Goal: Participate in discussion: Engage in conversation with other users on a specific topic

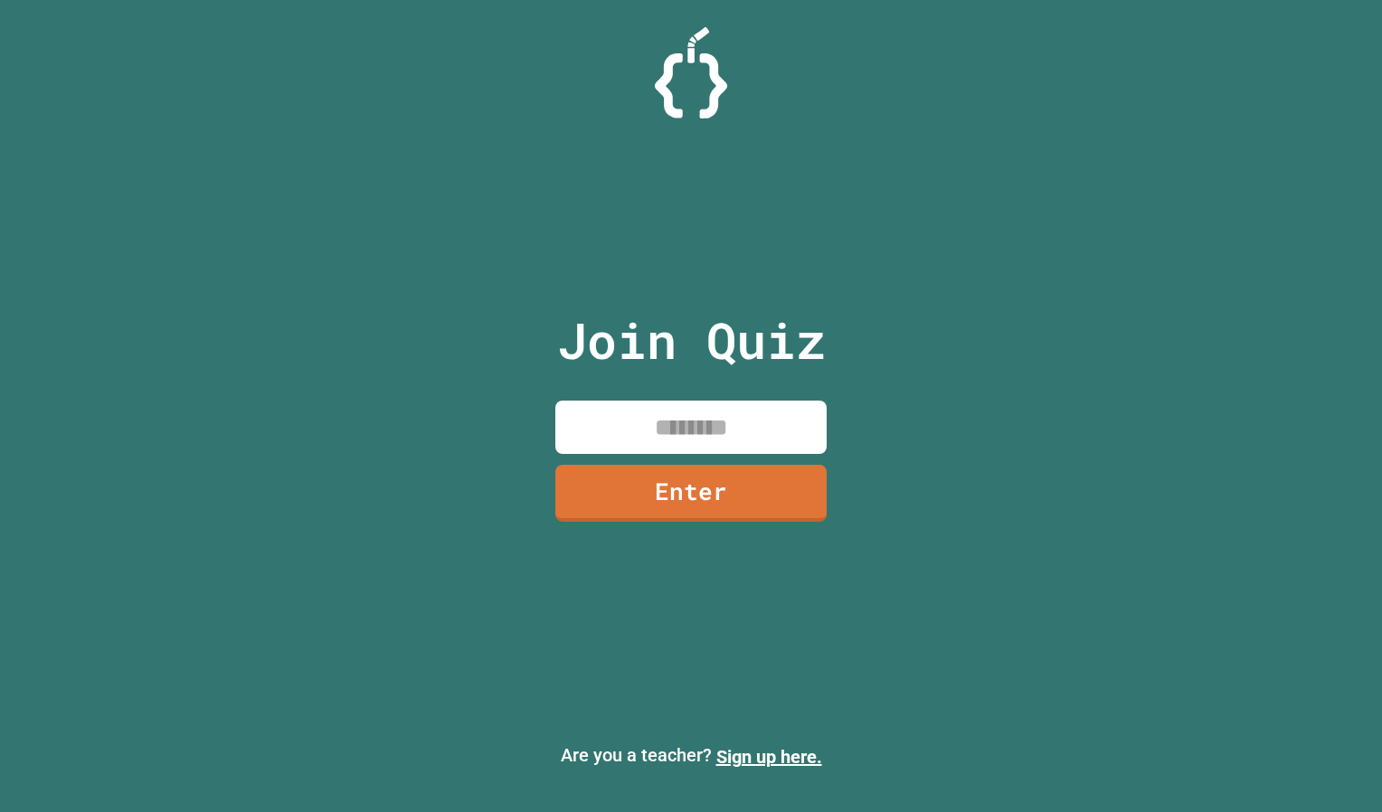
click at [751, 412] on input at bounding box center [690, 427] width 271 height 53
type input "********"
click at [713, 511] on link "Enter" at bounding box center [690, 491] width 255 height 60
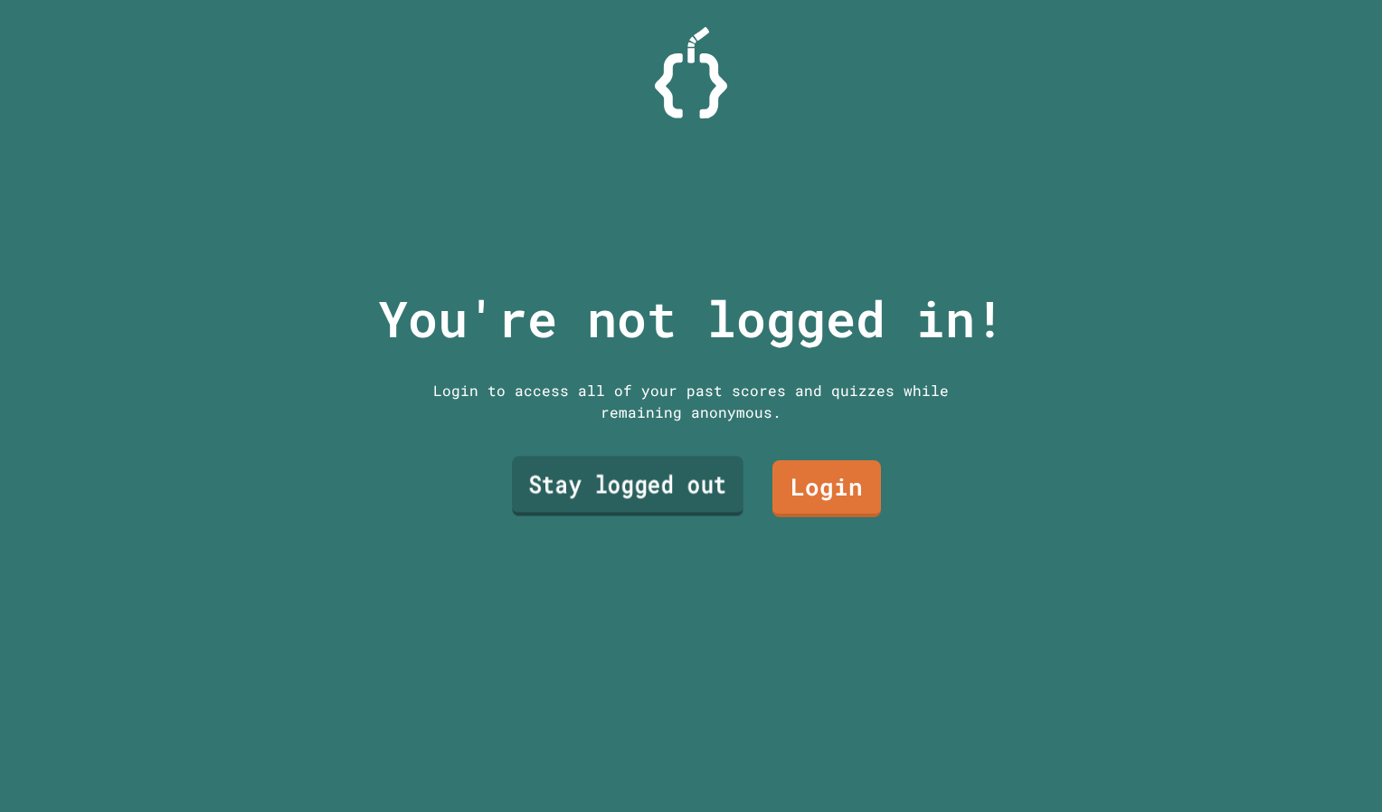
click at [650, 480] on link "Stay logged out" at bounding box center [627, 486] width 231 height 60
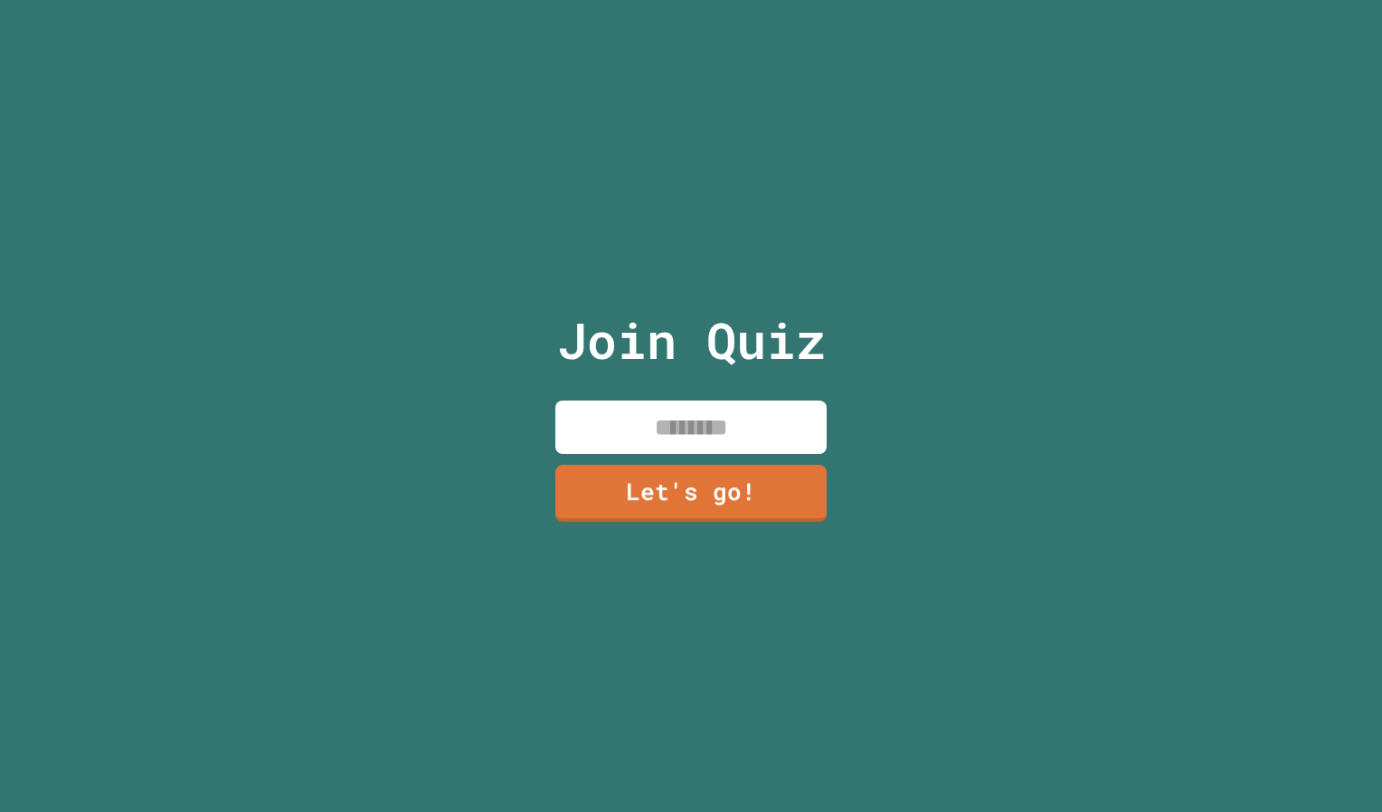
click at [659, 406] on input at bounding box center [690, 427] width 271 height 53
type input "*****"
click at [657, 506] on link "Let's go!" at bounding box center [691, 491] width 263 height 60
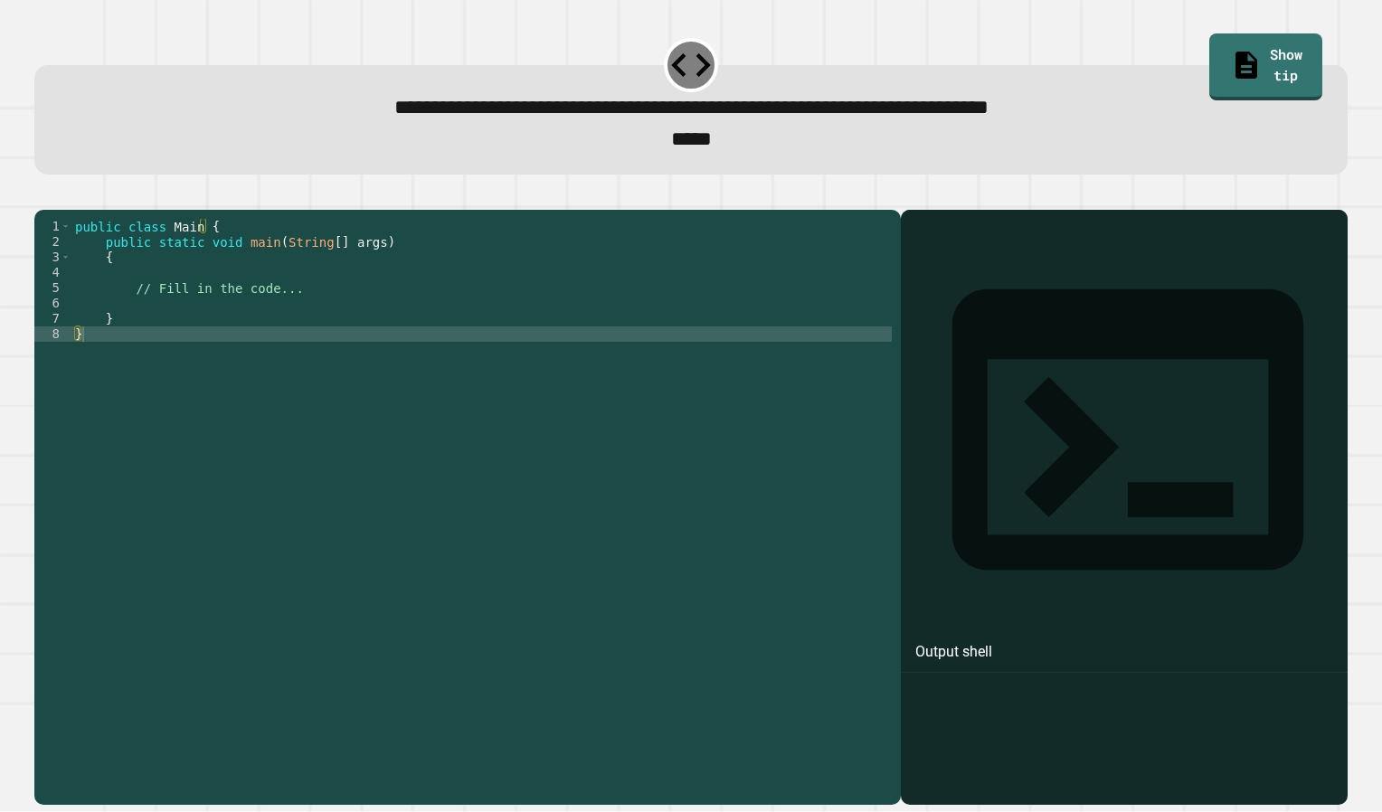
click at [229, 325] on div "public class Main { public static void main ( String [ ] args ) { // Fill in th…" at bounding box center [481, 488] width 820 height 538
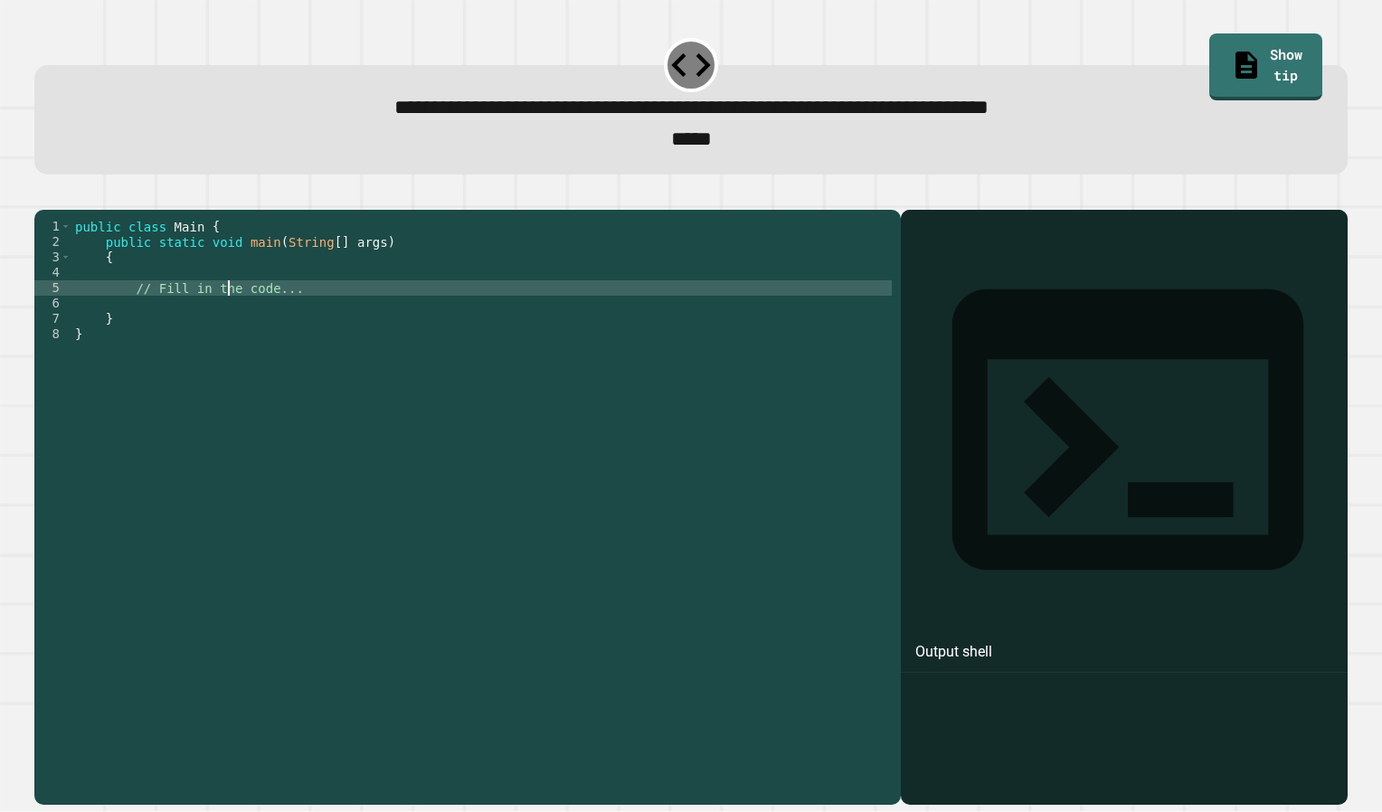
click at [229, 325] on div "public class Main { public static void main ( String [ ] args ) { // Fill in th…" at bounding box center [481, 488] width 820 height 538
click at [255, 316] on div "public class Main { public static void main ( String [ ] args ) { // Fill in co…" at bounding box center [481, 488] width 820 height 538
type textarea "*"
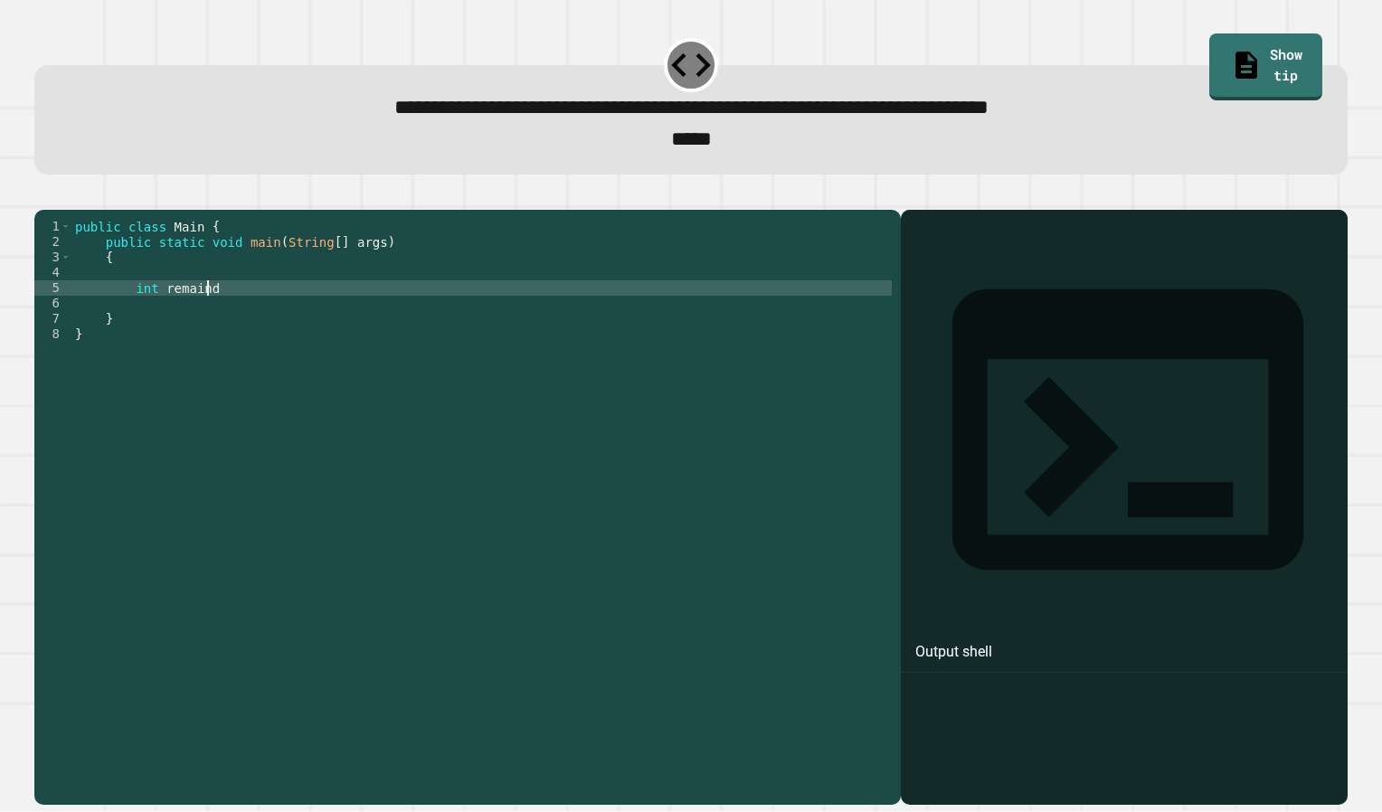
type textarea "**********"
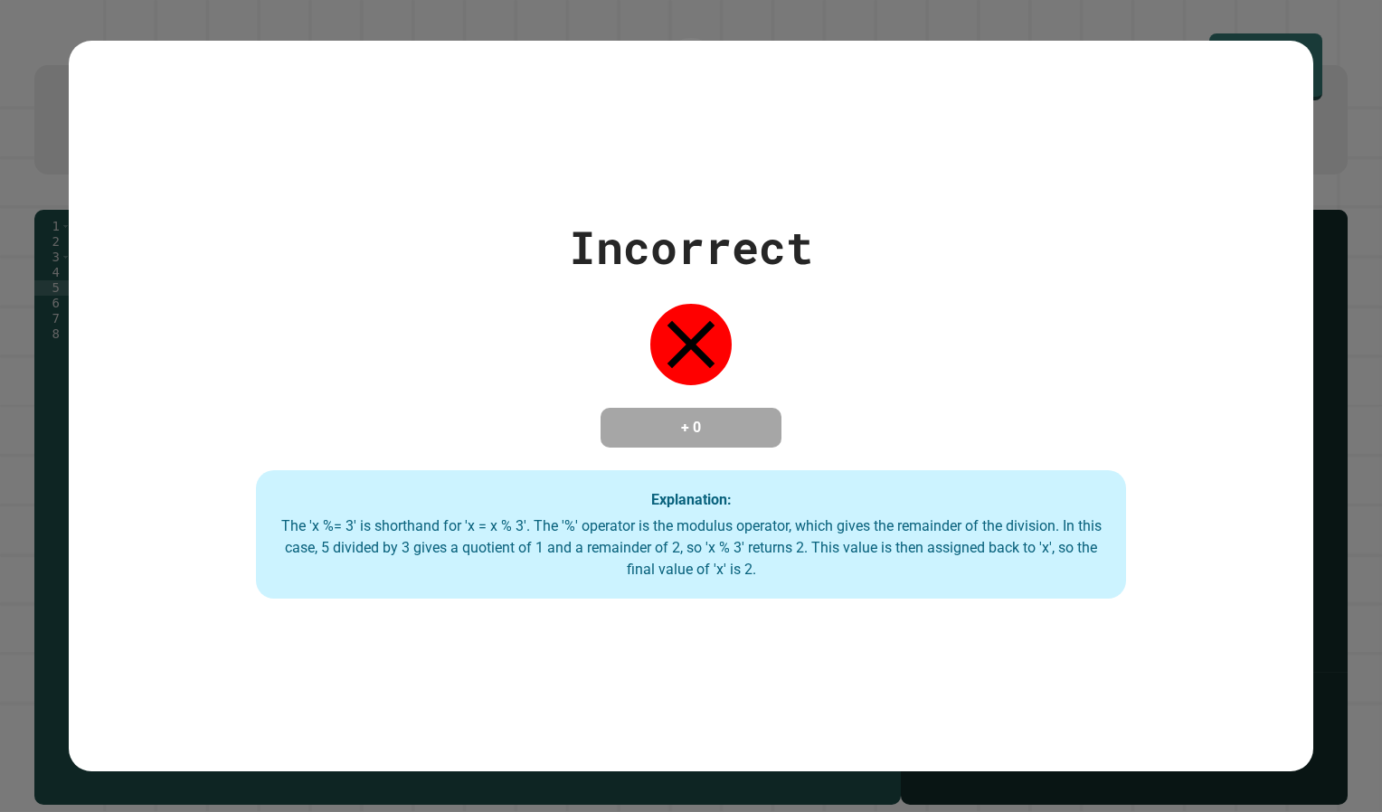
scroll to position [0, 3]
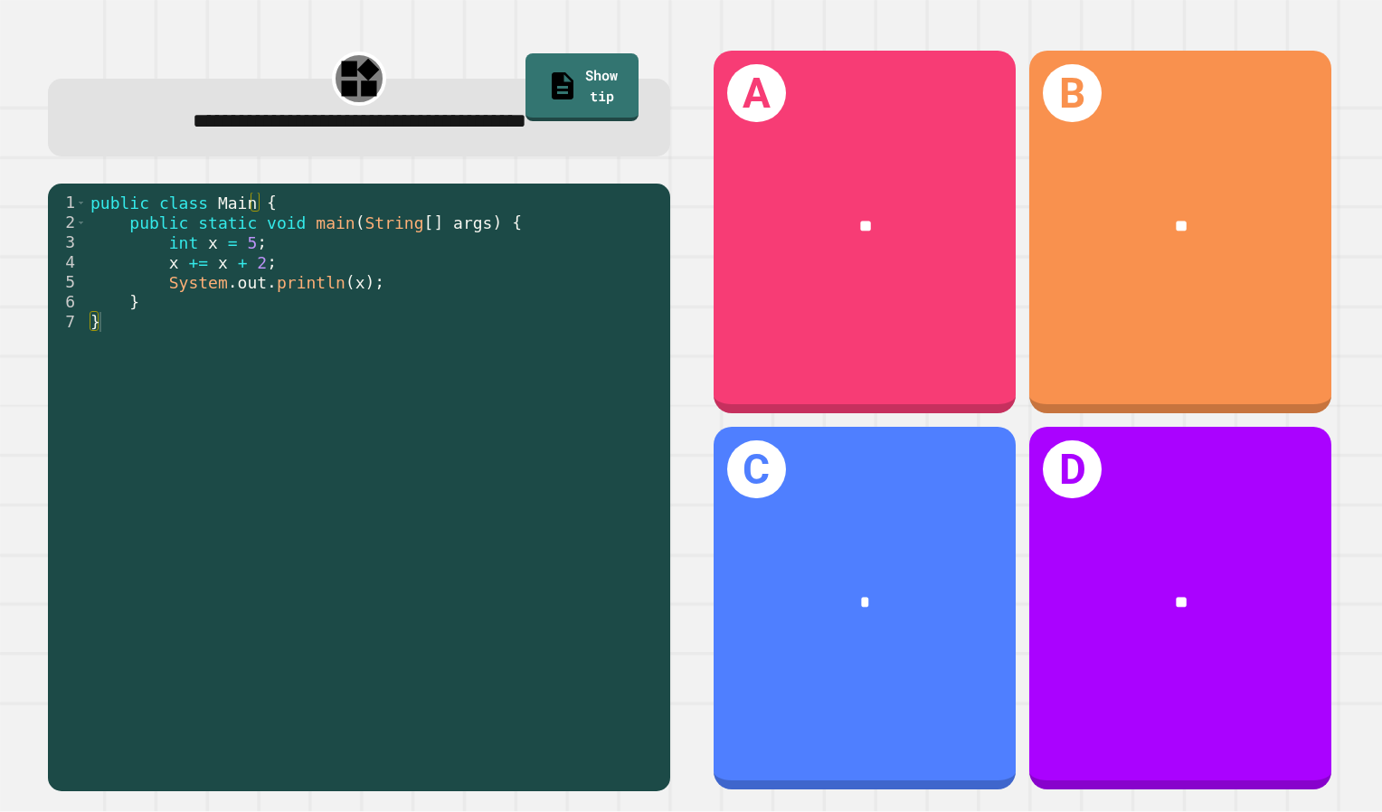
click at [418, 366] on div "public class Main { public static void main ( String [ ] args ) { int x = 5 ; x…" at bounding box center [374, 481] width 574 height 577
click at [193, 122] on span "**********" at bounding box center [360, 121] width 334 height 21
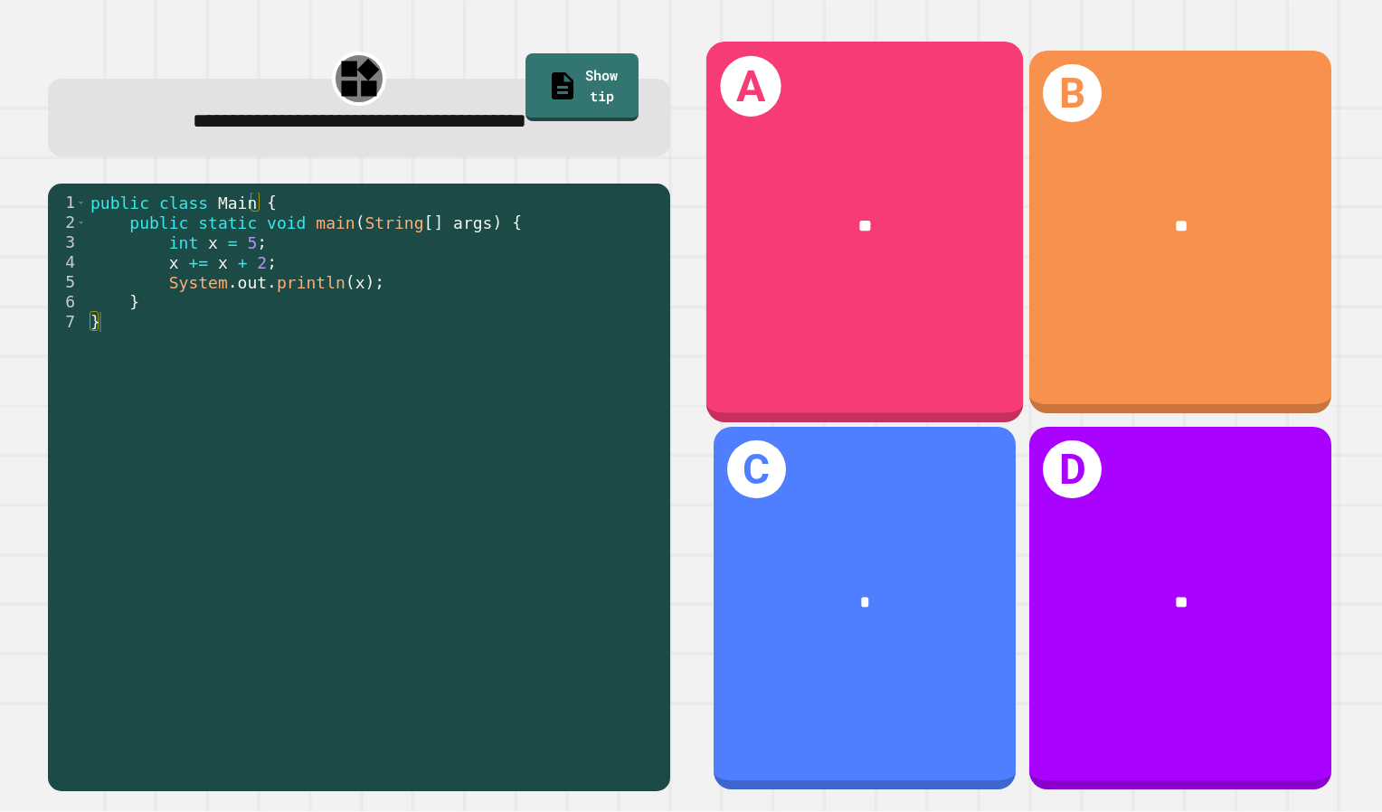
click at [869, 258] on div "**" at bounding box center [864, 227] width 317 height 96
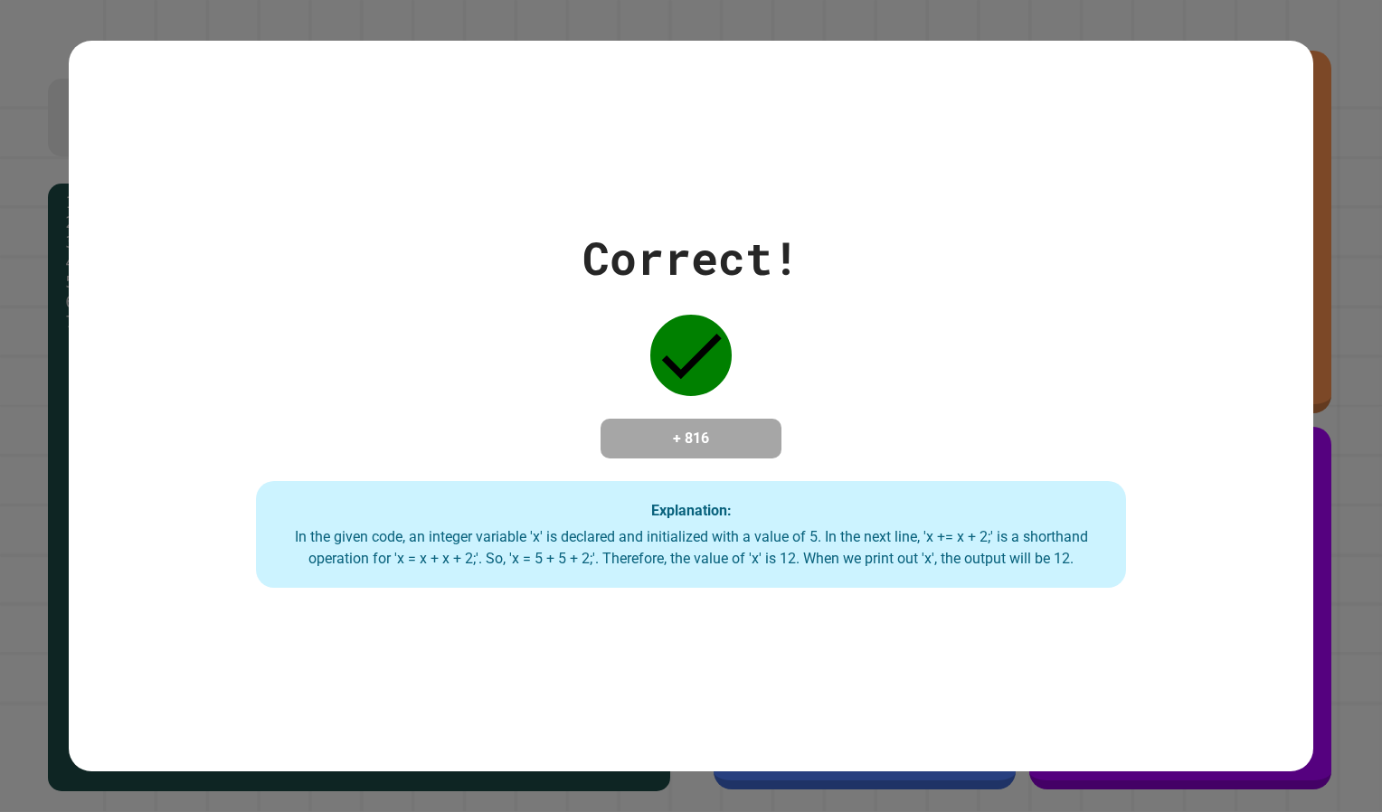
click at [719, 569] on div "In the given code, an integer variable 'x' is declared and initialized with a v…" at bounding box center [691, 547] width 835 height 43
click at [712, 541] on div "In the given code, an integer variable 'x' is declared and initialized with a v…" at bounding box center [691, 547] width 835 height 43
click at [702, 566] on div "In the given code, an integer variable 'x' is declared and initialized with a v…" at bounding box center [691, 547] width 835 height 43
click at [697, 571] on div "Explanation: In the given code, an integer variable 'x' is declared and initial…" at bounding box center [691, 534] width 871 height 107
click at [455, 408] on div "Correct! + 816 Explanation: In the given code, an integer variable 'x' is decla…" at bounding box center [690, 406] width 1243 height 364
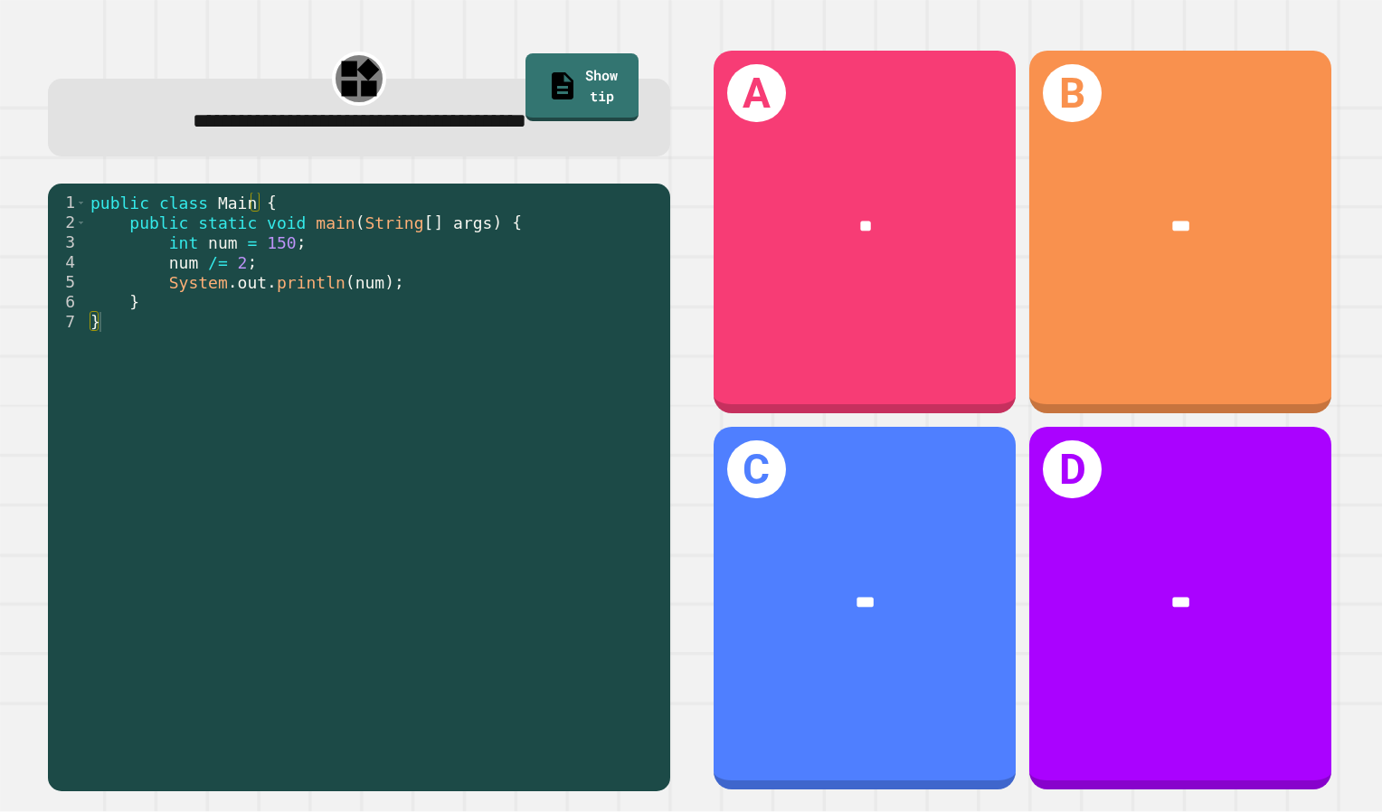
click at [256, 215] on div "public class Main { public static void main ( String [ ] args ) { int num = 150…" at bounding box center [374, 481] width 574 height 577
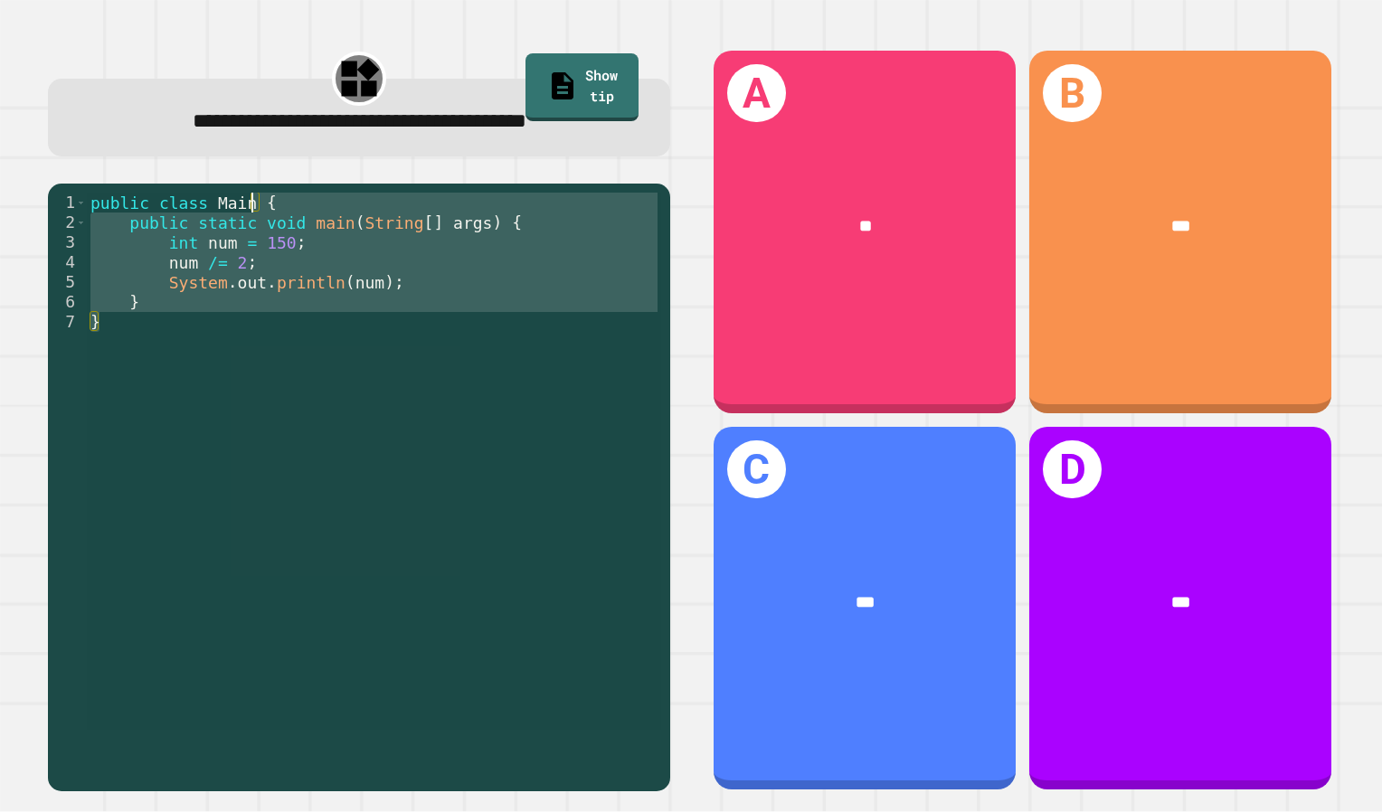
drag, startPoint x: 256, startPoint y: 215, endPoint x: 281, endPoint y: 244, distance: 38.4
click at [281, 244] on div "public class Main { public static void main ( String [ ] args ) { int num = 150…" at bounding box center [374, 461] width 574 height 537
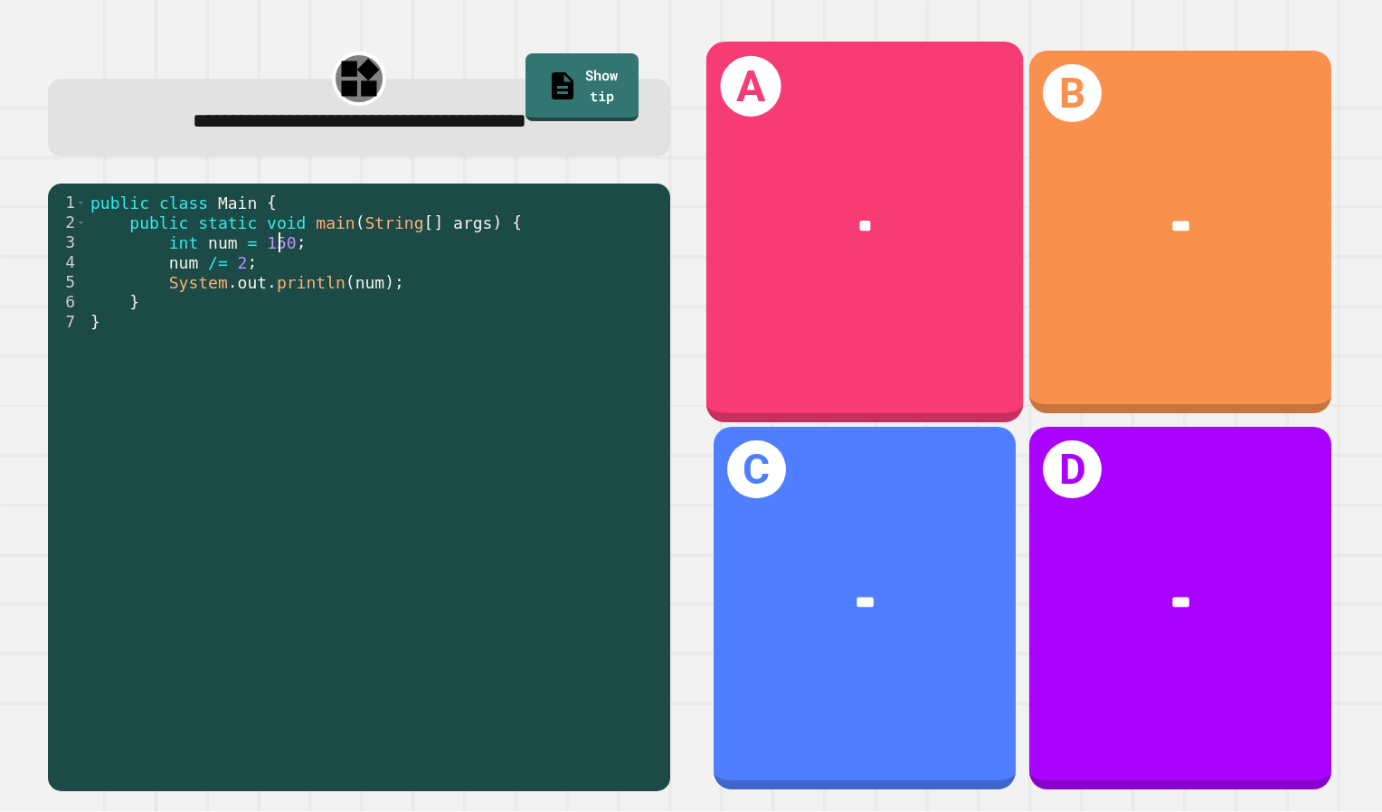
click at [787, 309] on div "A **" at bounding box center [864, 232] width 317 height 381
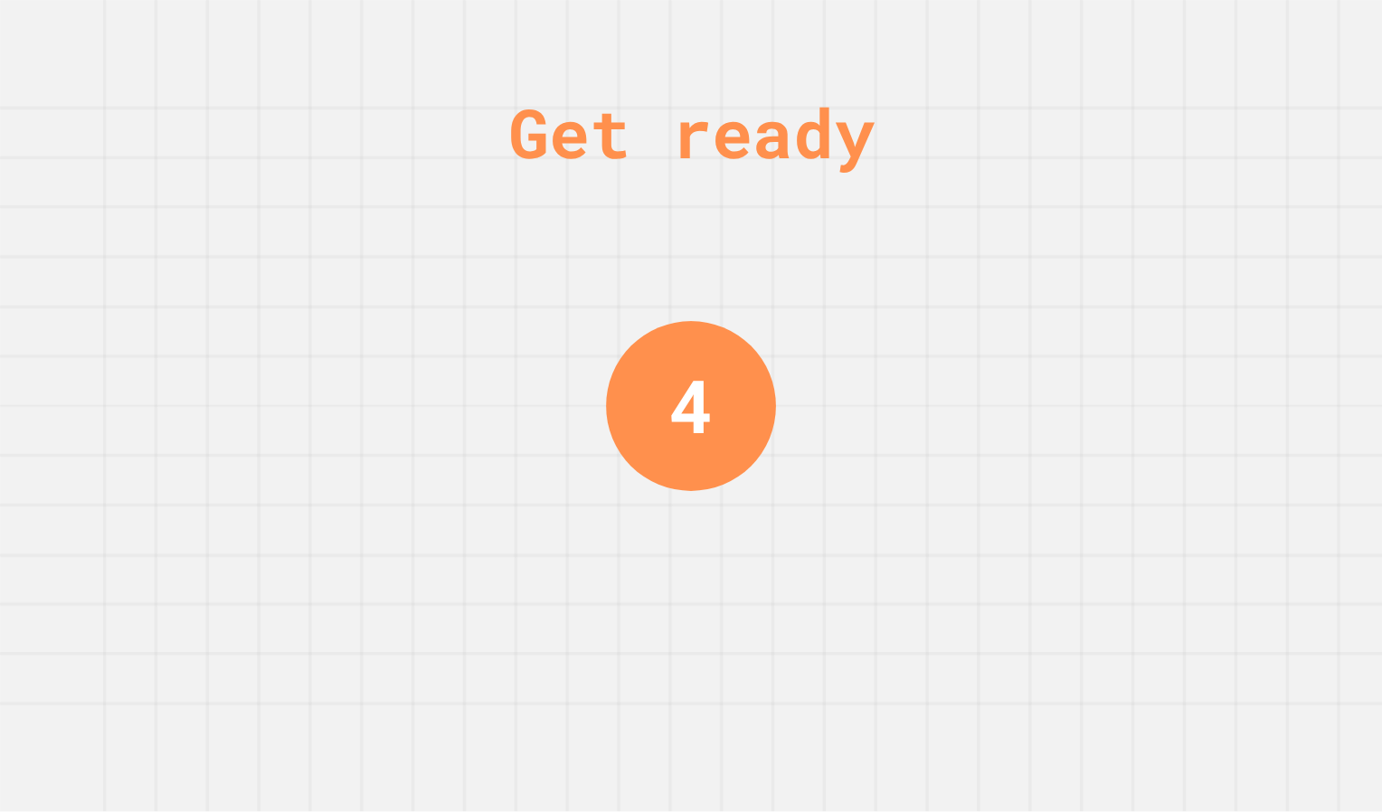
click at [684, 389] on div "4" at bounding box center [691, 406] width 44 height 110
click at [684, 389] on div "3" at bounding box center [691, 406] width 44 height 110
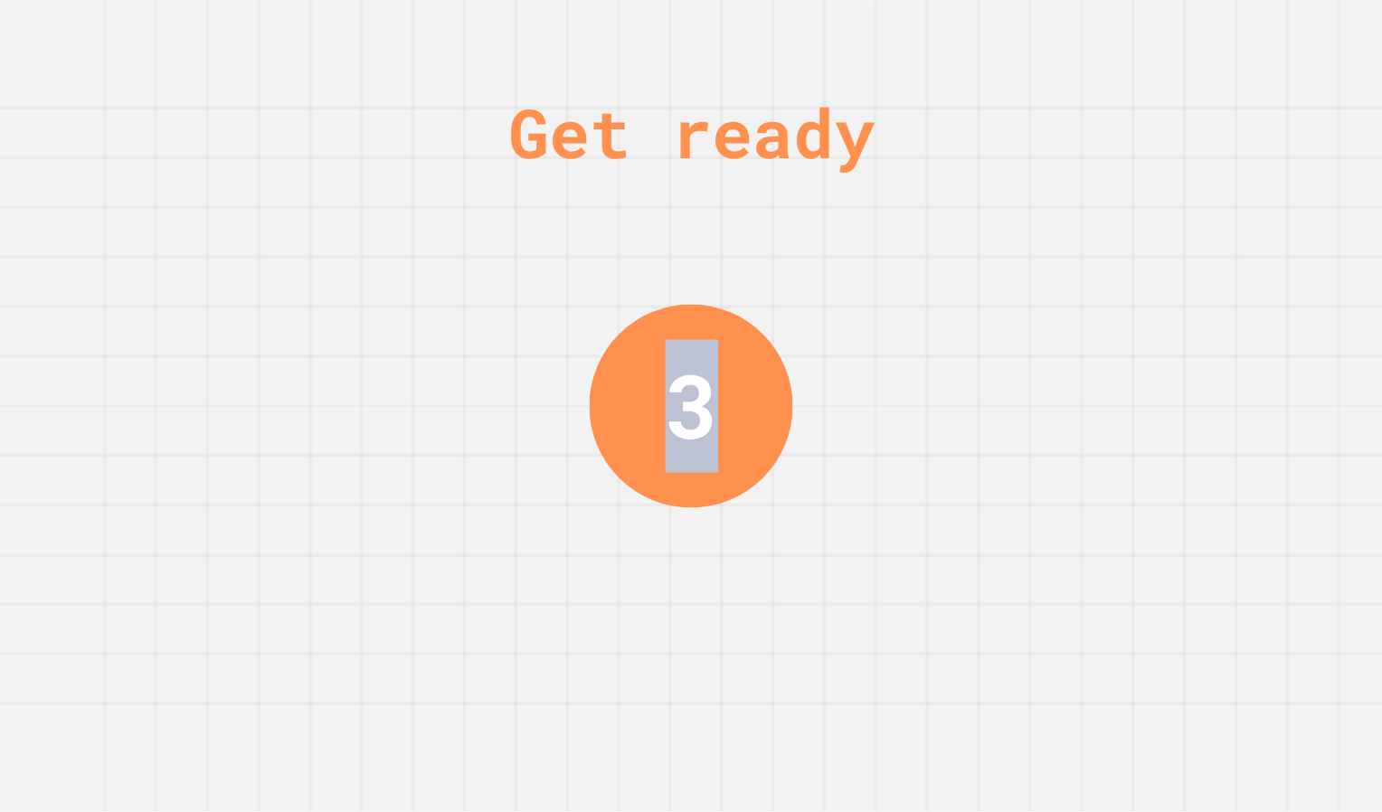
click at [684, 389] on div "3" at bounding box center [691, 406] width 52 height 132
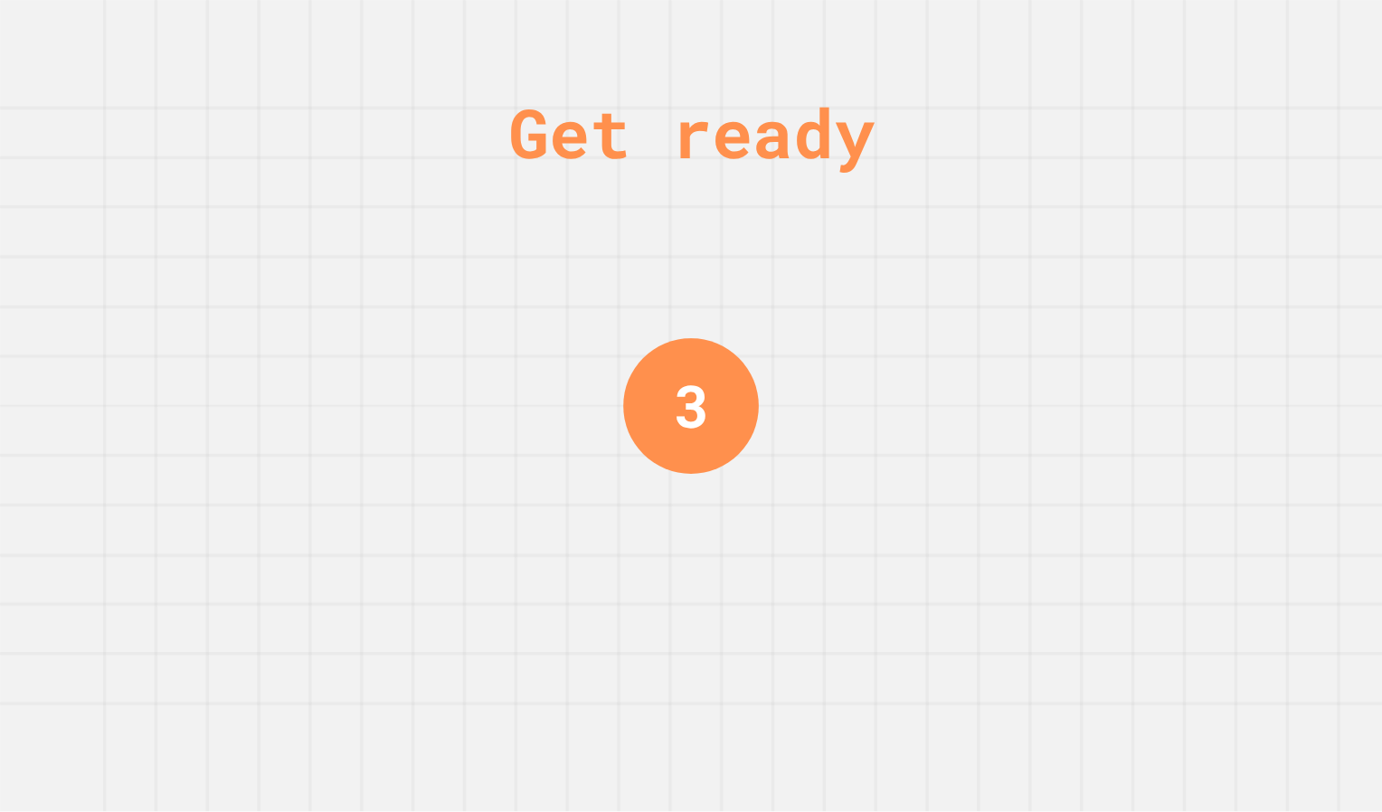
click at [683, 389] on div "3" at bounding box center [691, 406] width 35 height 88
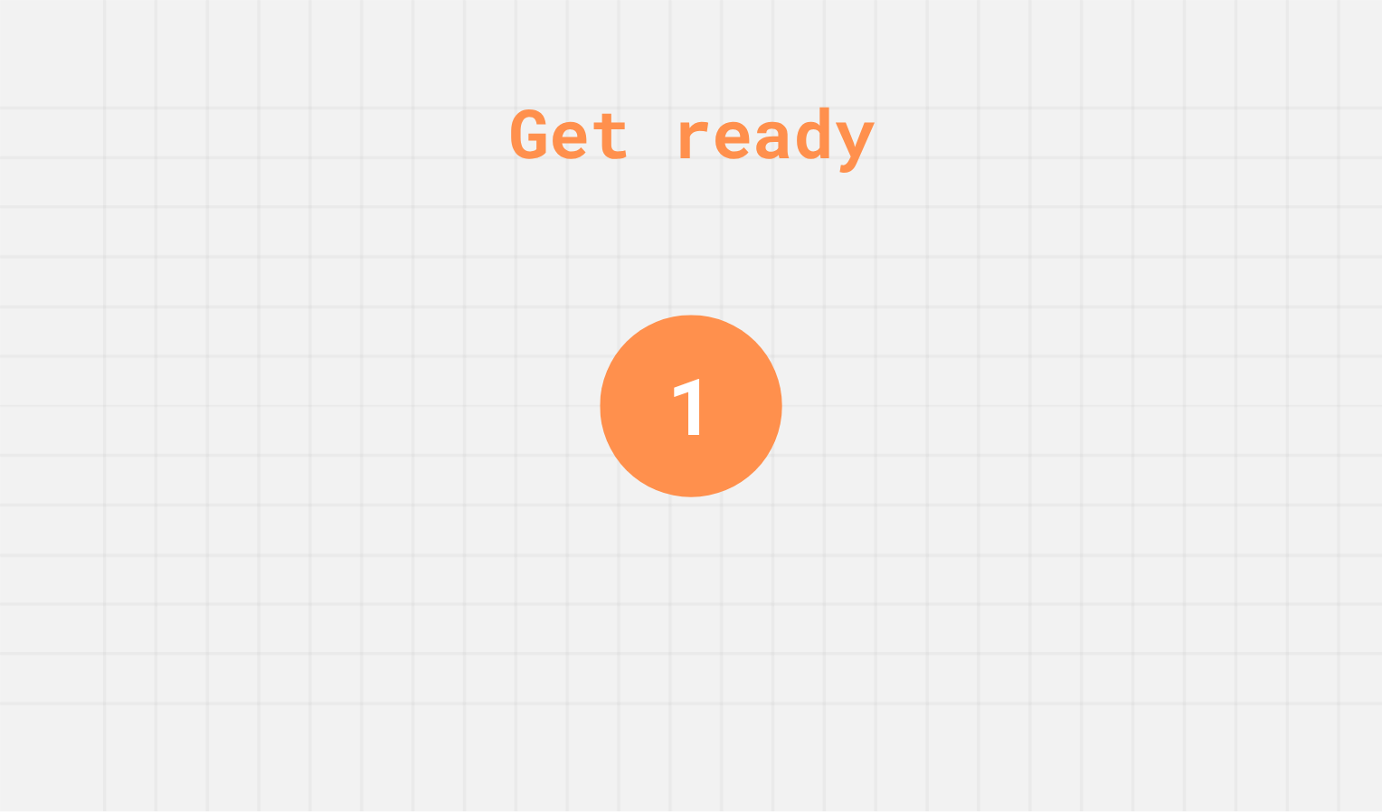
click at [682, 391] on div "1" at bounding box center [690, 406] width 47 height 118
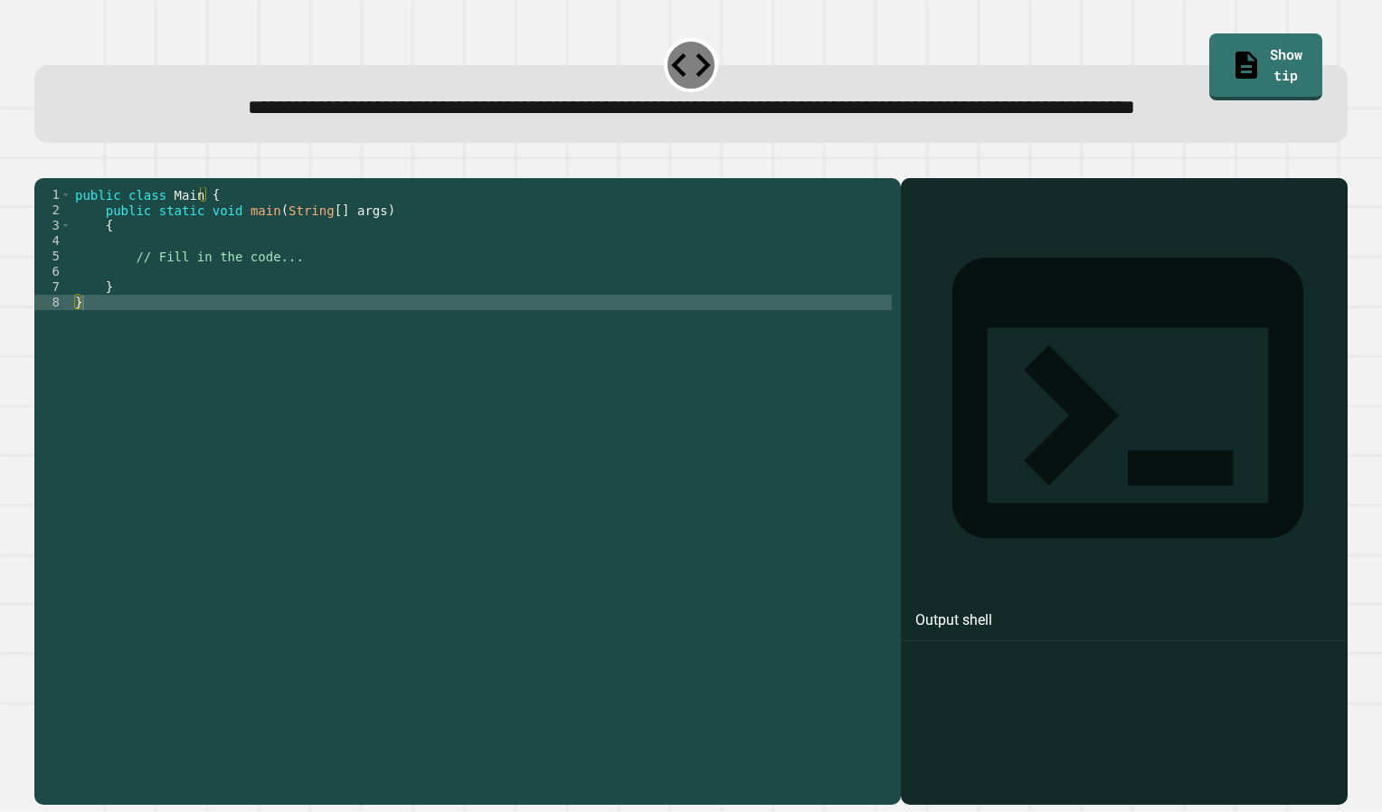
click at [638, 351] on div "public class Main { public static void main ( String [ ] args ) { // Fill in th…" at bounding box center [481, 456] width 820 height 538
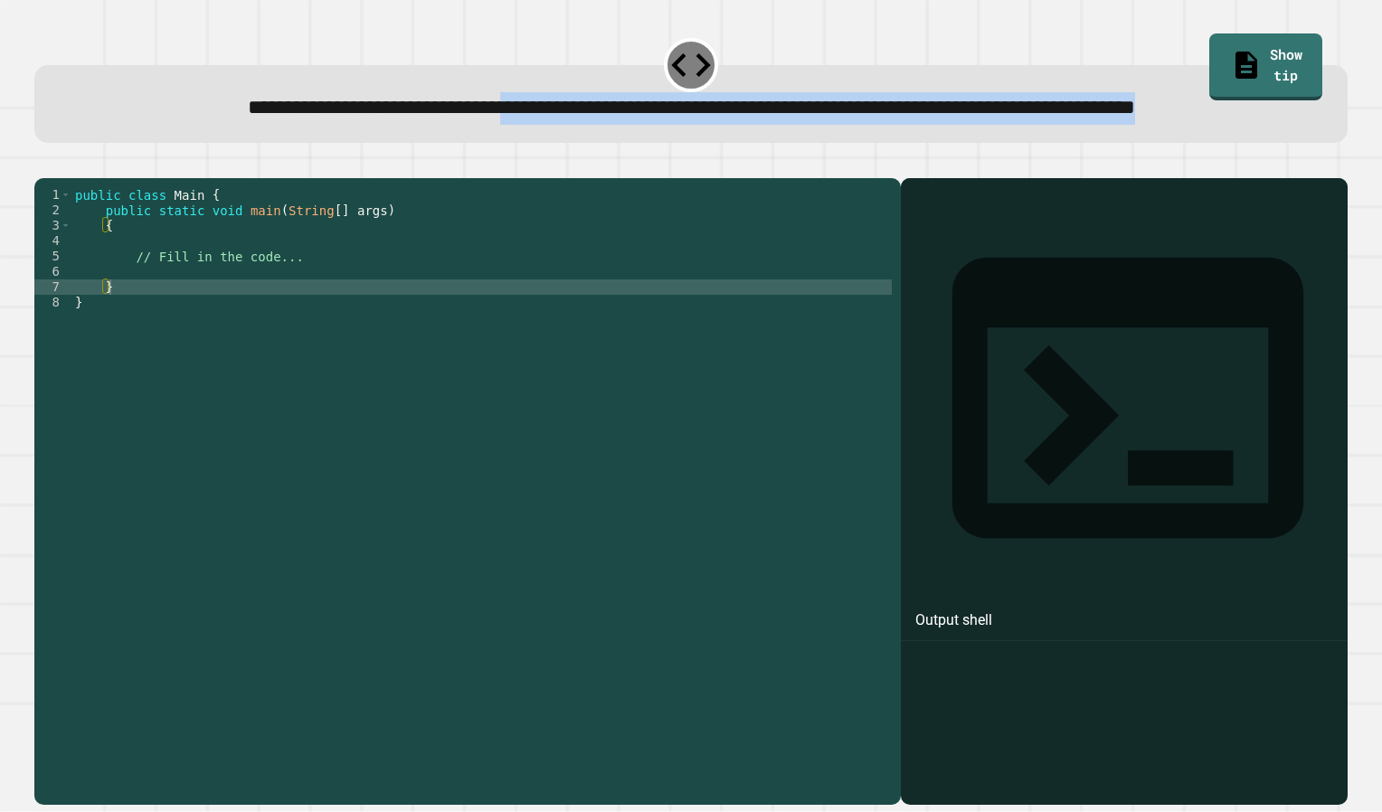
drag, startPoint x: 591, startPoint y: 128, endPoint x: 1024, endPoint y: 153, distance: 432.9
click at [1024, 124] on div "**********" at bounding box center [691, 108] width 1257 height 32
drag, startPoint x: 1024, startPoint y: 153, endPoint x: 905, endPoint y: 130, distance: 120.6
click at [905, 124] on div "**********" at bounding box center [691, 108] width 1257 height 32
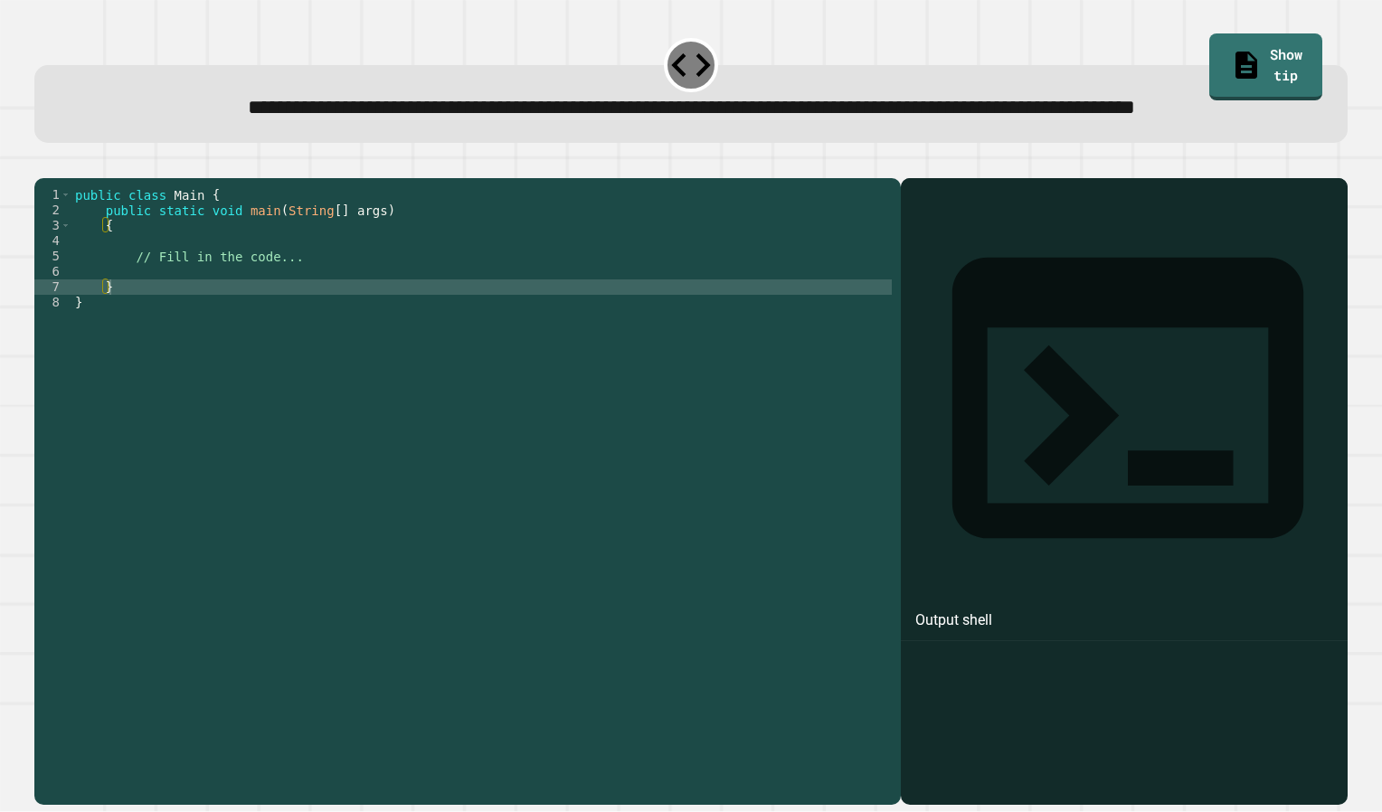
click at [246, 315] on div "public class Main { public static void main ( String [ ] args ) { // Fill in th…" at bounding box center [481, 456] width 820 height 538
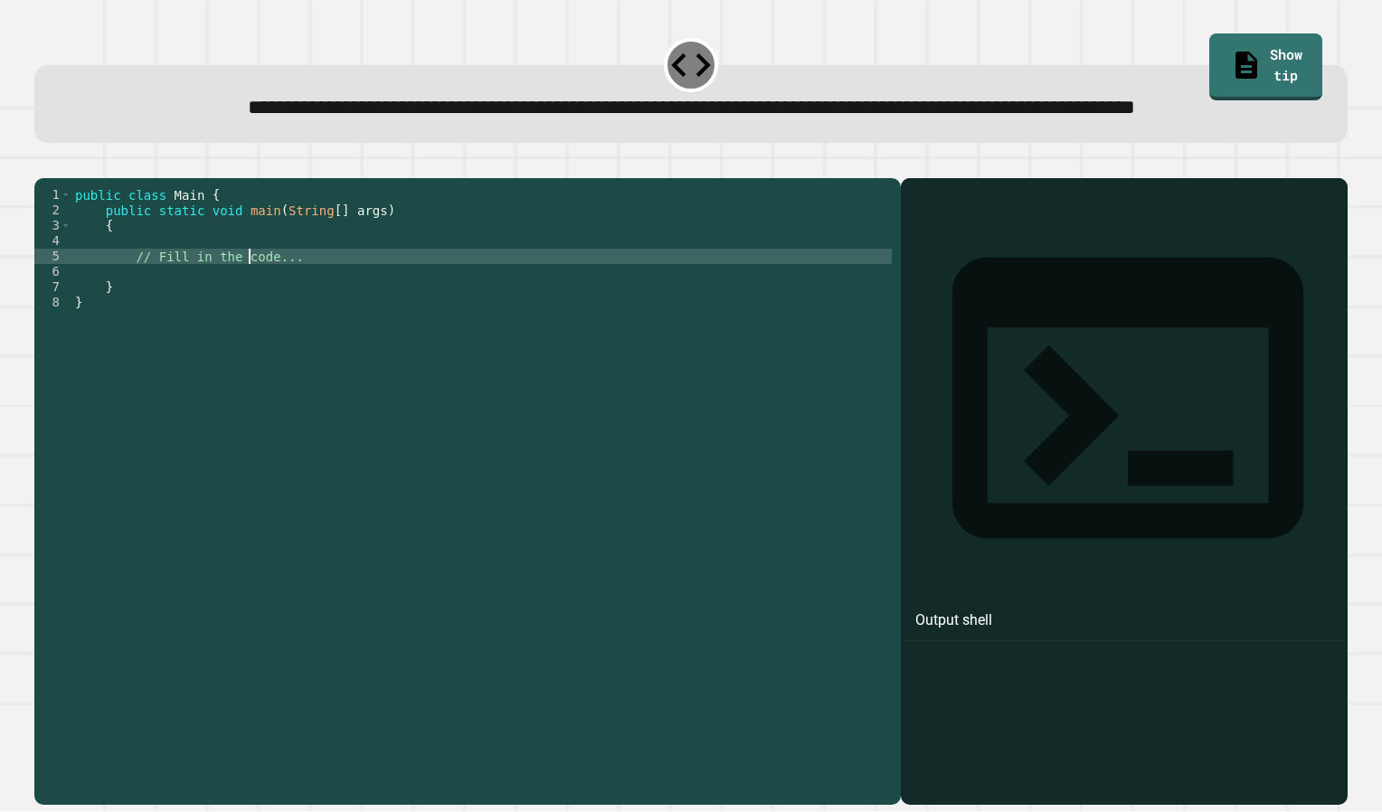
click at [246, 315] on div "public class Main { public static void main ( String [ ] args ) { // Fill in th…" at bounding box center [481, 456] width 820 height 538
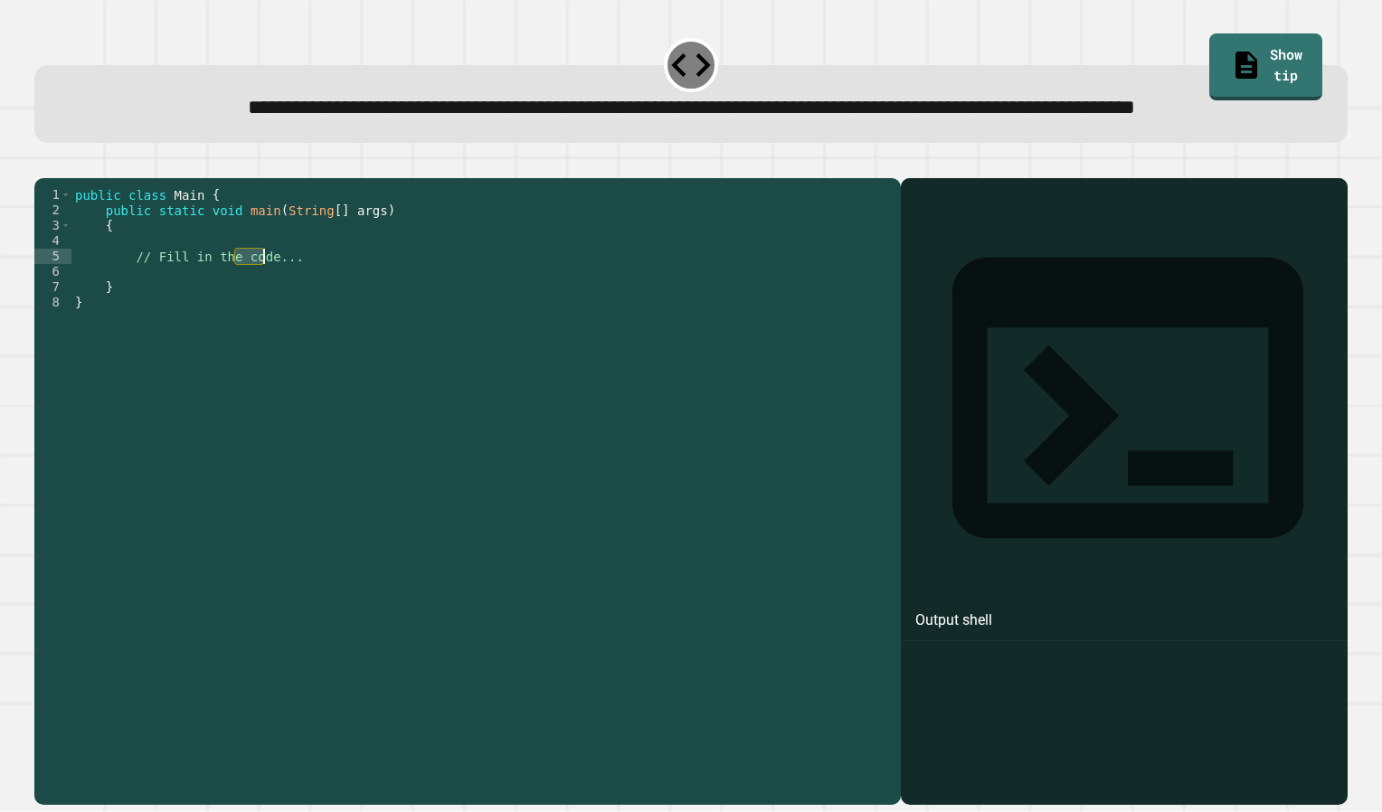
click at [245, 315] on div "public class Main { public static void main ( String [ ] args ) { // Fill in th…" at bounding box center [481, 456] width 820 height 538
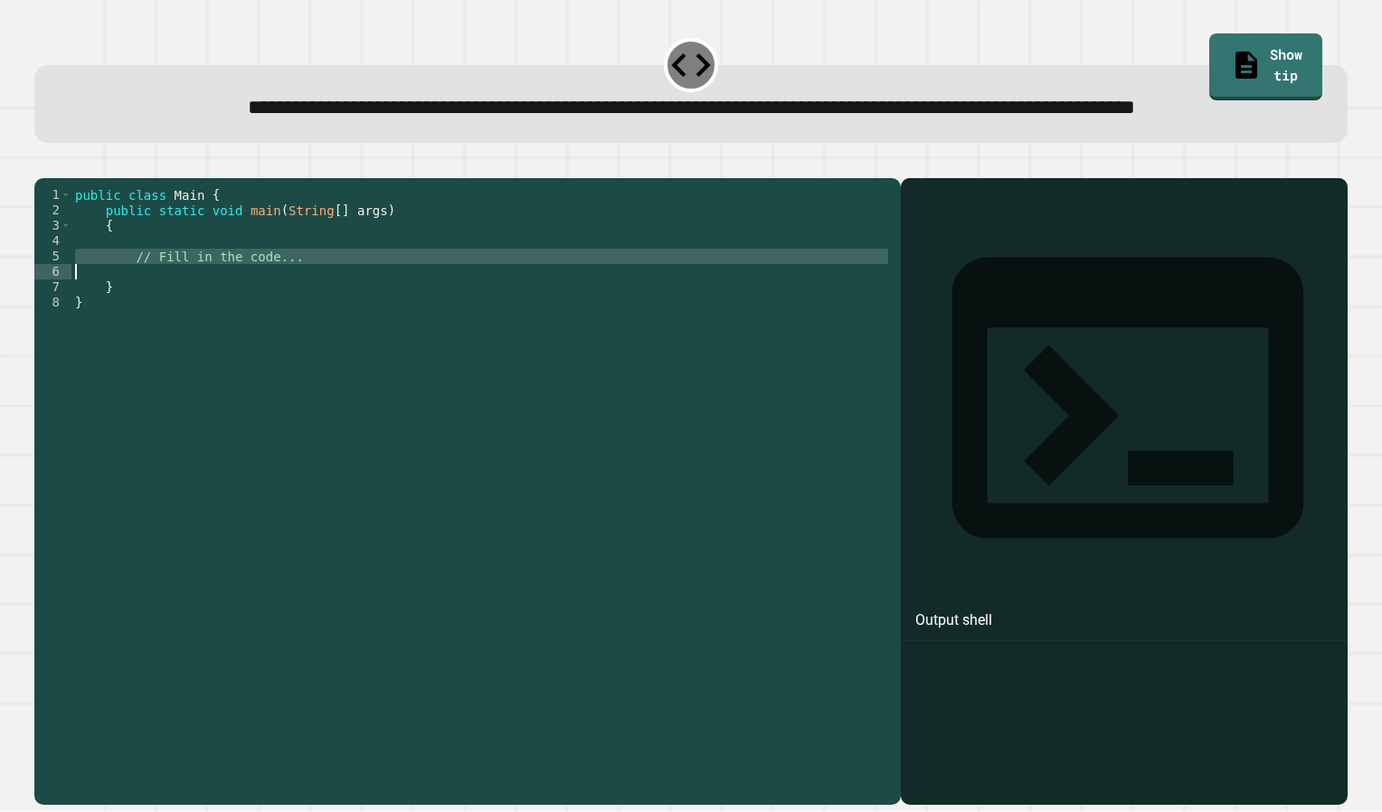
type textarea "**********"
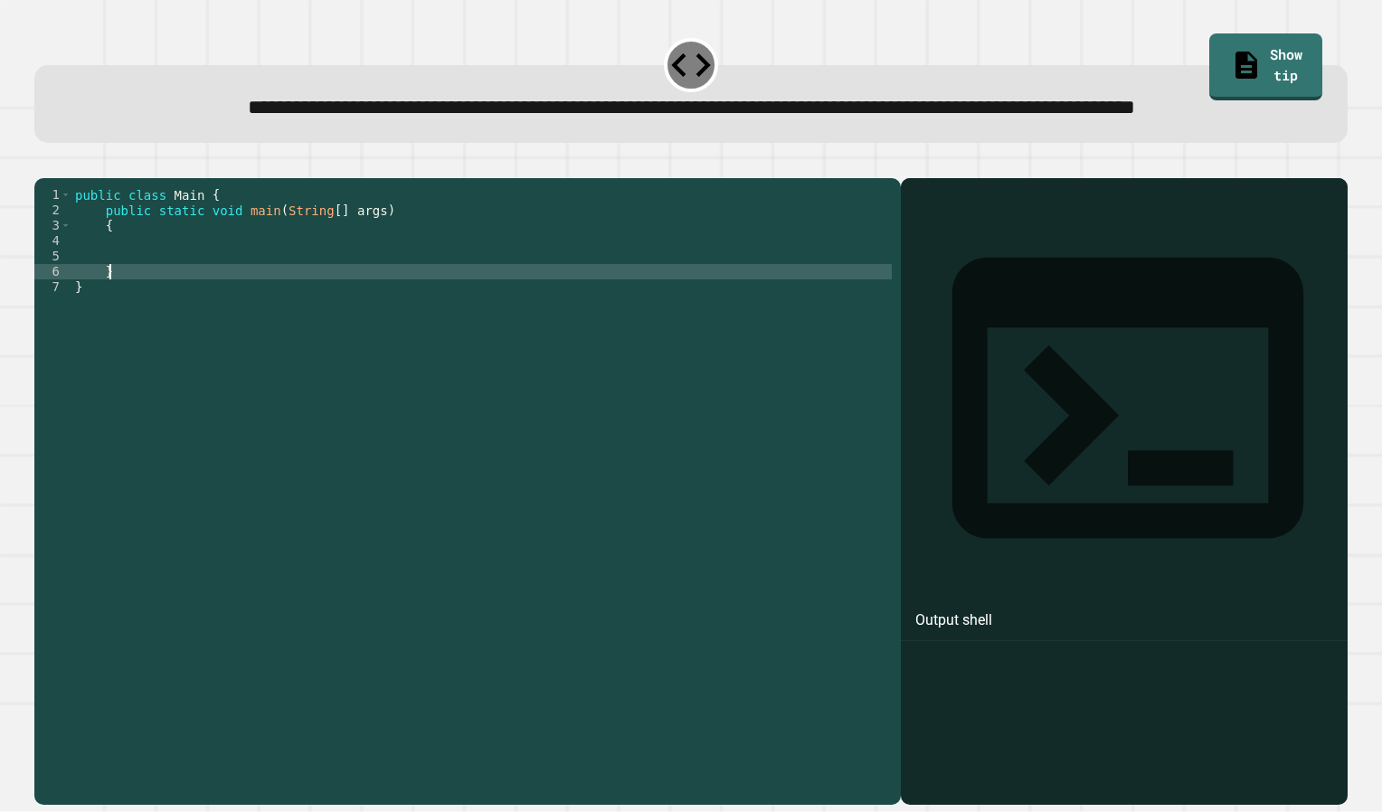
click at [534, 326] on div "public class Main { public static void main ( String [ ] args ) { } }" at bounding box center [481, 456] width 820 height 538
click at [250, 293] on div "public class Main { public static void main ( String [ ] args ) { } }" at bounding box center [481, 456] width 820 height 538
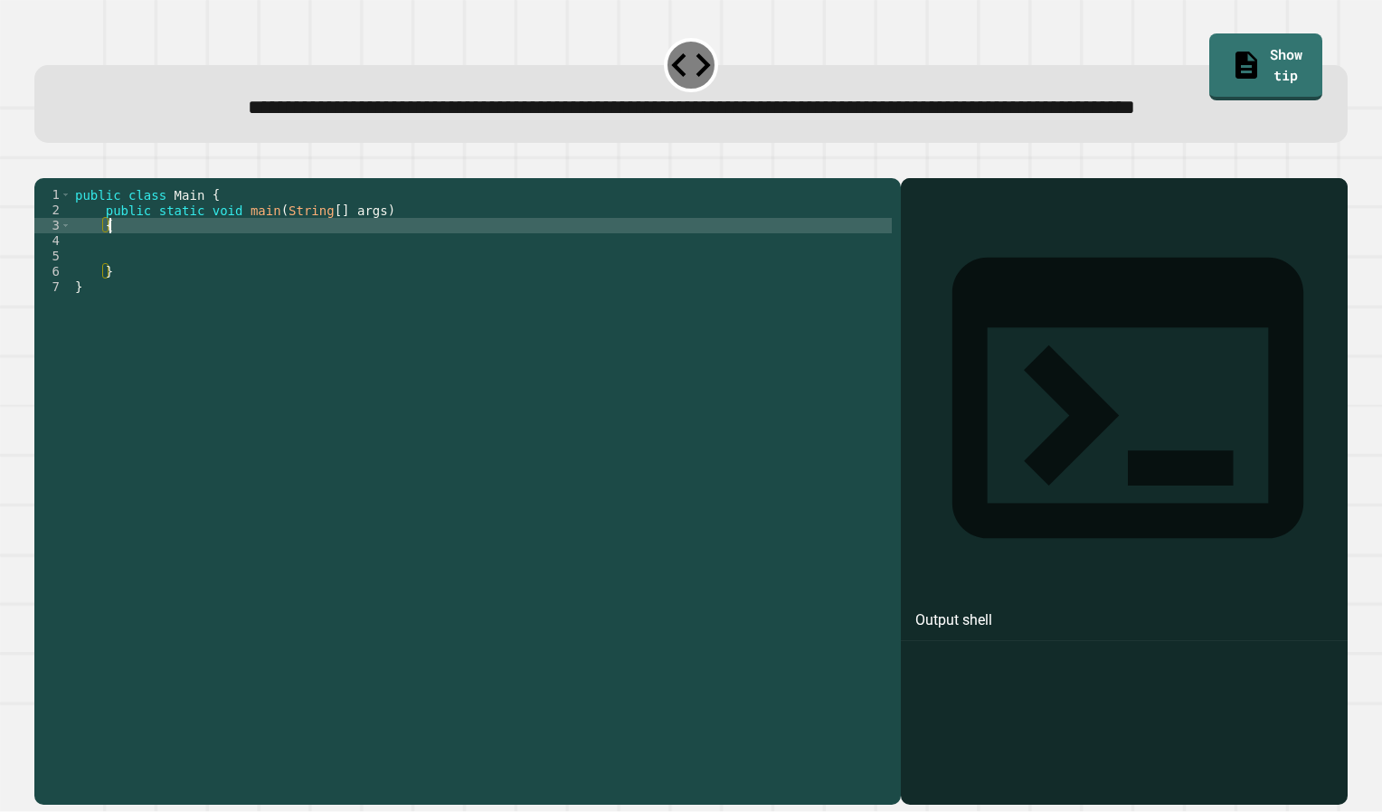
type textarea "*"
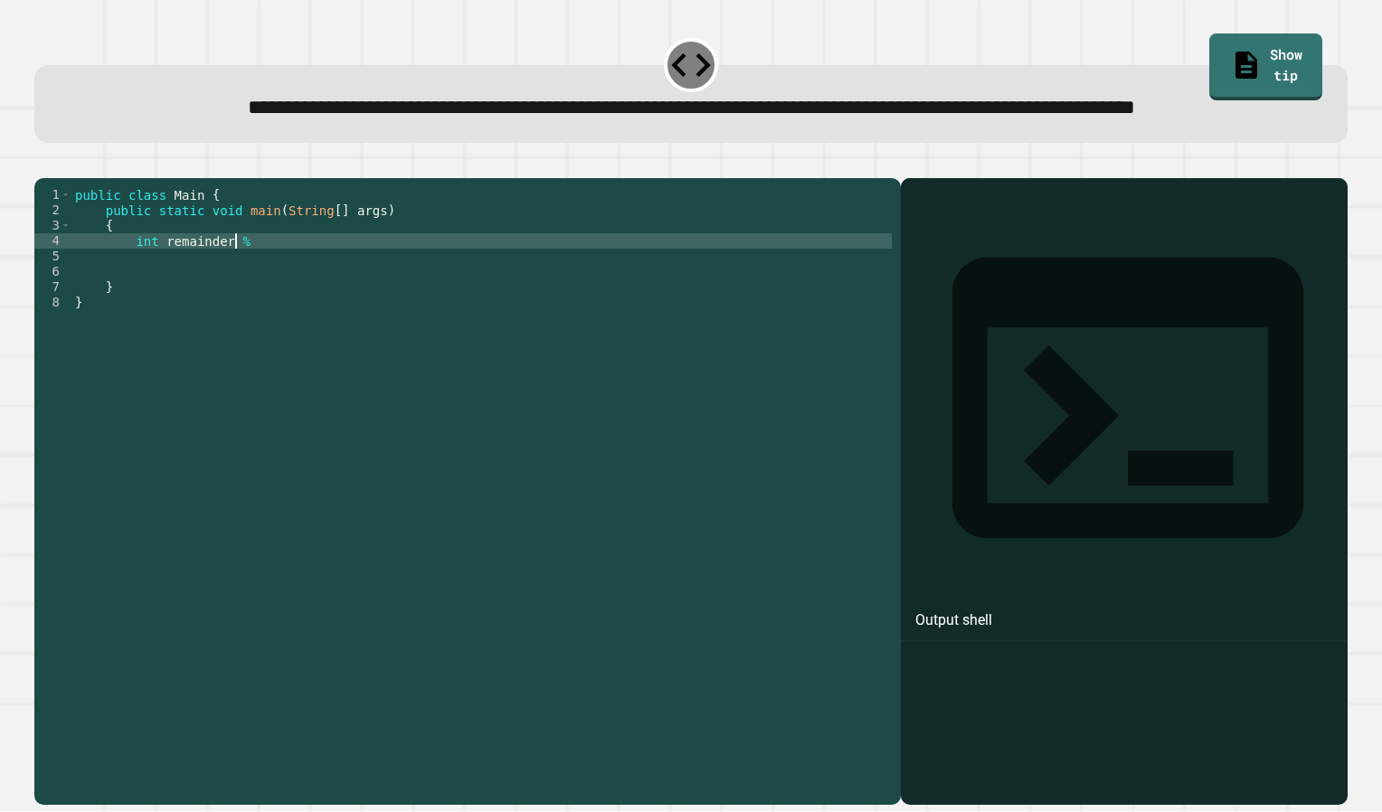
scroll to position [0, 11]
type textarea "**********"
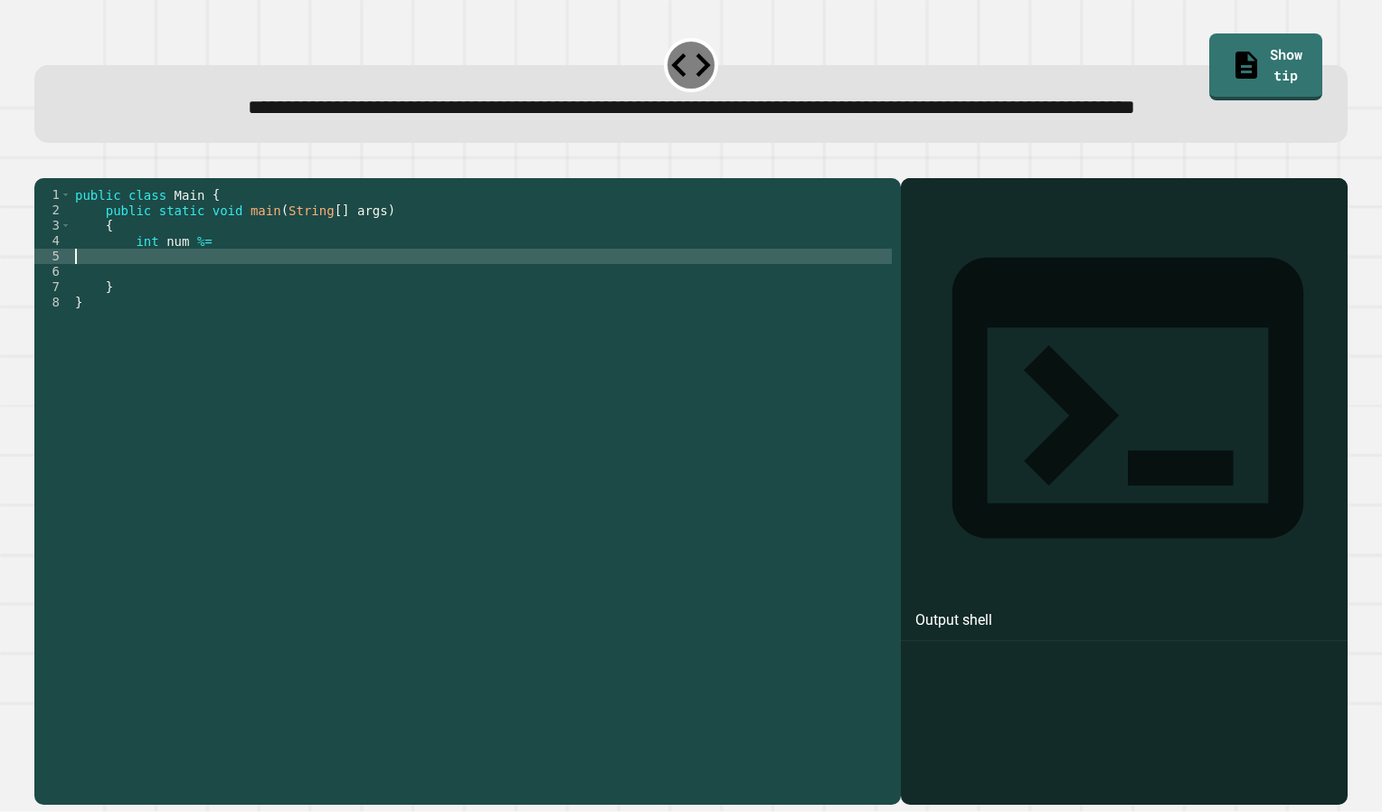
scroll to position [0, 0]
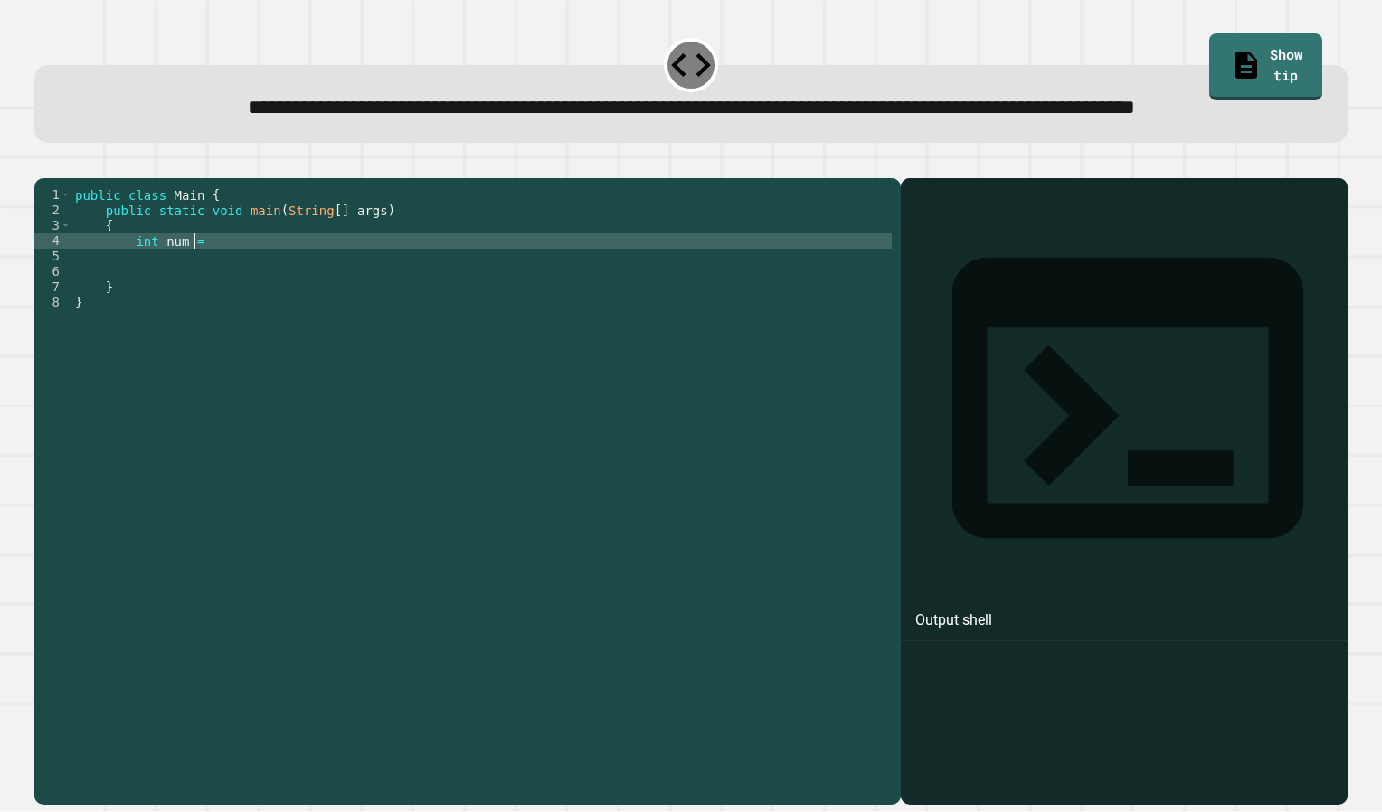
type textarea "**********"
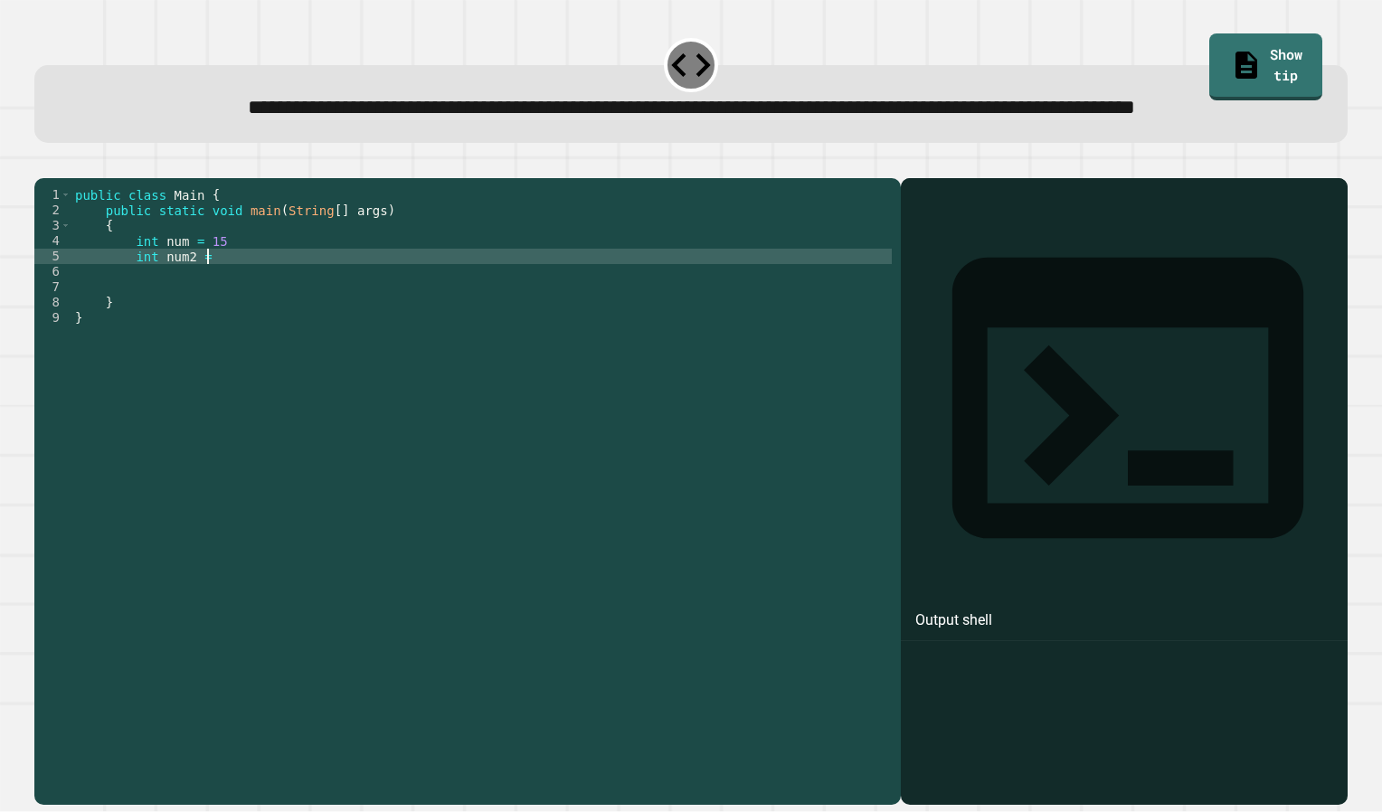
scroll to position [0, 9]
type textarea "*"
type textarea "*******"
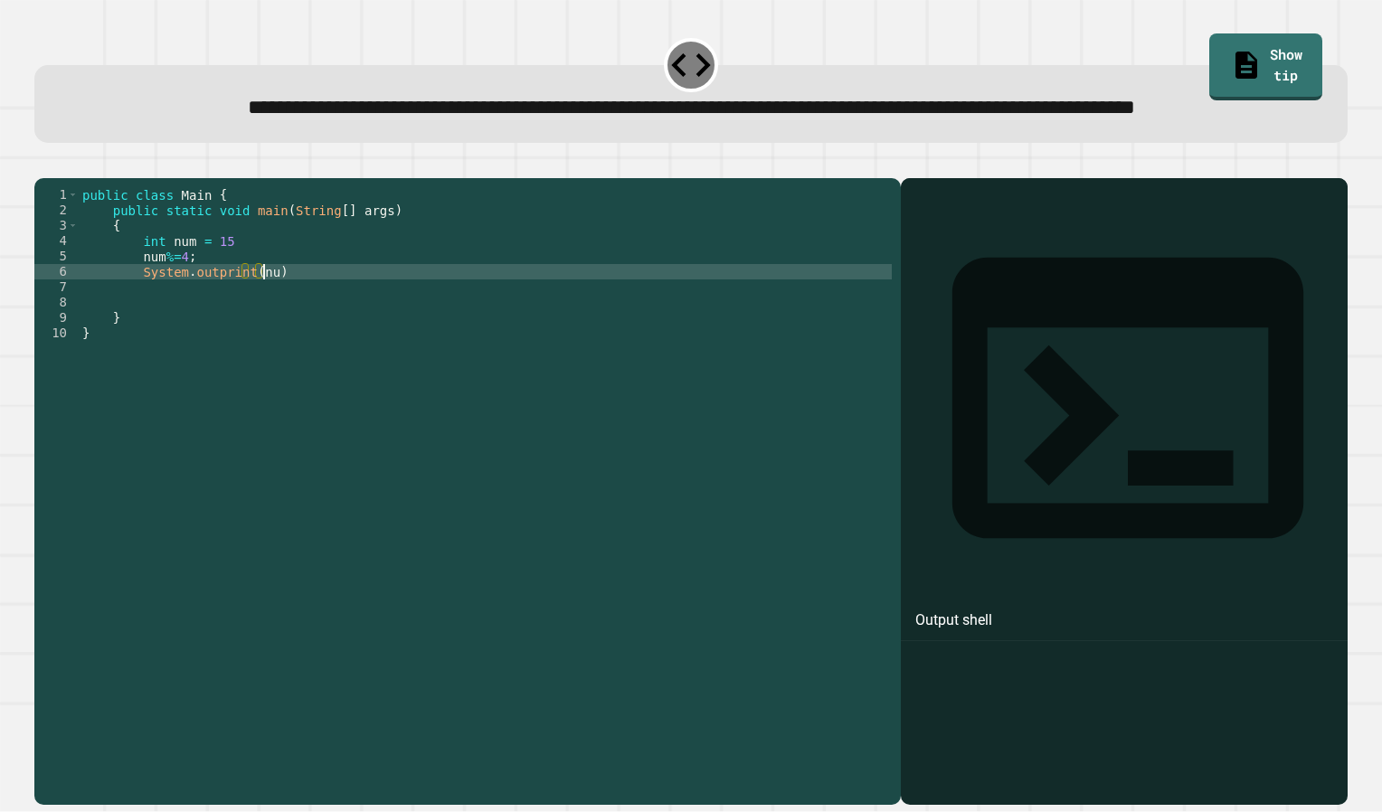
scroll to position [0, 13]
click at [43, 164] on icon "button" at bounding box center [43, 164] width 0 height 0
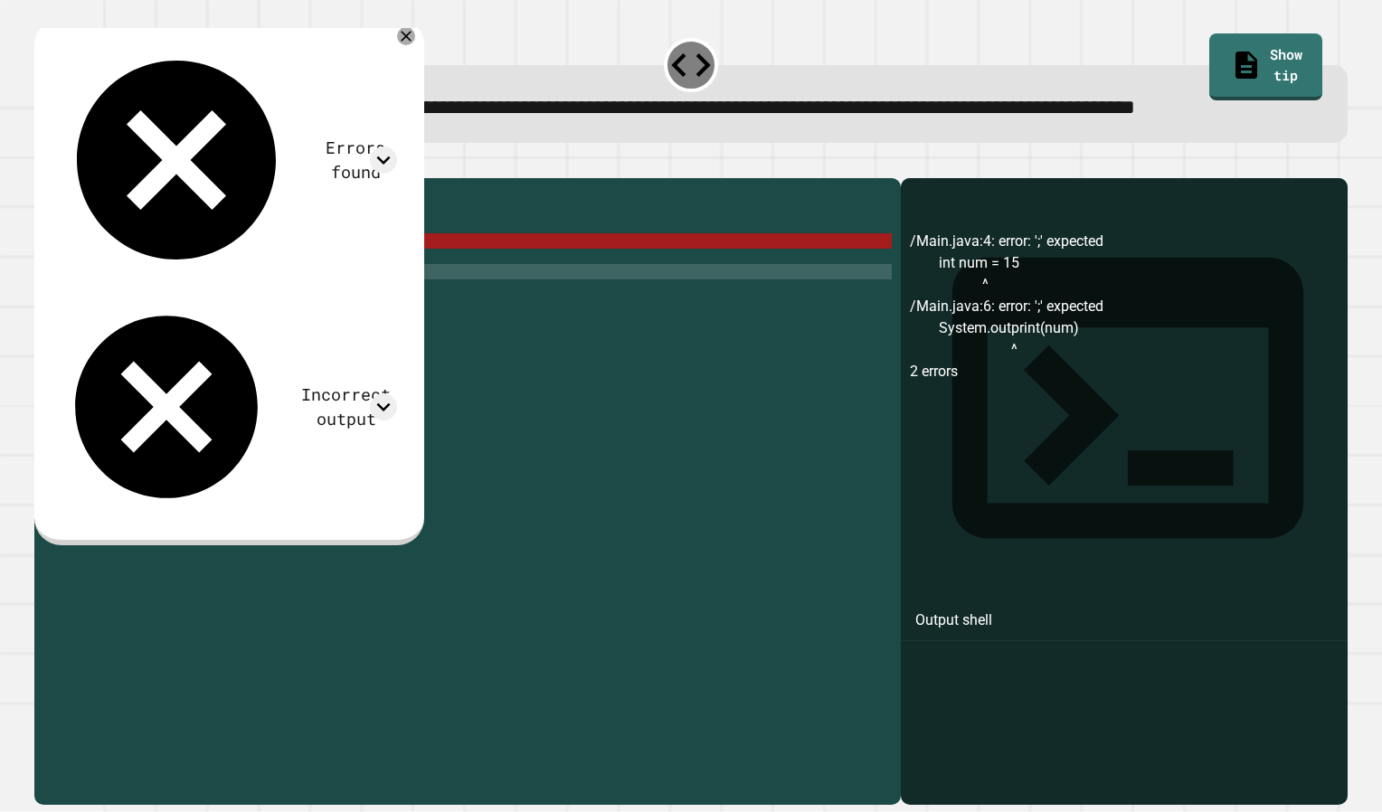
scroll to position [0, 0]
click at [202, 349] on div "public class Main { public static void main ( String [ ] args ) { int num = 15 …" at bounding box center [485, 456] width 813 height 538
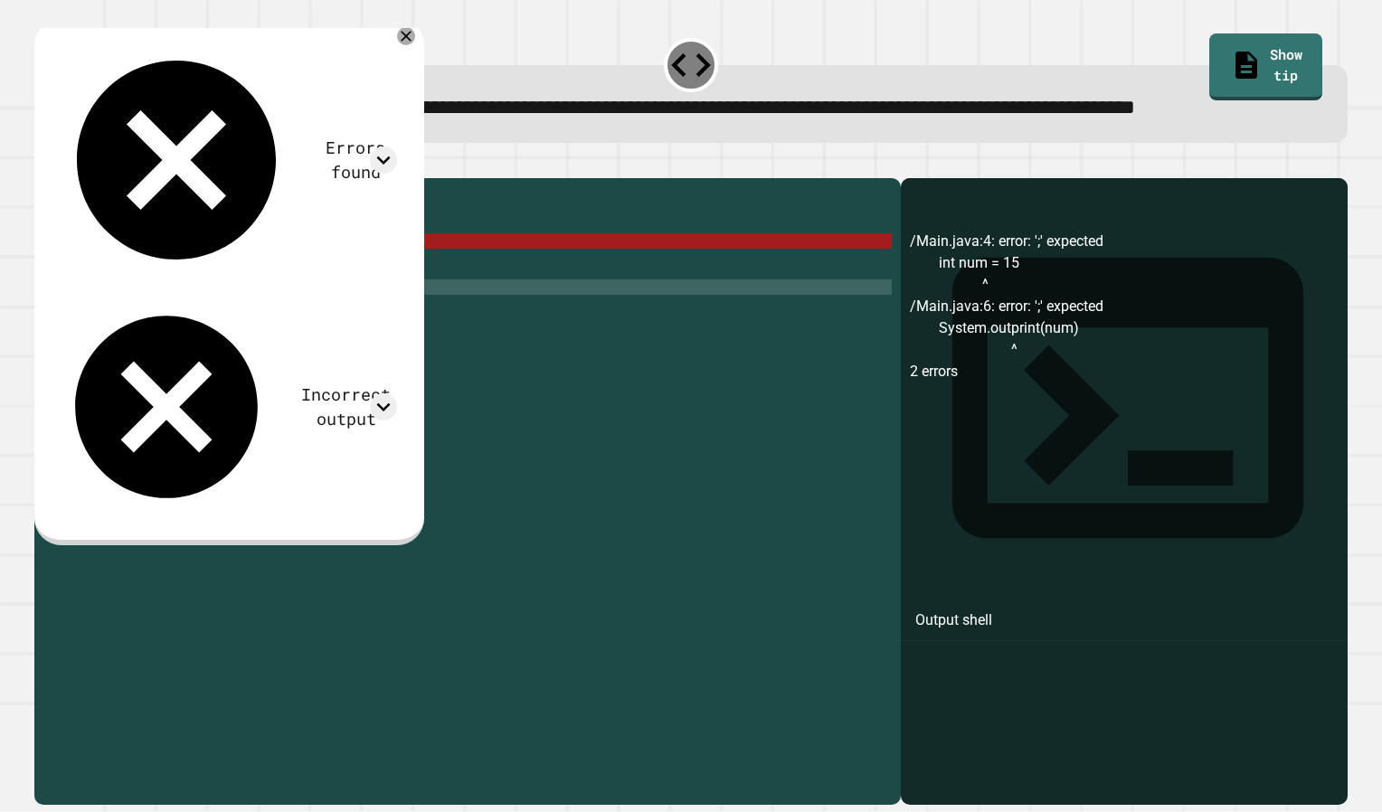
click at [202, 342] on div "public class Main { public static void main ( String [ ] args ) { int num = 15 …" at bounding box center [485, 456] width 813 height 538
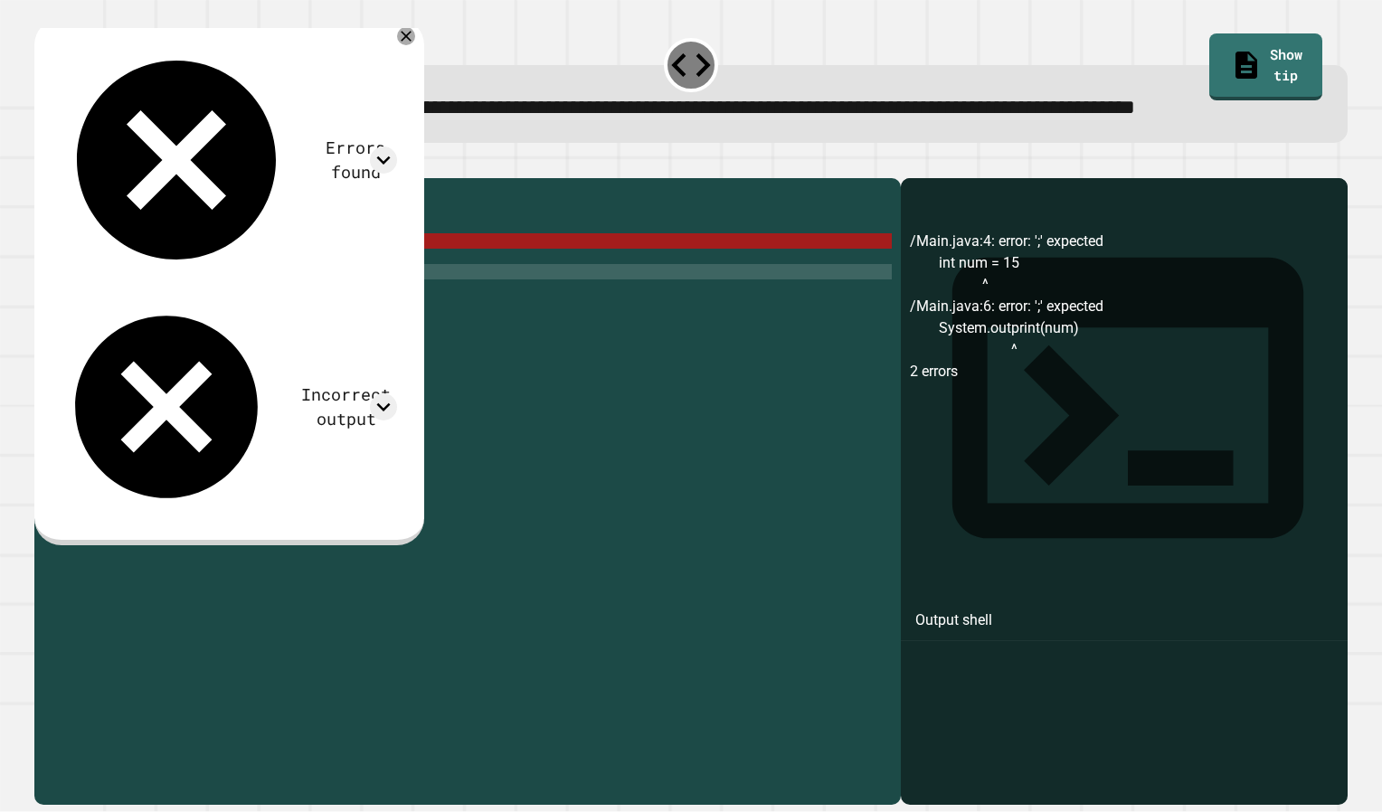
click at [209, 335] on div "public class Main { public static void main ( String [ ] args ) { int num = 15 …" at bounding box center [485, 456] width 813 height 538
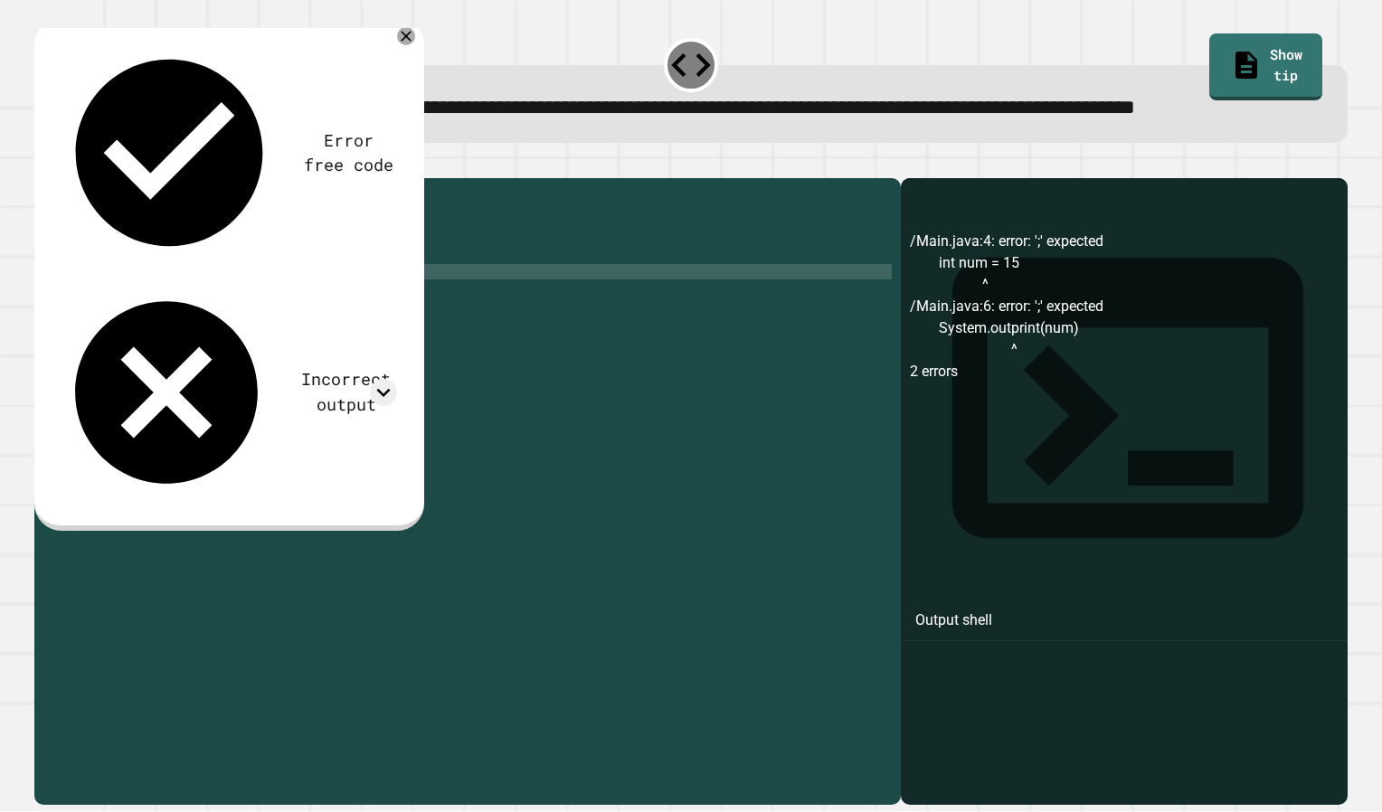
scroll to position [0, 10]
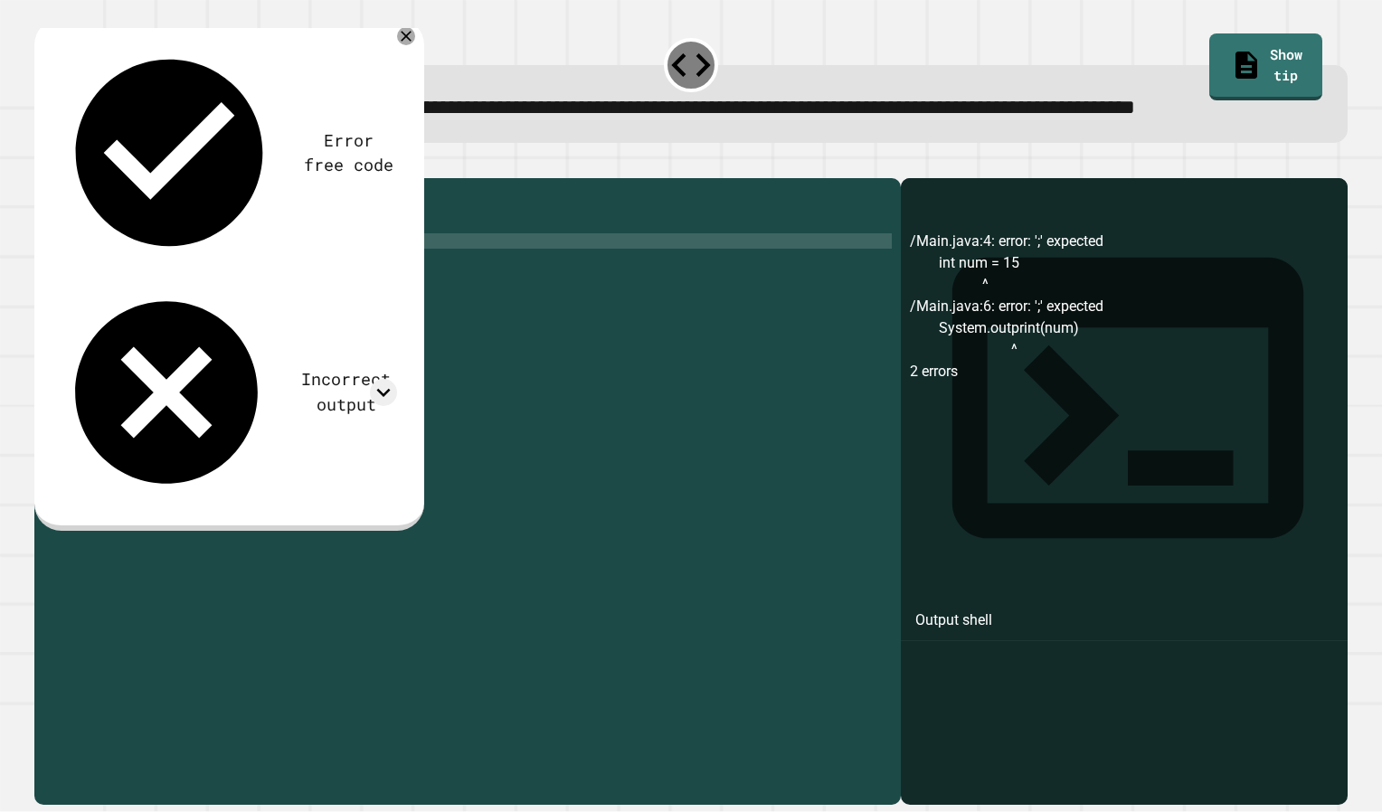
click at [234, 308] on div "public class Main { public static void main ( String [ ] args ) { int num = 15 …" at bounding box center [485, 456] width 813 height 538
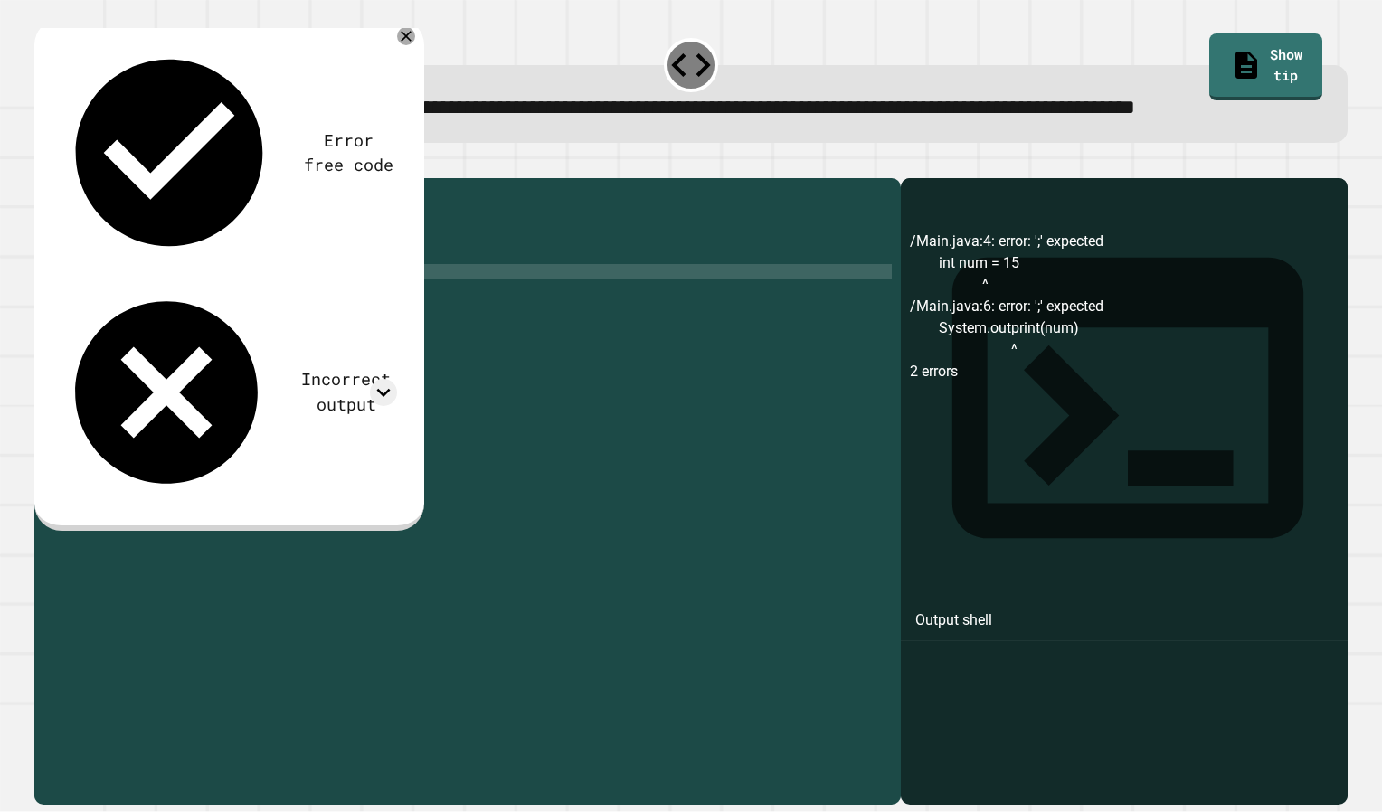
click at [335, 335] on div "public class Main { public static void main ( String [ ] args ) { int num = 15 …" at bounding box center [485, 456] width 813 height 538
type textarea "**********"
click at [43, 164] on icon "button" at bounding box center [43, 164] width 0 height 0
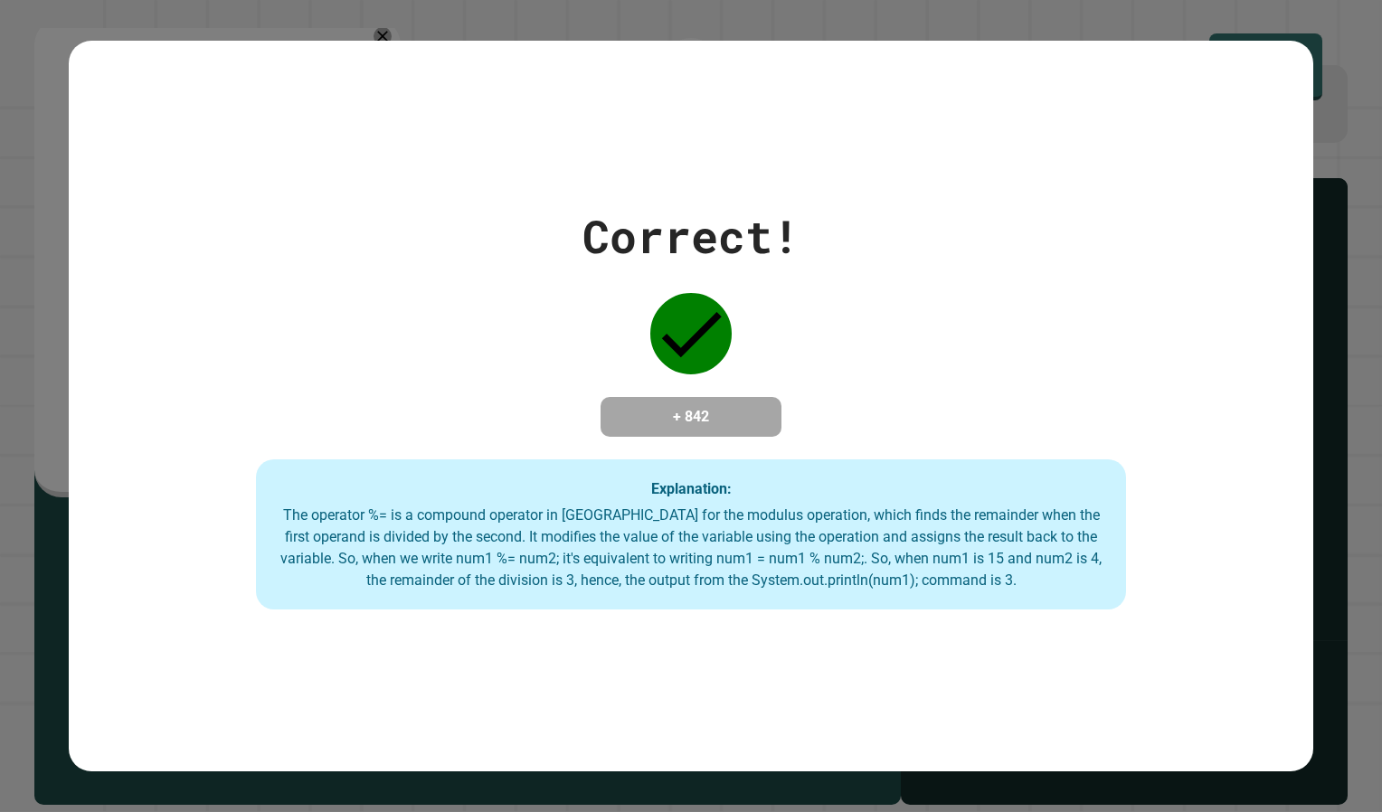
drag, startPoint x: 344, startPoint y: 420, endPoint x: 432, endPoint y: 361, distance: 106.8
click at [344, 420] on div "Correct! + 842 Explanation: The operator %= is a compound operator in [GEOGRAPH…" at bounding box center [690, 406] width 1243 height 407
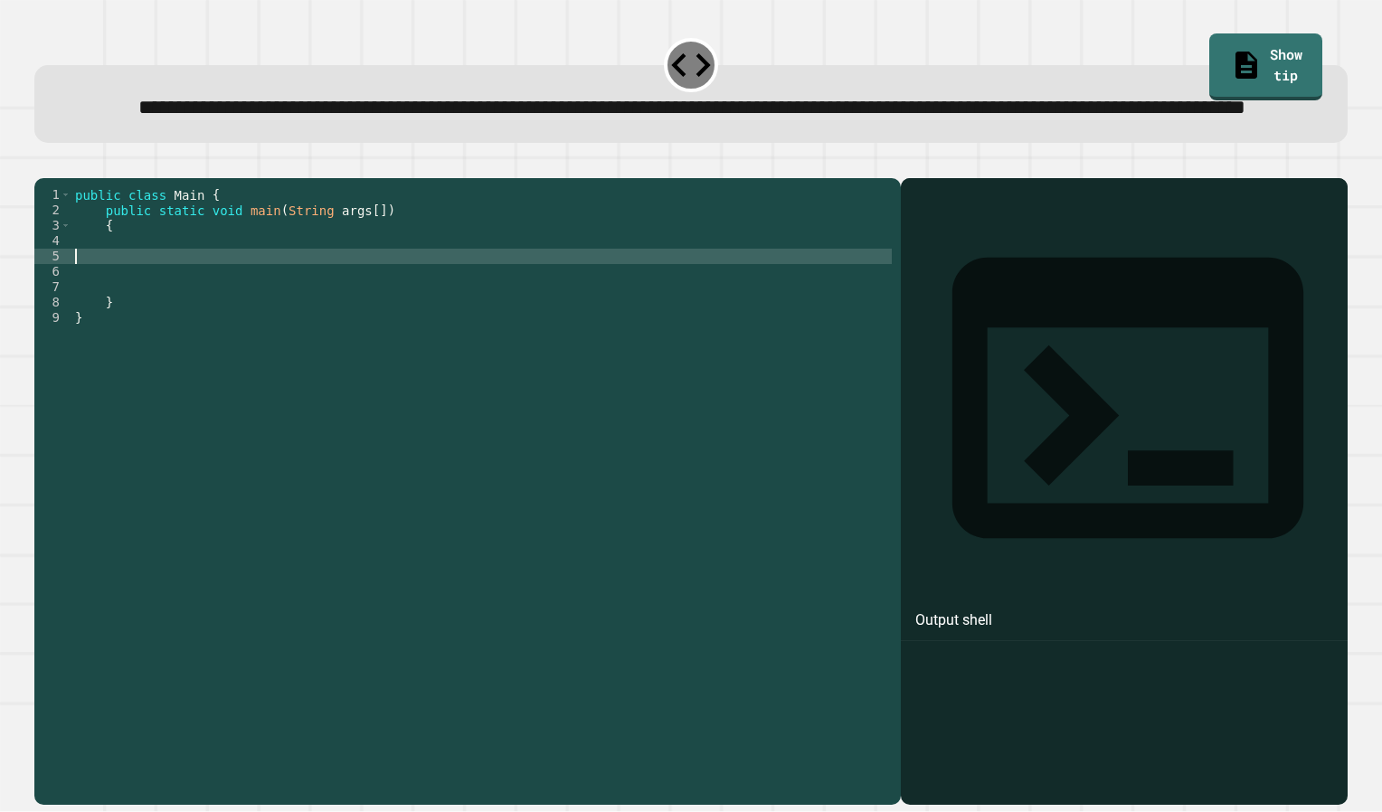
click at [157, 312] on div "public class Main { public static void main ( String args [ ]) { } }" at bounding box center [481, 456] width 820 height 538
click at [121, 280] on div "public class Main { public static void main ( String args [ ]) { } }" at bounding box center [481, 456] width 820 height 538
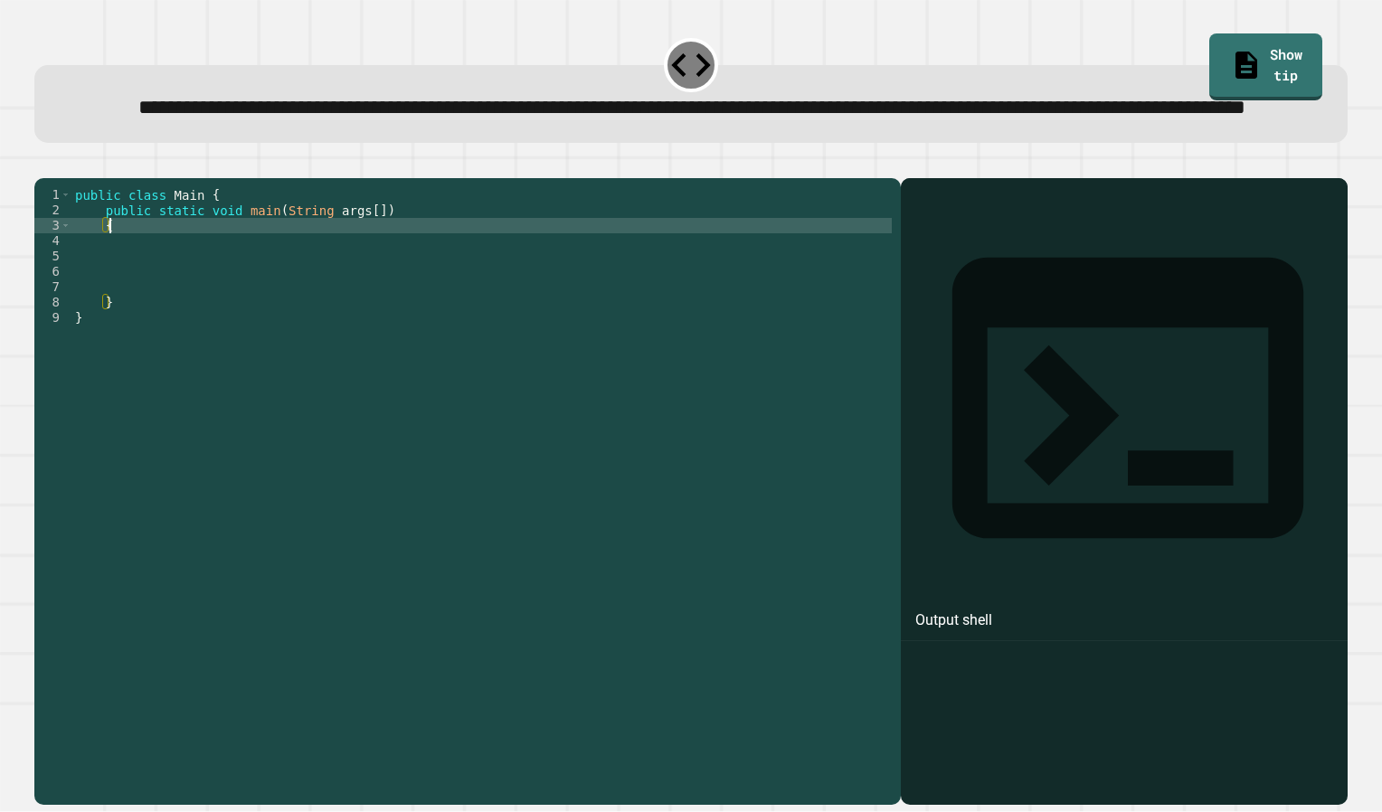
type textarea "*"
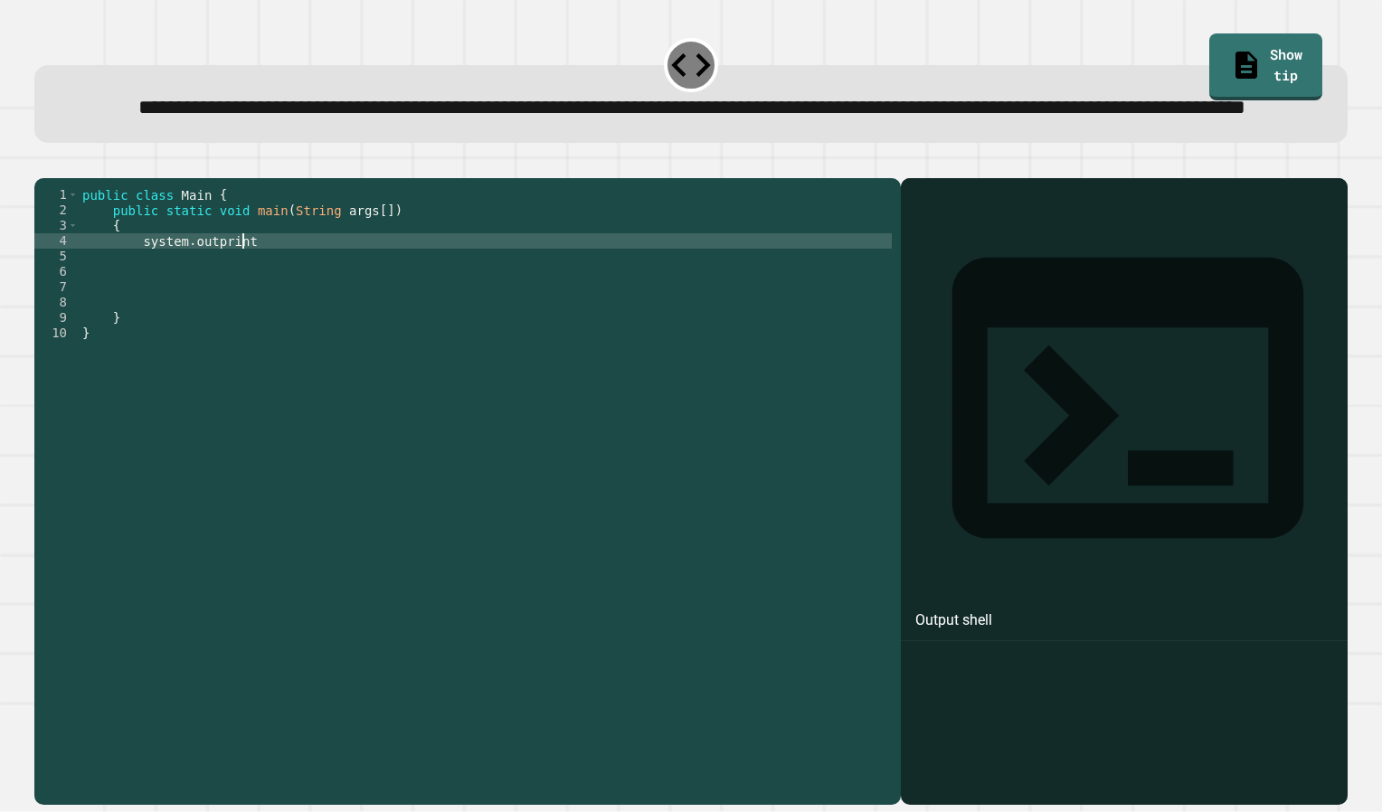
scroll to position [0, 11]
click at [151, 307] on div "public class Main { public static void main ( String args [ ]) { system . outpr…" at bounding box center [485, 456] width 813 height 538
click at [202, 301] on div "public class Main { public static void main ( String args [ ]) { System . outpr…" at bounding box center [485, 456] width 813 height 538
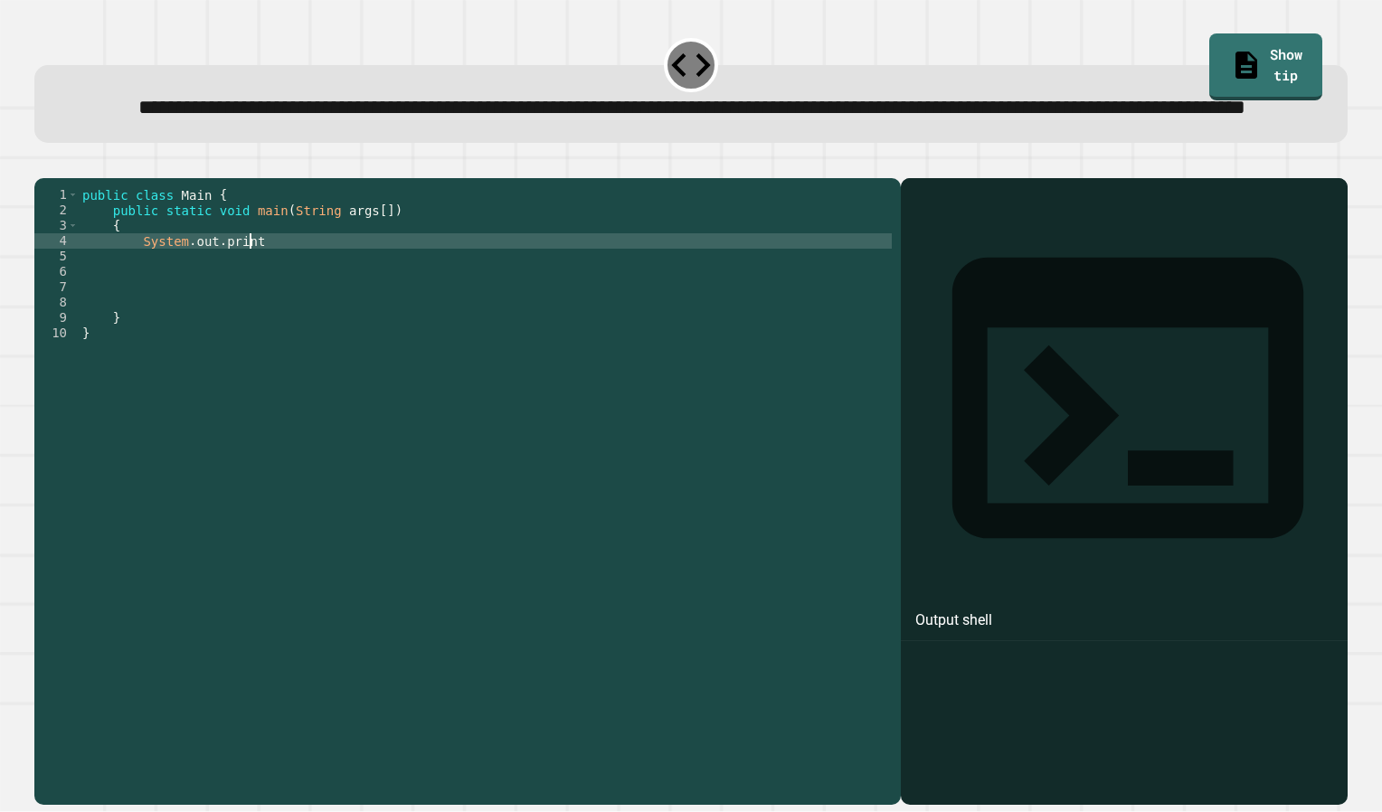
click at [320, 305] on div "public class Main { public static void main ( String args [ ]) { System . out .…" at bounding box center [485, 456] width 813 height 538
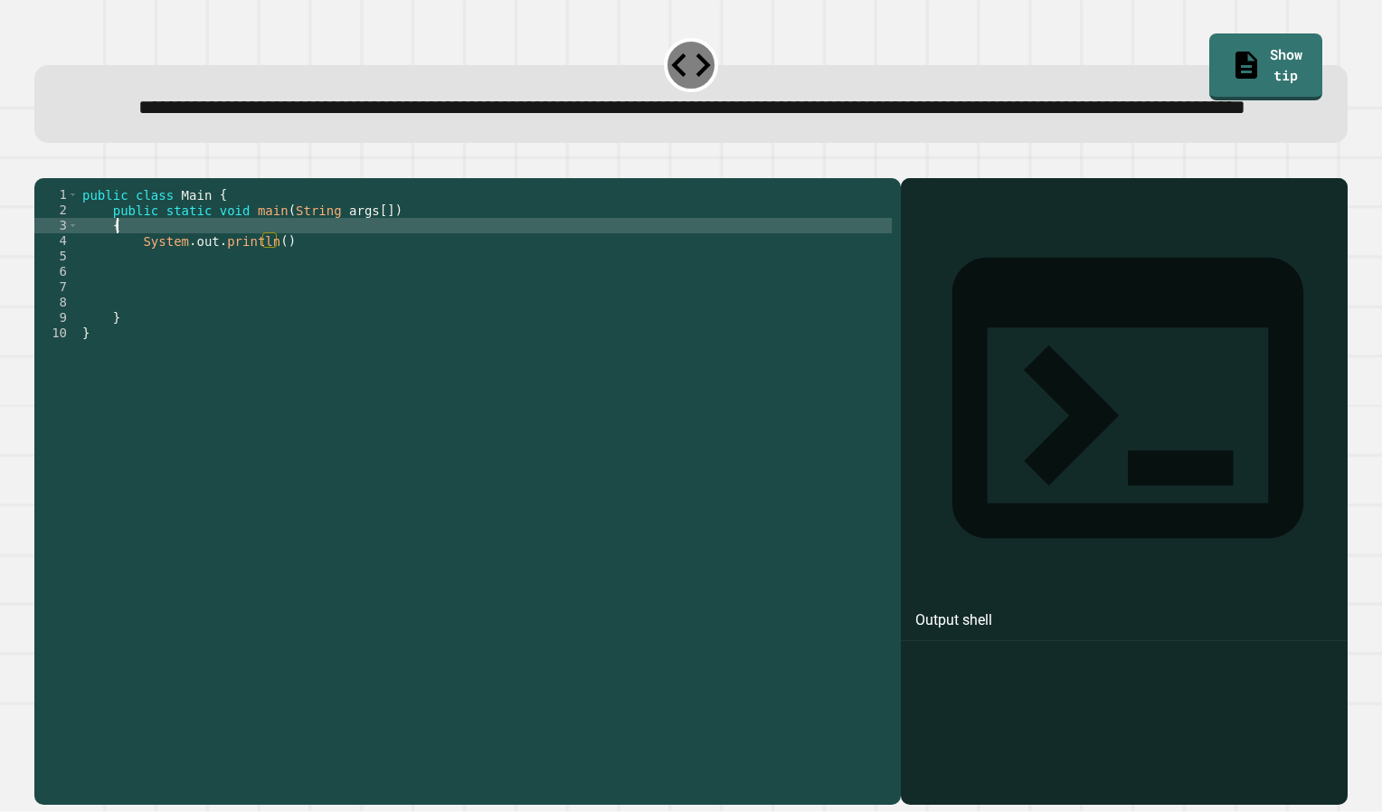
click at [230, 287] on div "public class Main { public static void main ( String args [ ]) { System . out .…" at bounding box center [485, 456] width 813 height 538
type textarea "*"
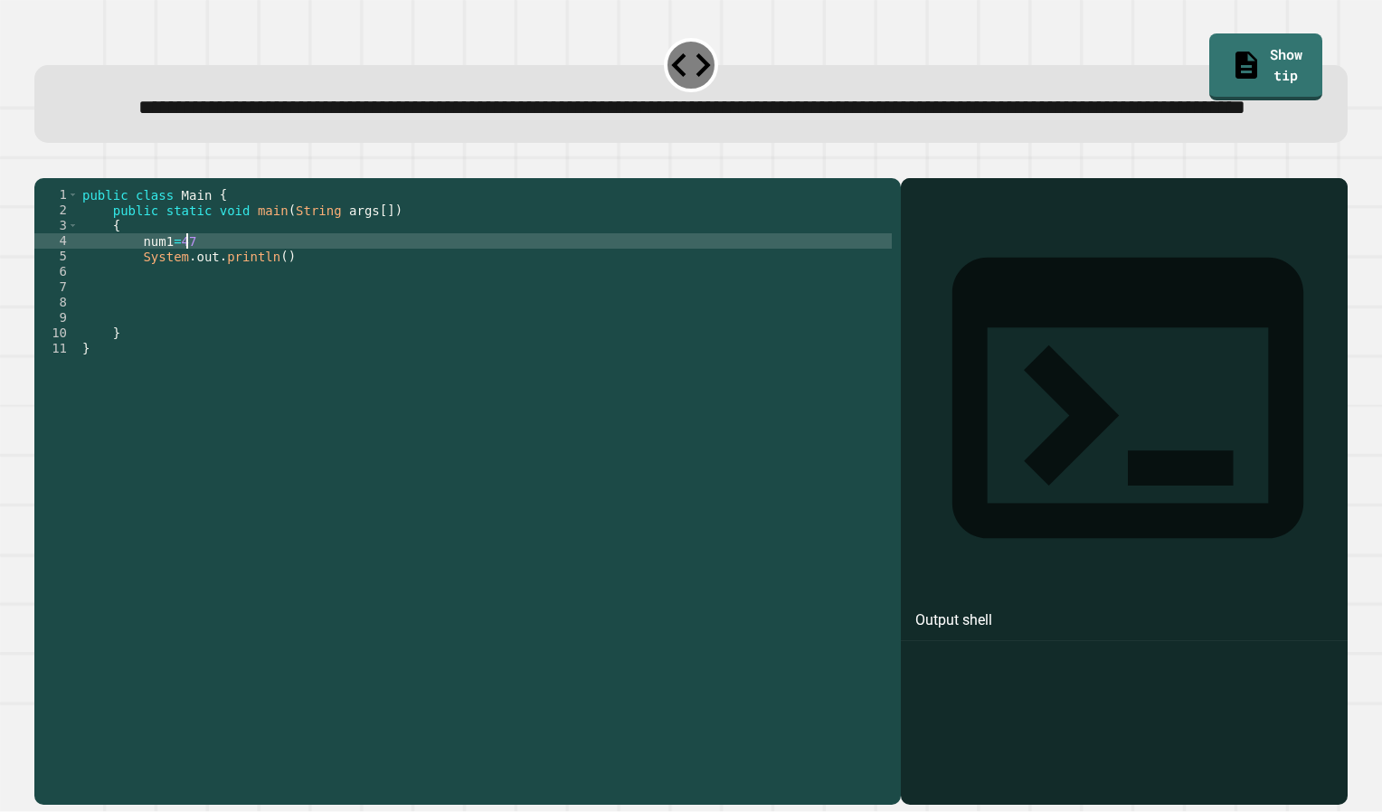
scroll to position [0, 6]
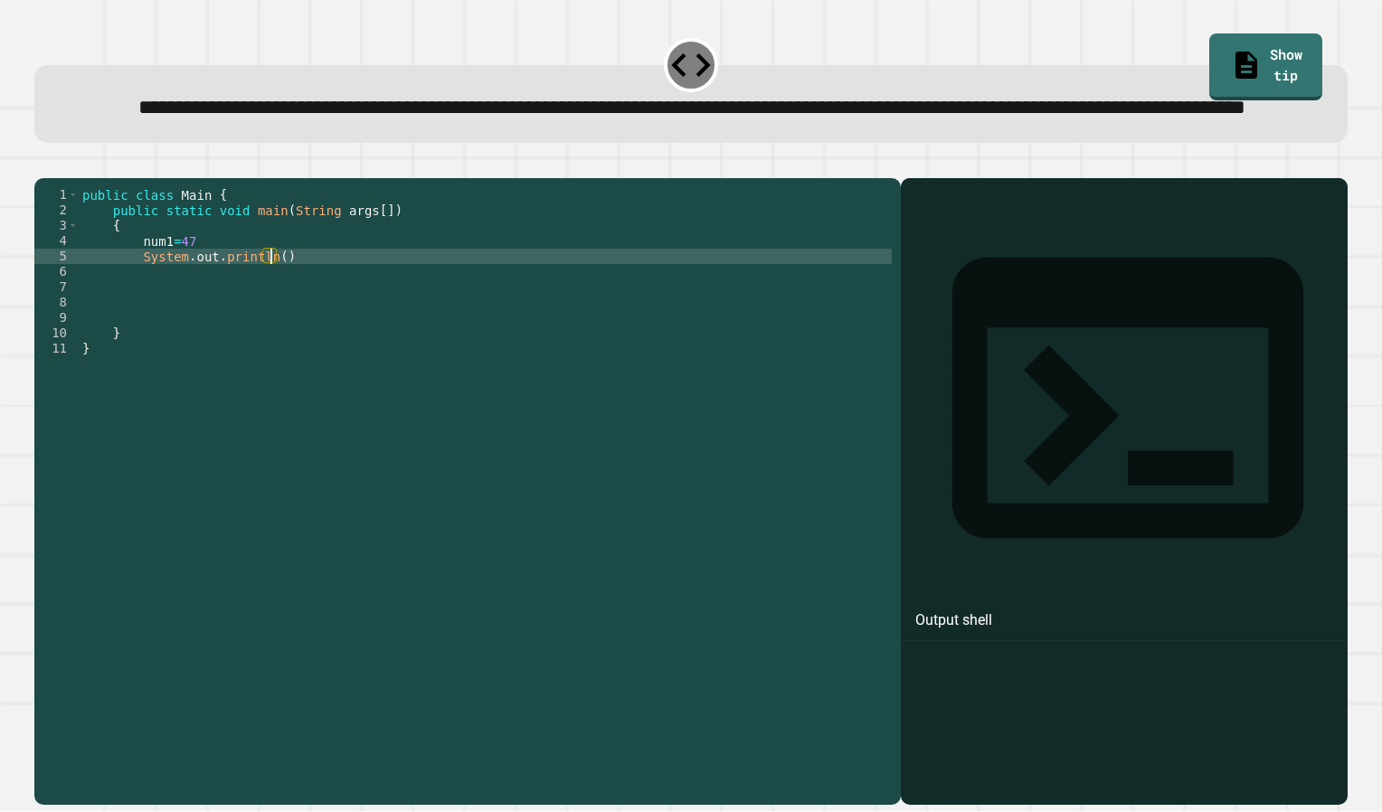
click at [273, 321] on div "public class Main { public static void main ( String args [ ]) { num1 = 47 Syst…" at bounding box center [485, 456] width 813 height 538
click at [298, 321] on div "public class Main { public static void main ( String args [ ]) { num1 = 47 Syst…" at bounding box center [485, 456] width 813 height 538
drag, startPoint x: 1108, startPoint y: 548, endPoint x: 300, endPoint y: 316, distance: 840.3
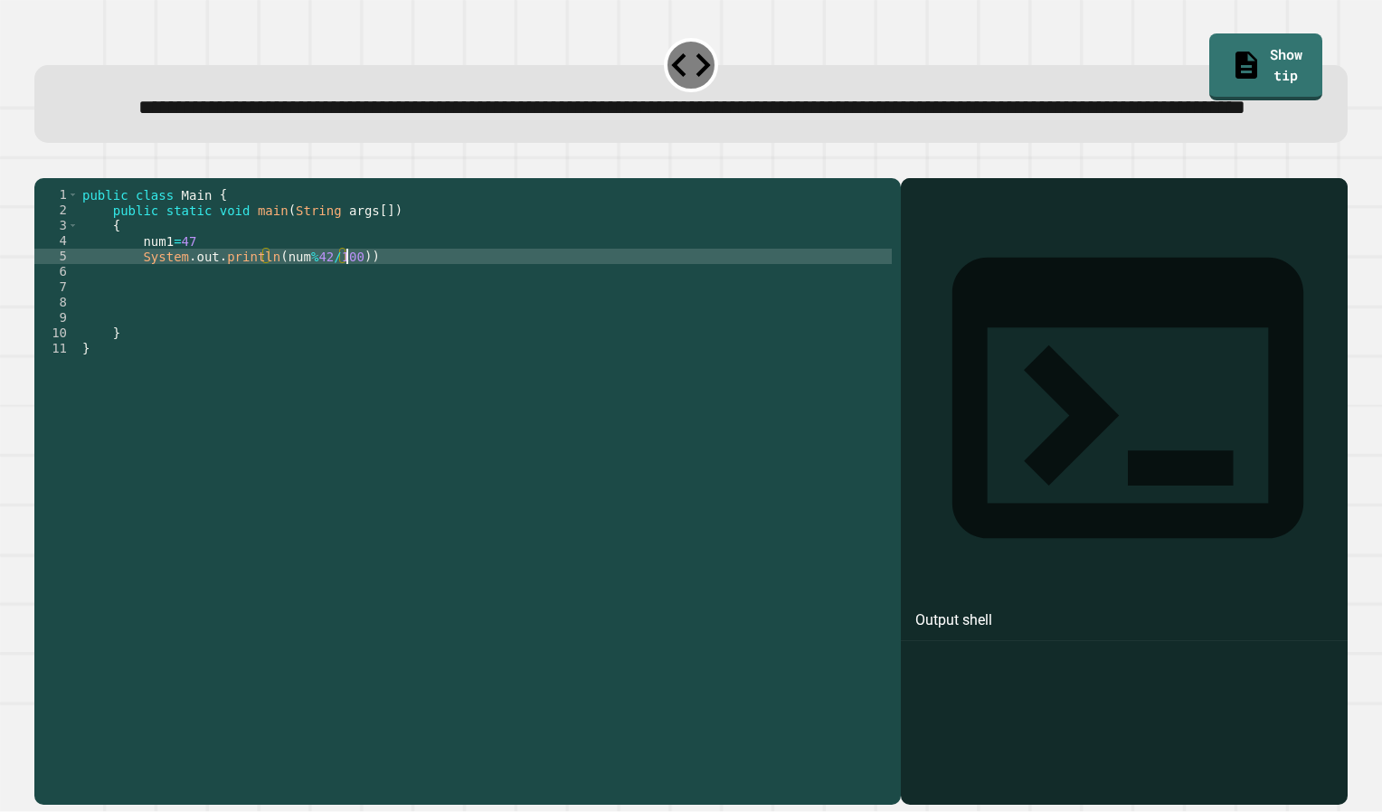
click at [300, 316] on div "public class Main { public static void main ( String args [ ]) { num1 = 47 Syst…" at bounding box center [485, 456] width 813 height 538
click at [43, 164] on icon "button" at bounding box center [43, 164] width 0 height 0
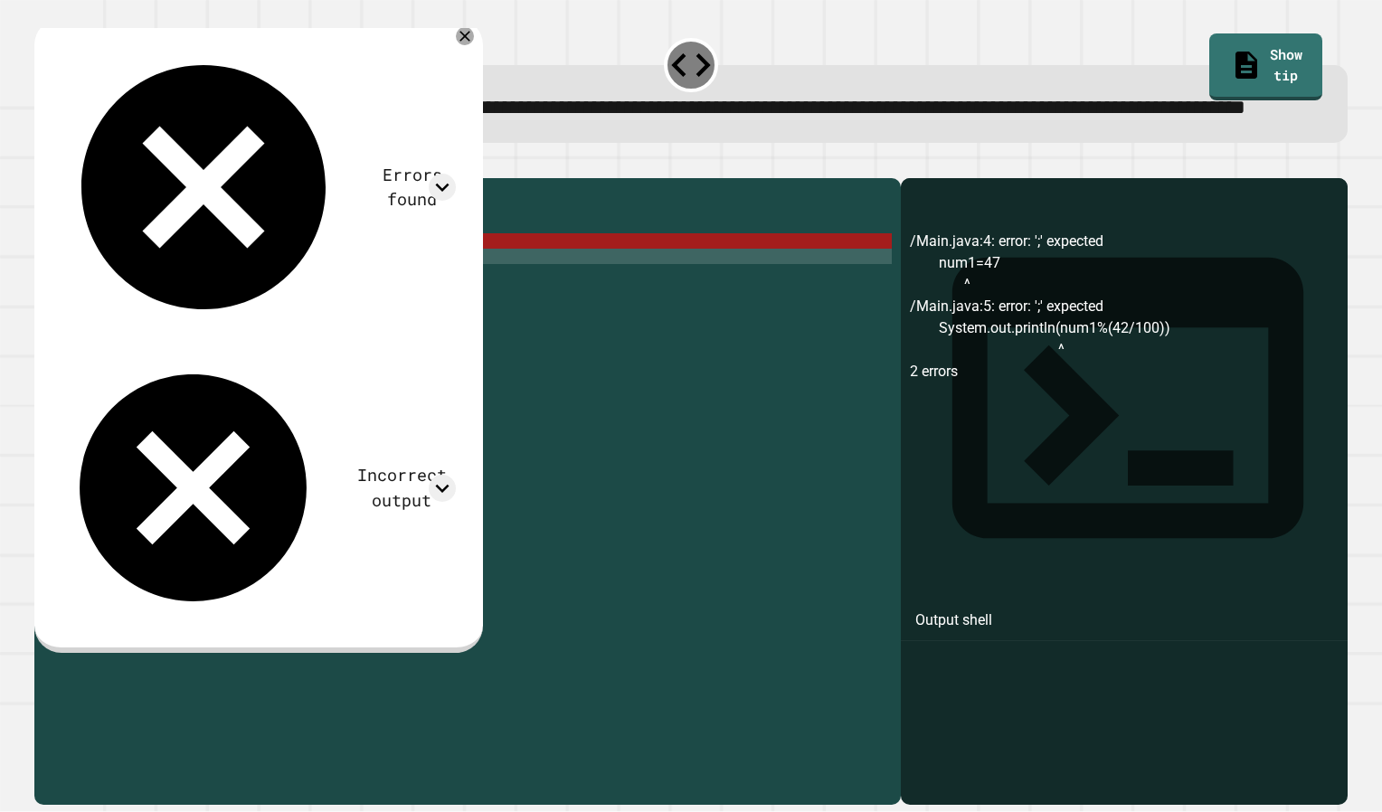
click at [223, 309] on div "public class Main { public static void main ( String args [ ]) { num1 = 47 Syst…" at bounding box center [485, 456] width 813 height 538
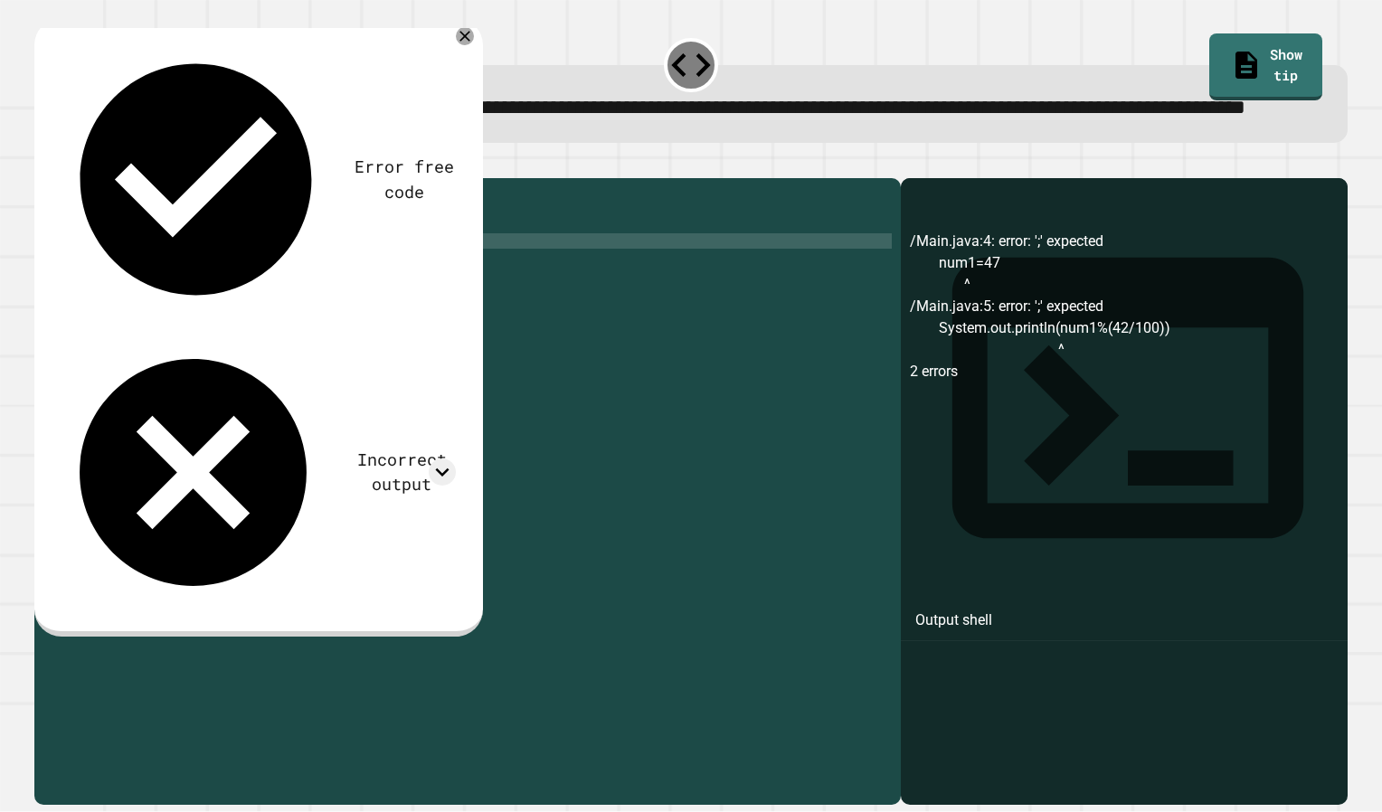
click at [393, 319] on div "public class Main { public static void main ( String args [ ]) { num1 = 47 ; Sy…" at bounding box center [485, 456] width 813 height 538
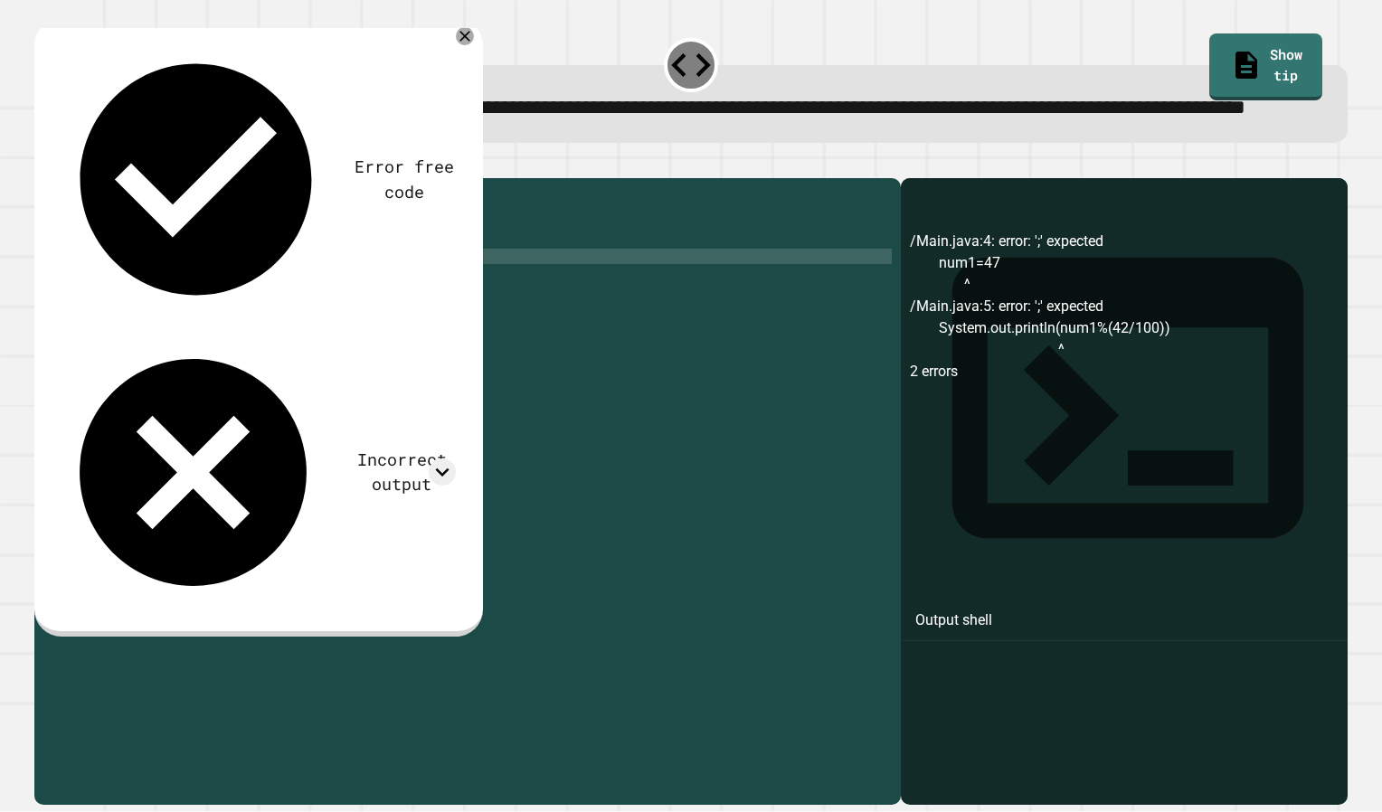
scroll to position [0, 20]
click at [43, 164] on icon "button" at bounding box center [43, 164] width 0 height 0
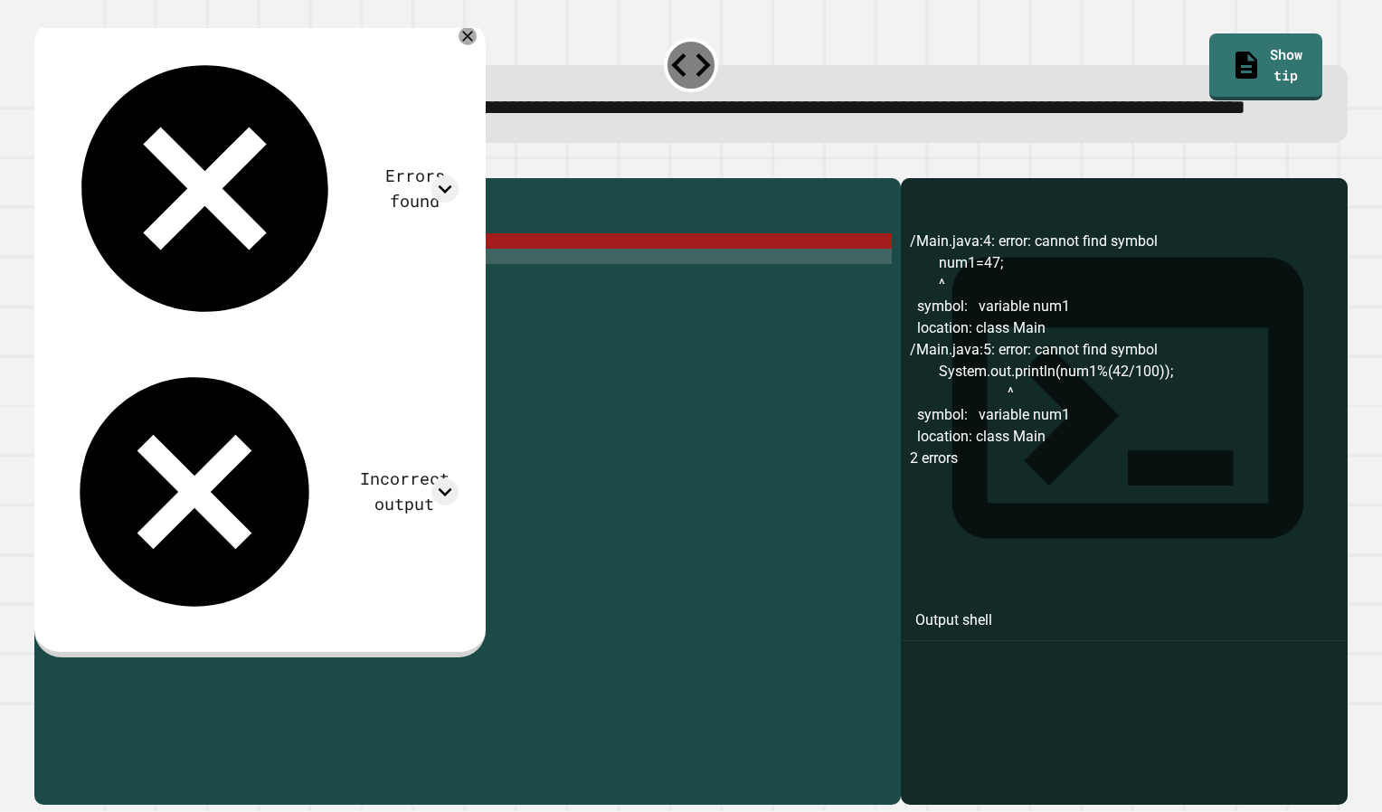
click at [143, 303] on div "public class Main { public static void main ( String args [ ]) { num1 = 47 ; Sy…" at bounding box center [485, 456] width 813 height 538
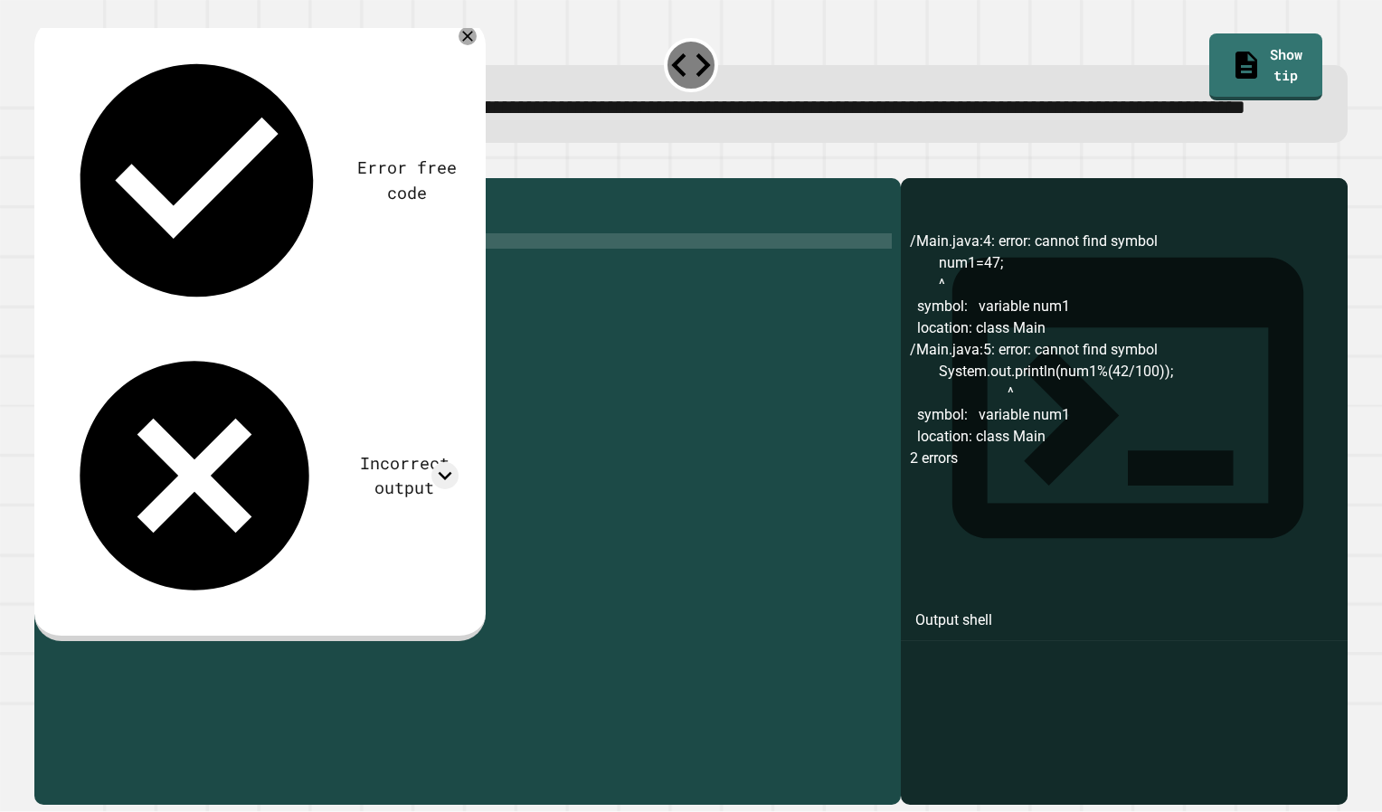
scroll to position [0, 6]
click at [43, 164] on button "button" at bounding box center [43, 164] width 0 height 0
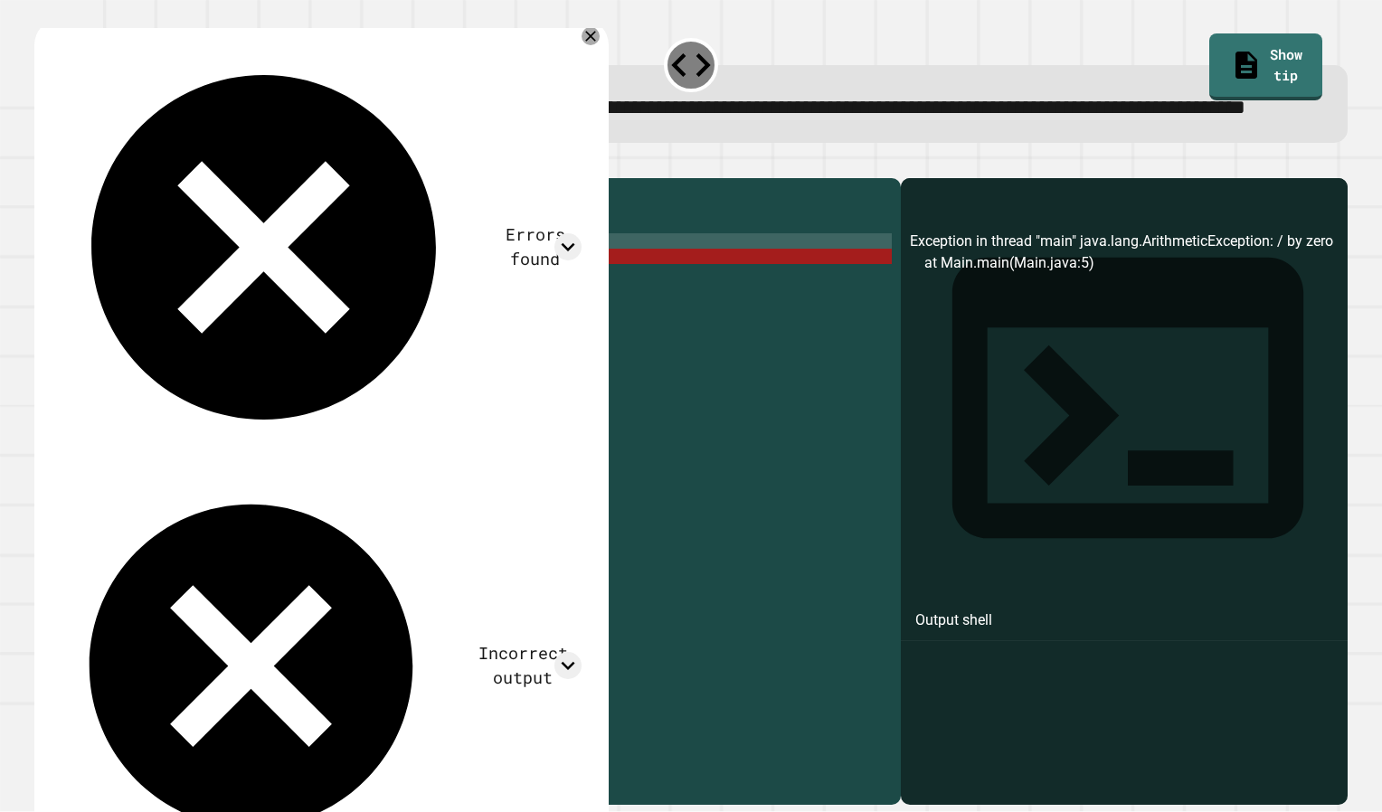
click at [579, 63] on div "Errors found Exception in thread "main" java.lang.ArithmeticException: / by zer…" at bounding box center [321, 453] width 574 height 870
click at [584, 45] on icon at bounding box center [590, 36] width 18 height 18
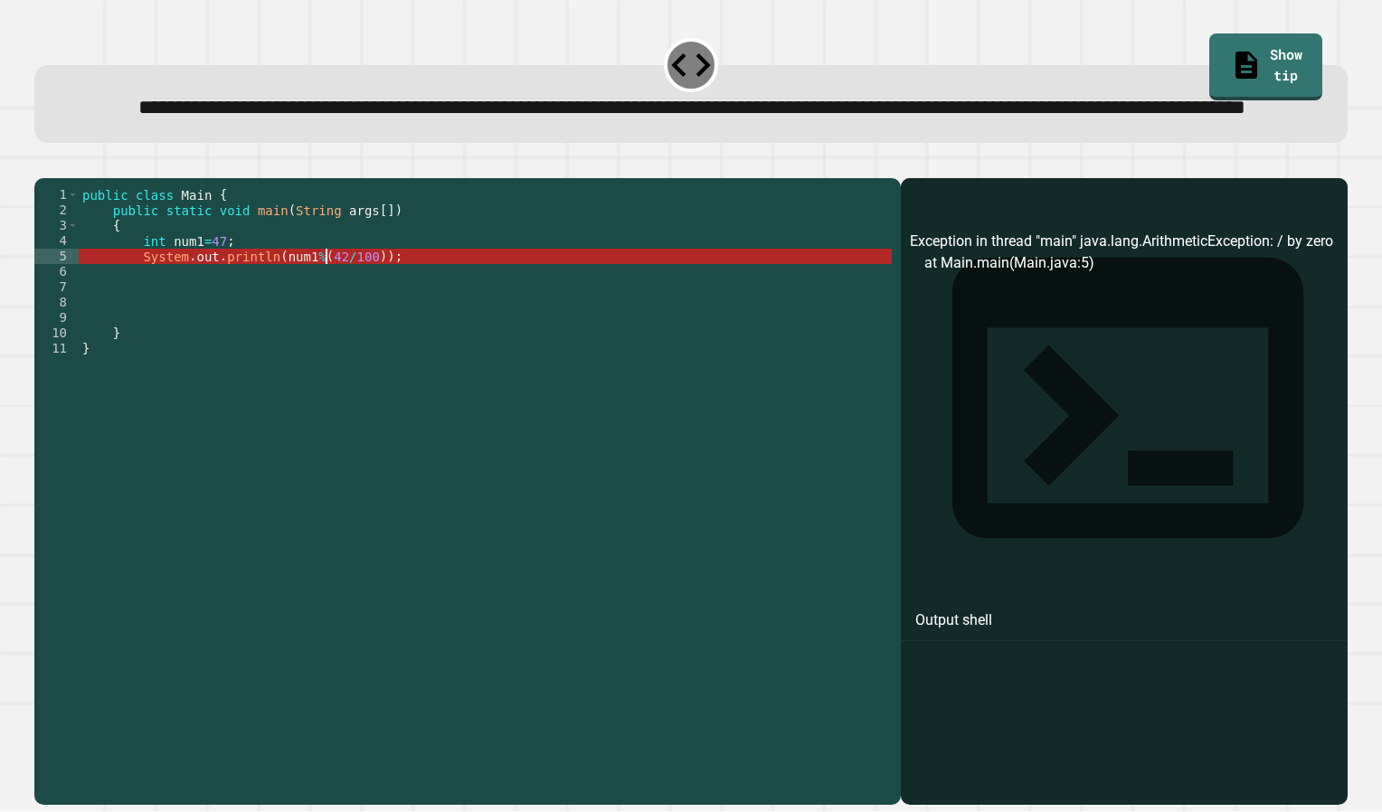
click at [327, 325] on div "public class Main { public static void main ( String args [ ]) { int num1 = 47 …" at bounding box center [485, 456] width 813 height 538
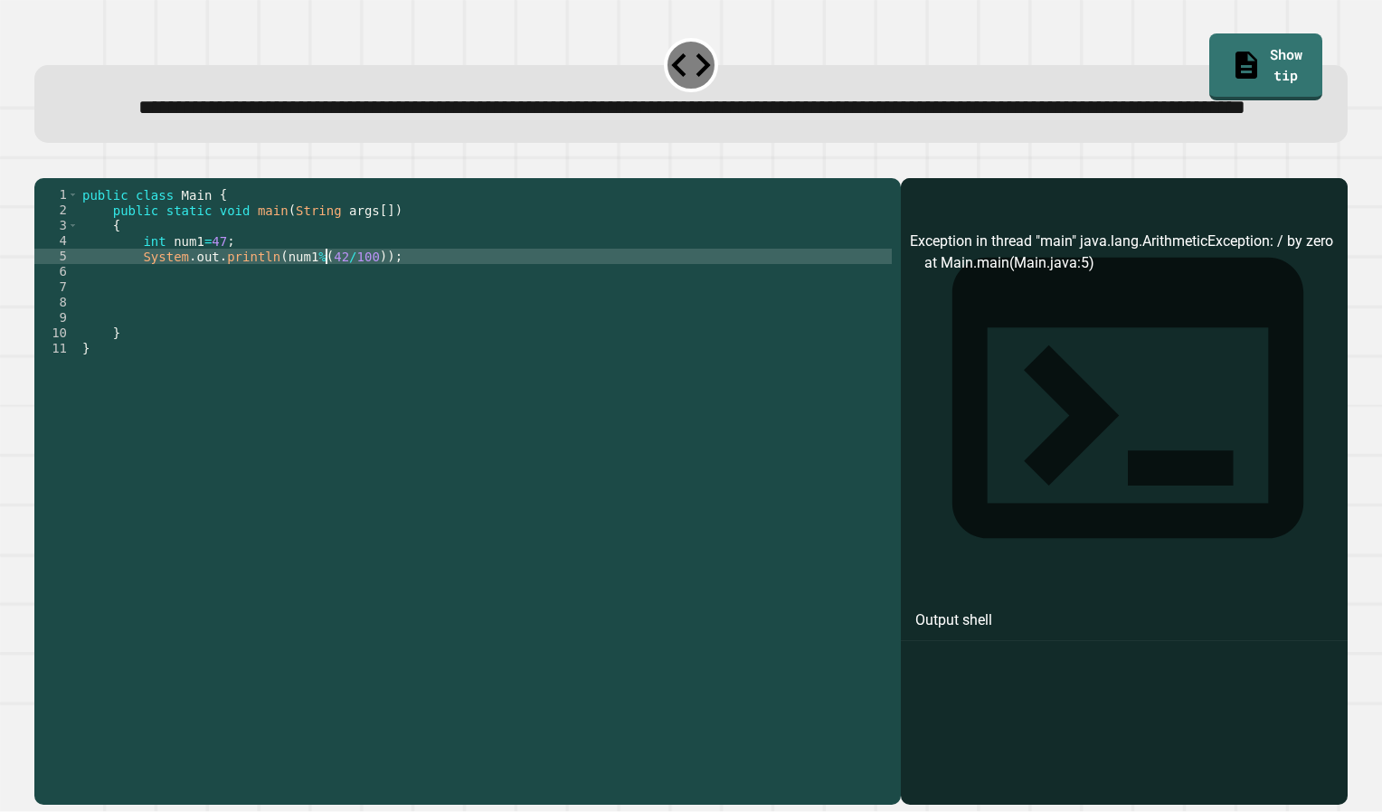
scroll to position [0, 18]
click at [61, 178] on div at bounding box center [690, 167] width 1313 height 22
click at [43, 164] on button "button" at bounding box center [43, 164] width 0 height 0
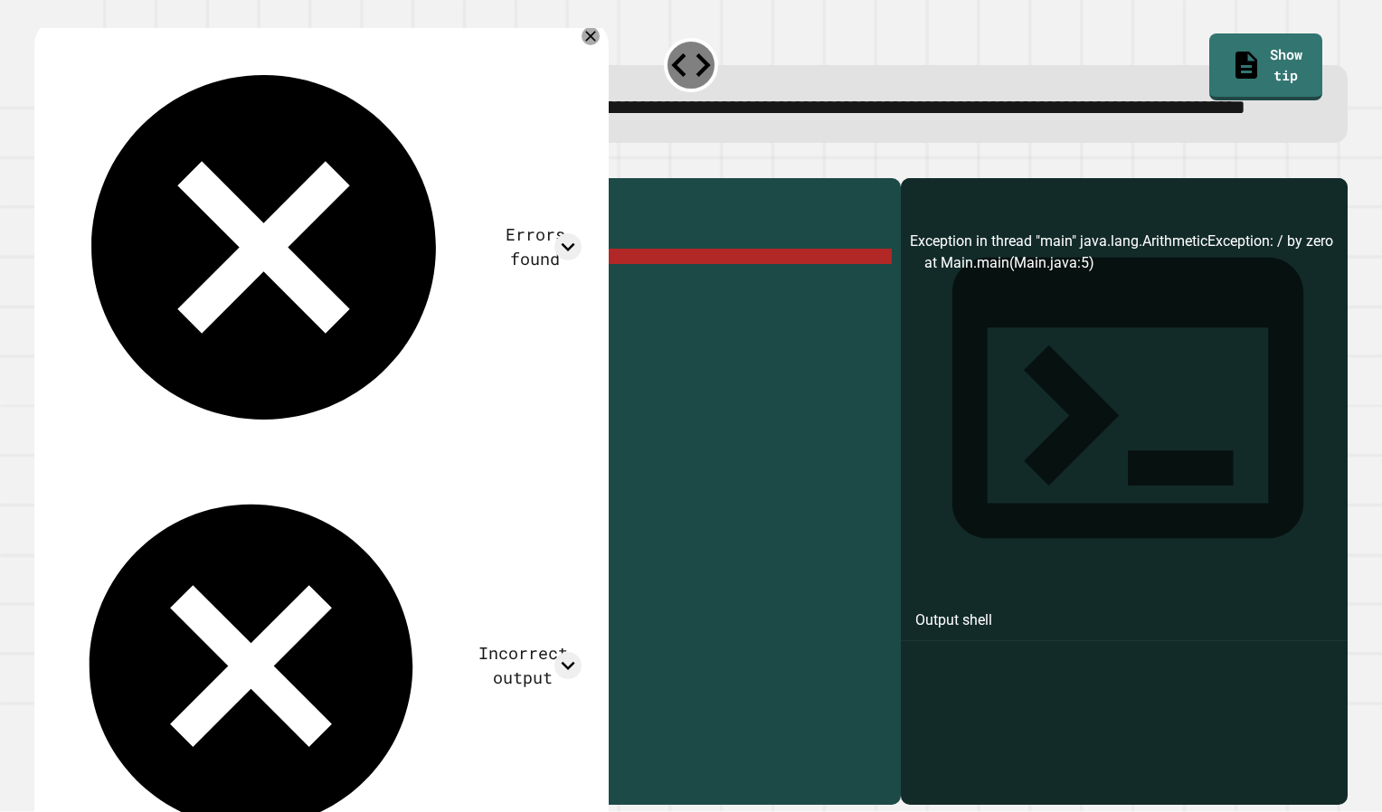
click at [331, 315] on div "public class Main { public static void main ( String args [ ]) { int num1 = 47 …" at bounding box center [485, 456] width 813 height 538
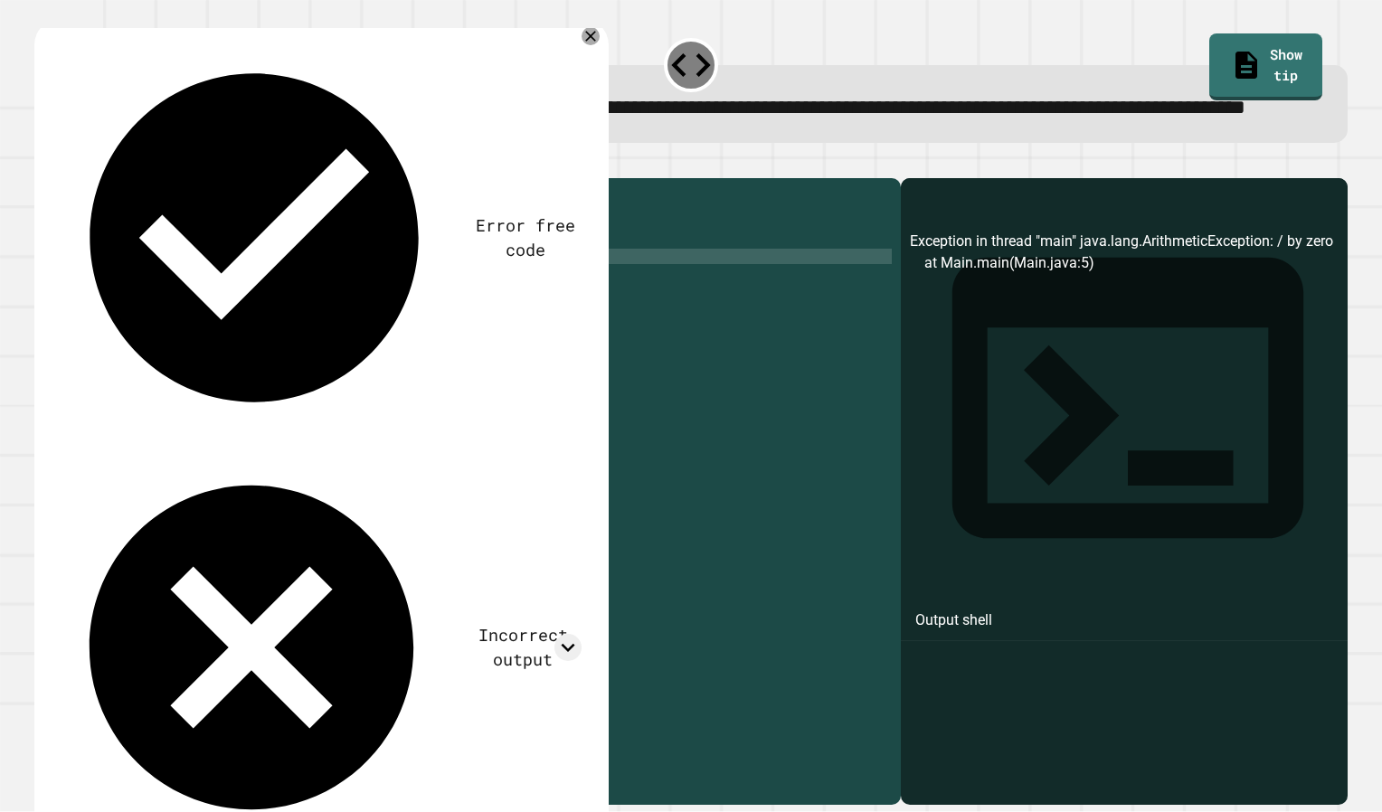
click at [43, 164] on icon "button" at bounding box center [43, 164] width 0 height 0
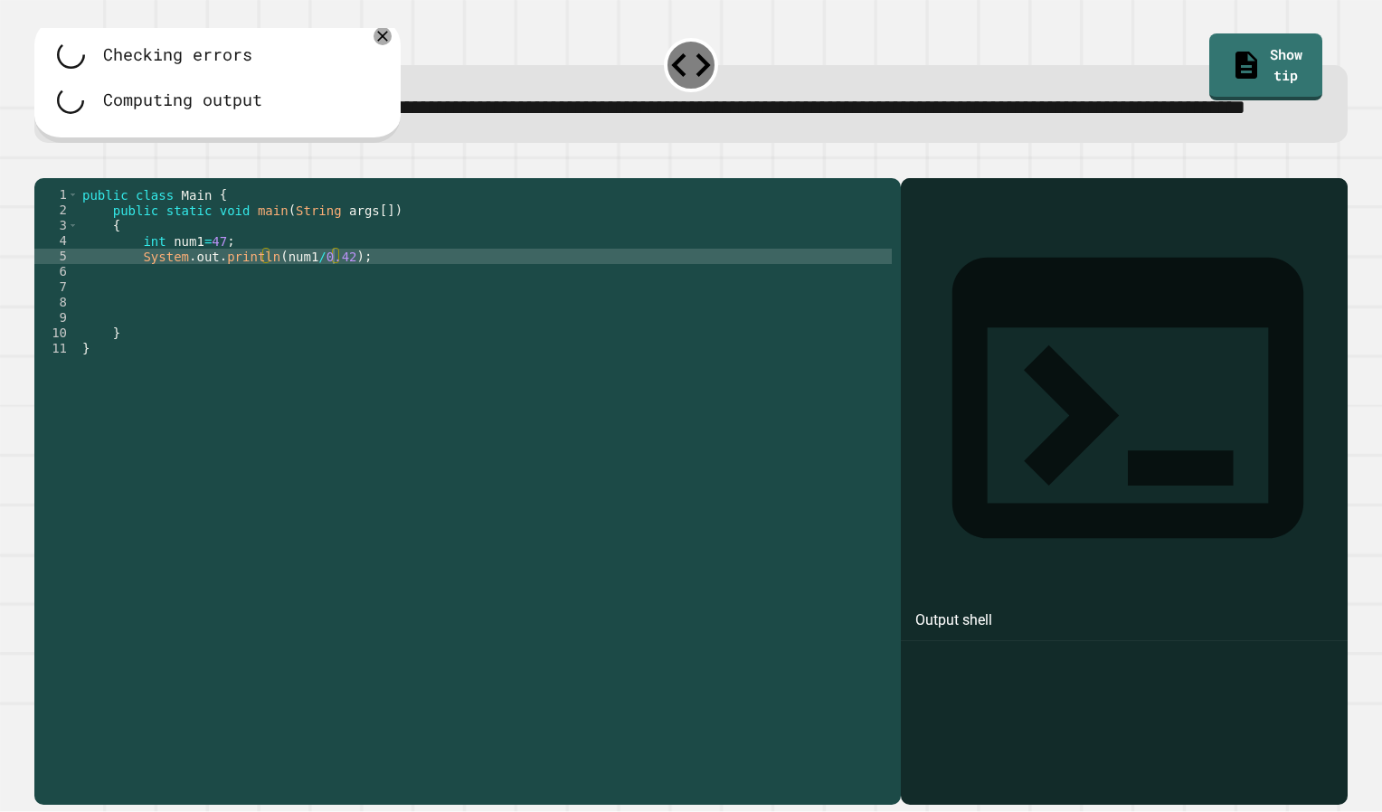
click at [62, 178] on div at bounding box center [690, 167] width 1313 height 22
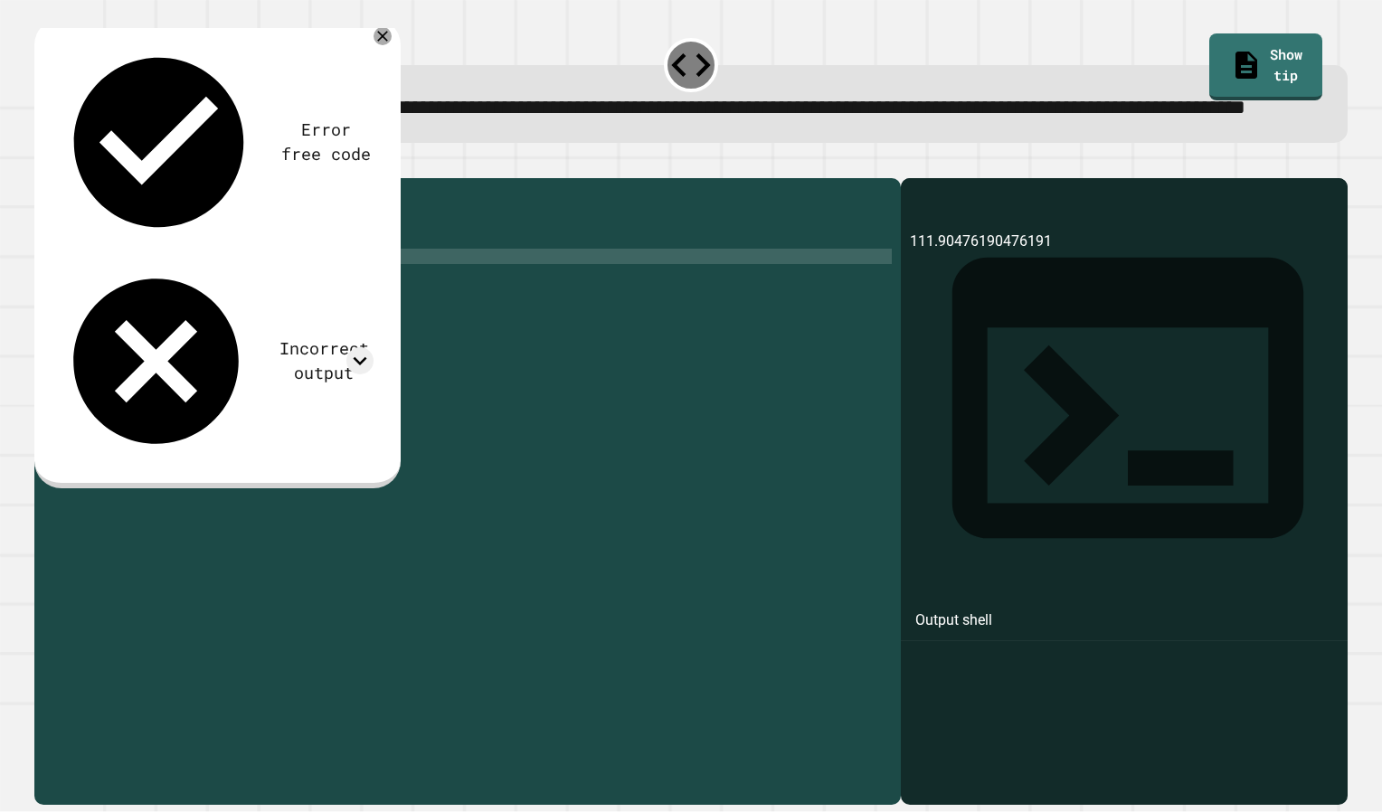
click at [306, 316] on div "public class Main { public static void main ( String args [ ]) { int num1 = 47 …" at bounding box center [485, 456] width 813 height 538
click at [59, 181] on icon "button" at bounding box center [56, 174] width 10 height 13
click at [373, 321] on div "public class Main { public static void main ( String args [ ]) { int num1 = 47 …" at bounding box center [485, 456] width 813 height 538
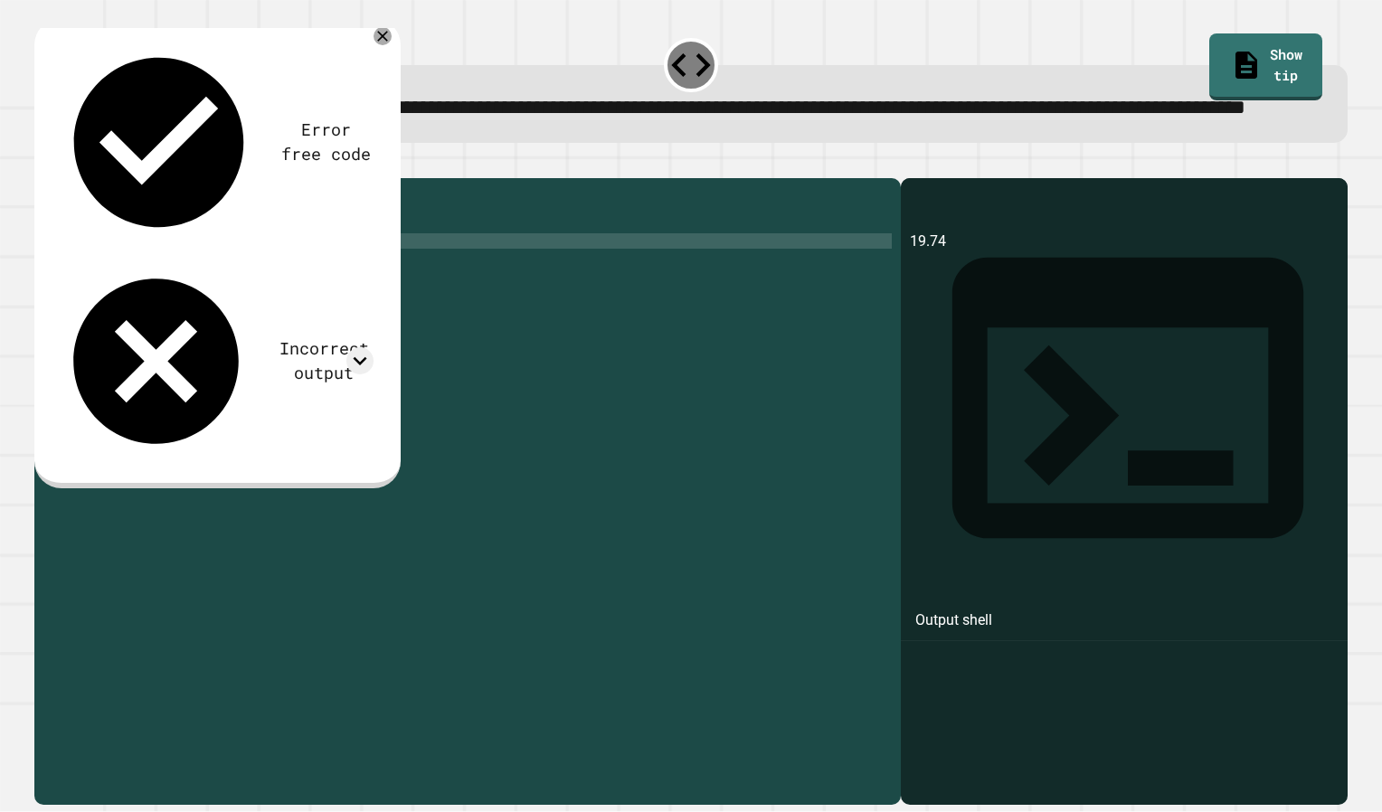
scroll to position [0, 9]
click at [387, 47] on icon at bounding box center [383, 36] width 22 height 22
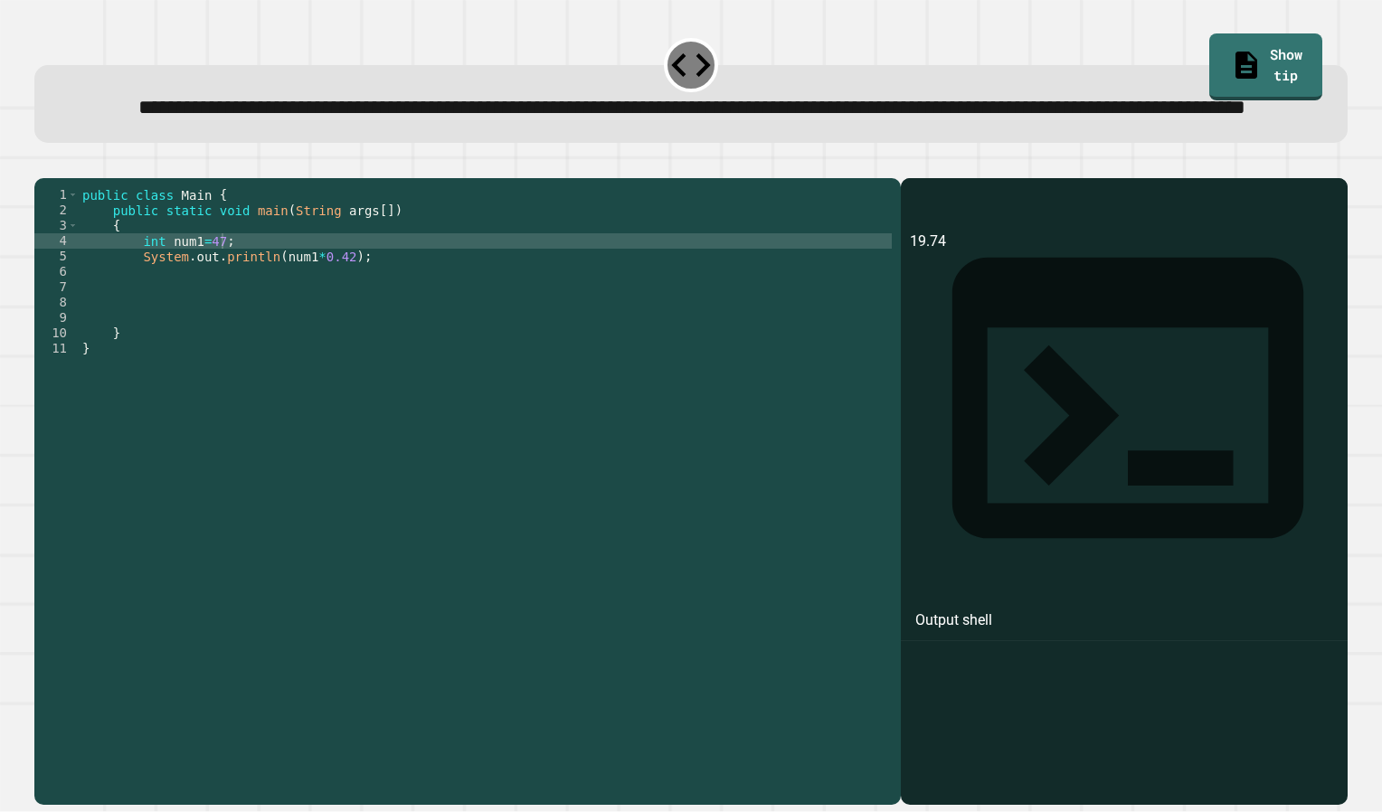
click at [323, 110] on span "**********" at bounding box center [691, 107] width 1107 height 21
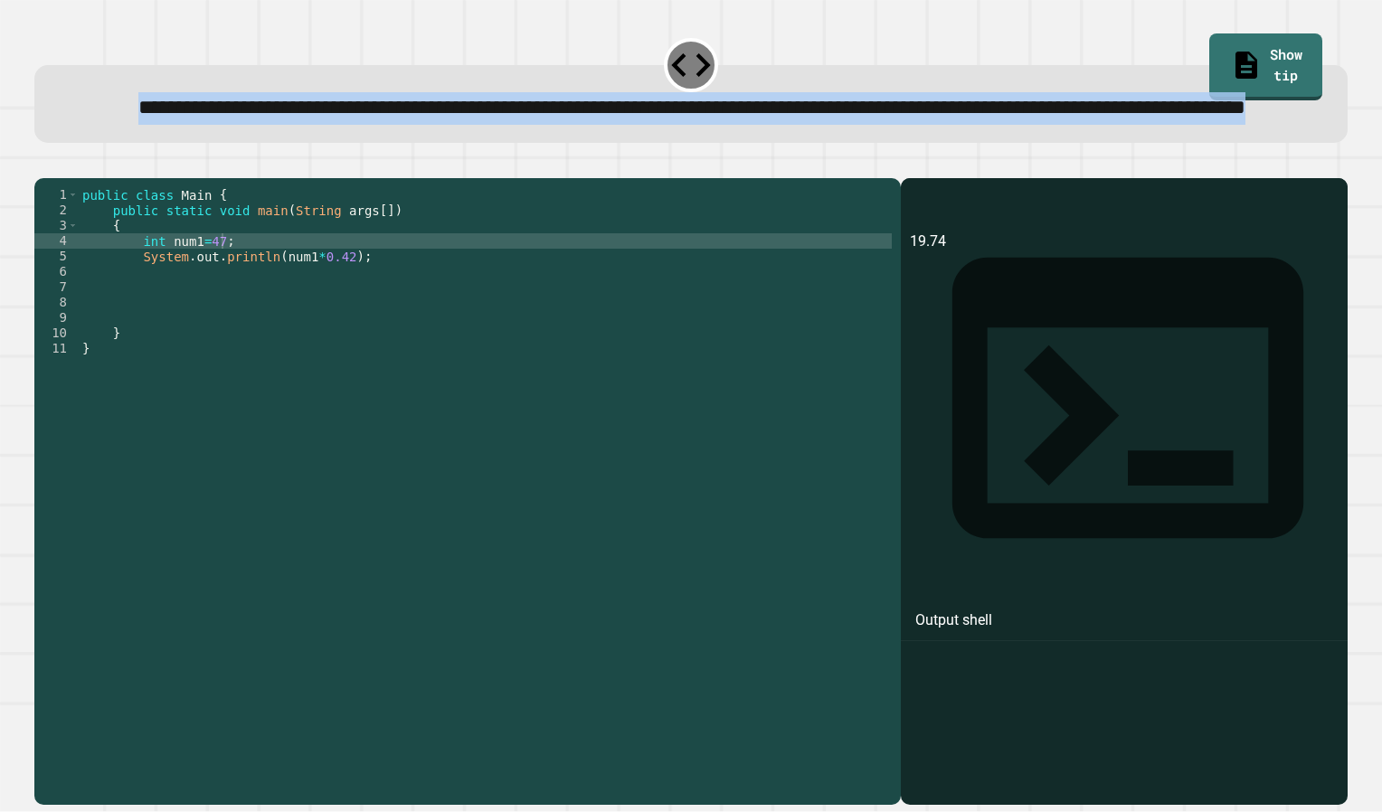
click at [323, 110] on span "**********" at bounding box center [691, 107] width 1107 height 21
click at [321, 114] on span "**********" at bounding box center [691, 107] width 1107 height 21
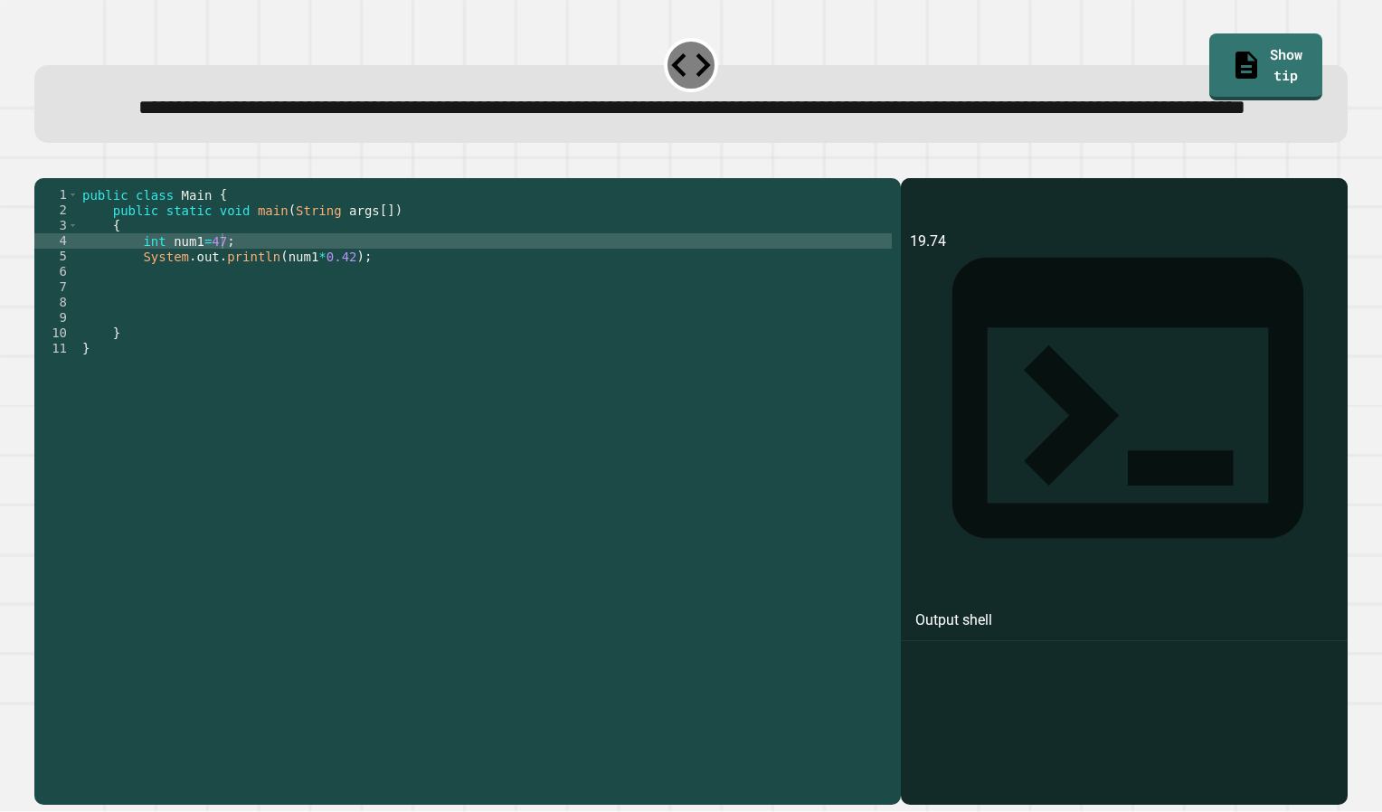
click at [321, 114] on span "**********" at bounding box center [691, 107] width 1107 height 21
click at [230, 293] on div "public class Main { public static void main ( String args [ ]) { int num1 = 47 …" at bounding box center [485, 456] width 813 height 538
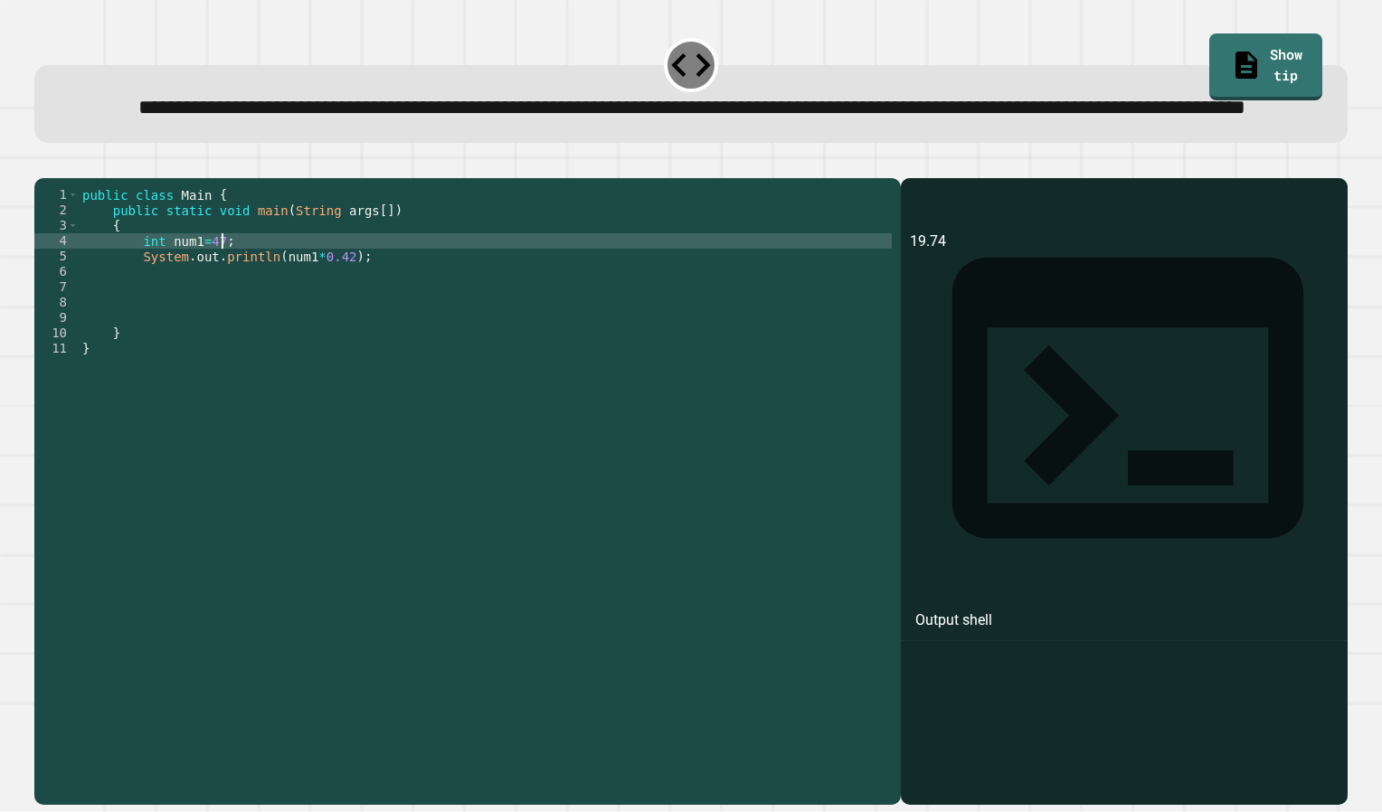
click at [246, 303] on div "public class Main { public static void main ( String args [ ]) { int num1 = 47 …" at bounding box center [485, 456] width 813 height 538
click at [203, 303] on div "public class Main { public static void main ( String args [ ]) { int num1 = 47 …" at bounding box center [485, 456] width 813 height 538
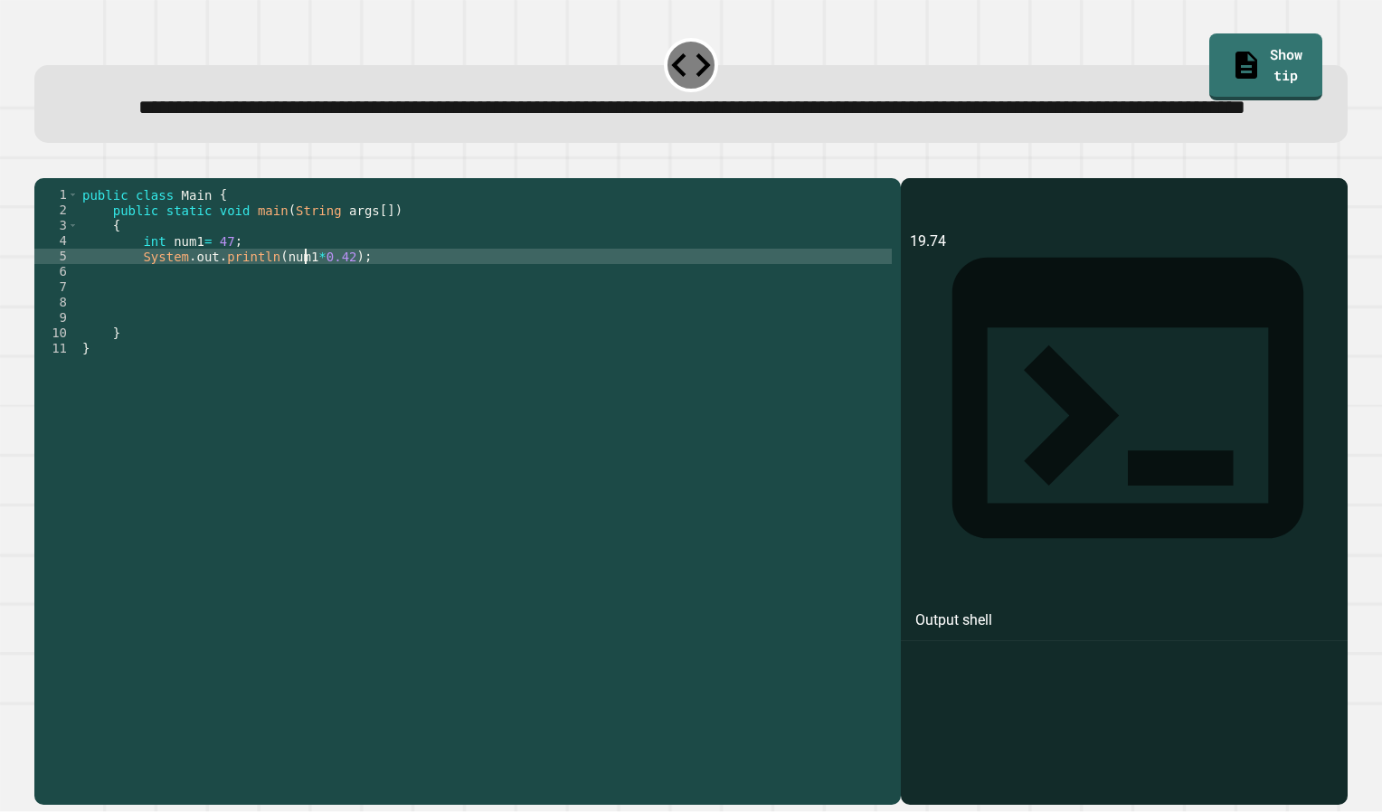
click at [307, 317] on div "public class Main { public static void main ( String args [ ]) { int num1 = 47 …" at bounding box center [485, 456] width 813 height 538
click at [336, 319] on div "public class Main { public static void main ( String args [ ]) { int num1 = 47 …" at bounding box center [485, 440] width 813 height 507
click at [373, 318] on div "public class Main { public static void main ( String args [ ]) { int num1 = 47 …" at bounding box center [485, 456] width 813 height 538
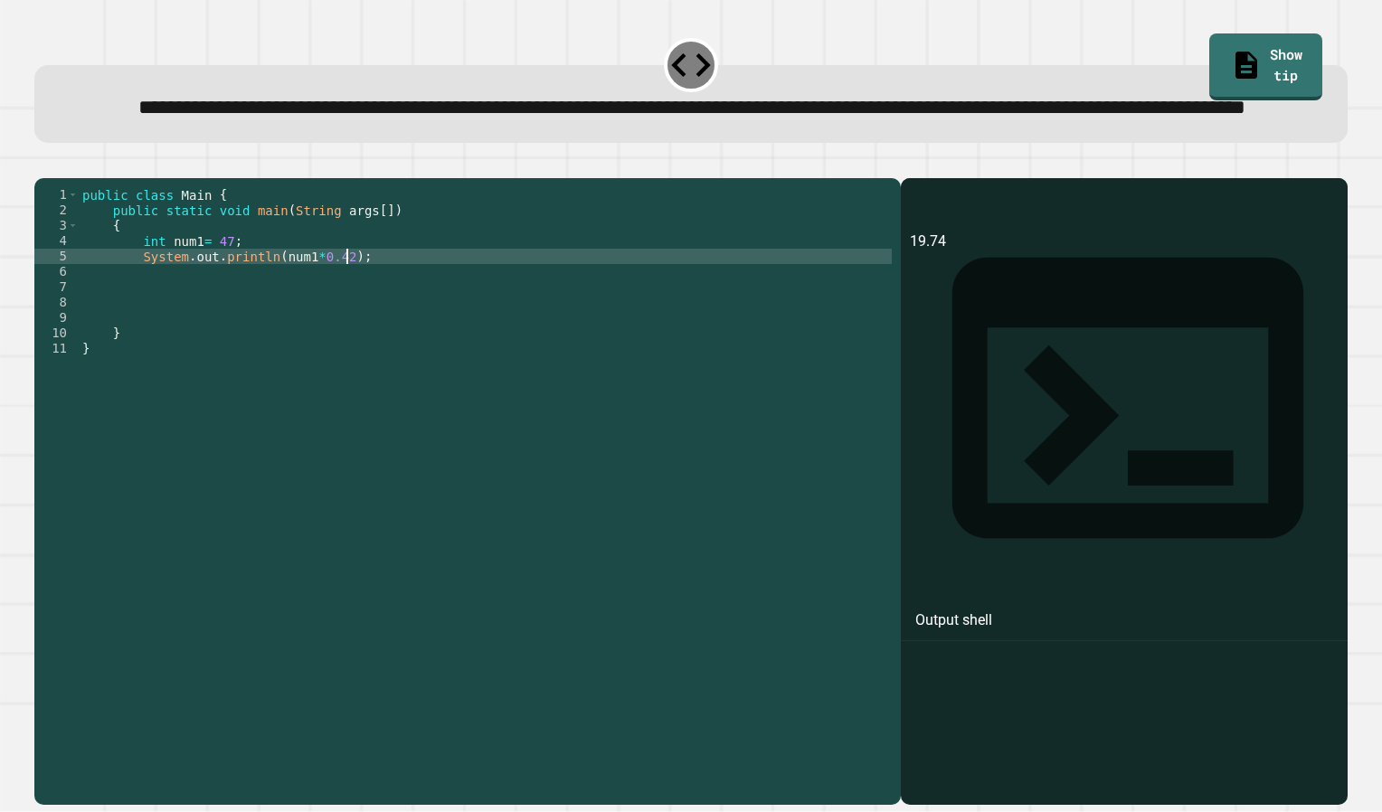
click at [148, 292] on div "public class Main { public static void main ( String args [ ]) { int num1 = 47 …" at bounding box center [485, 456] width 813 height 538
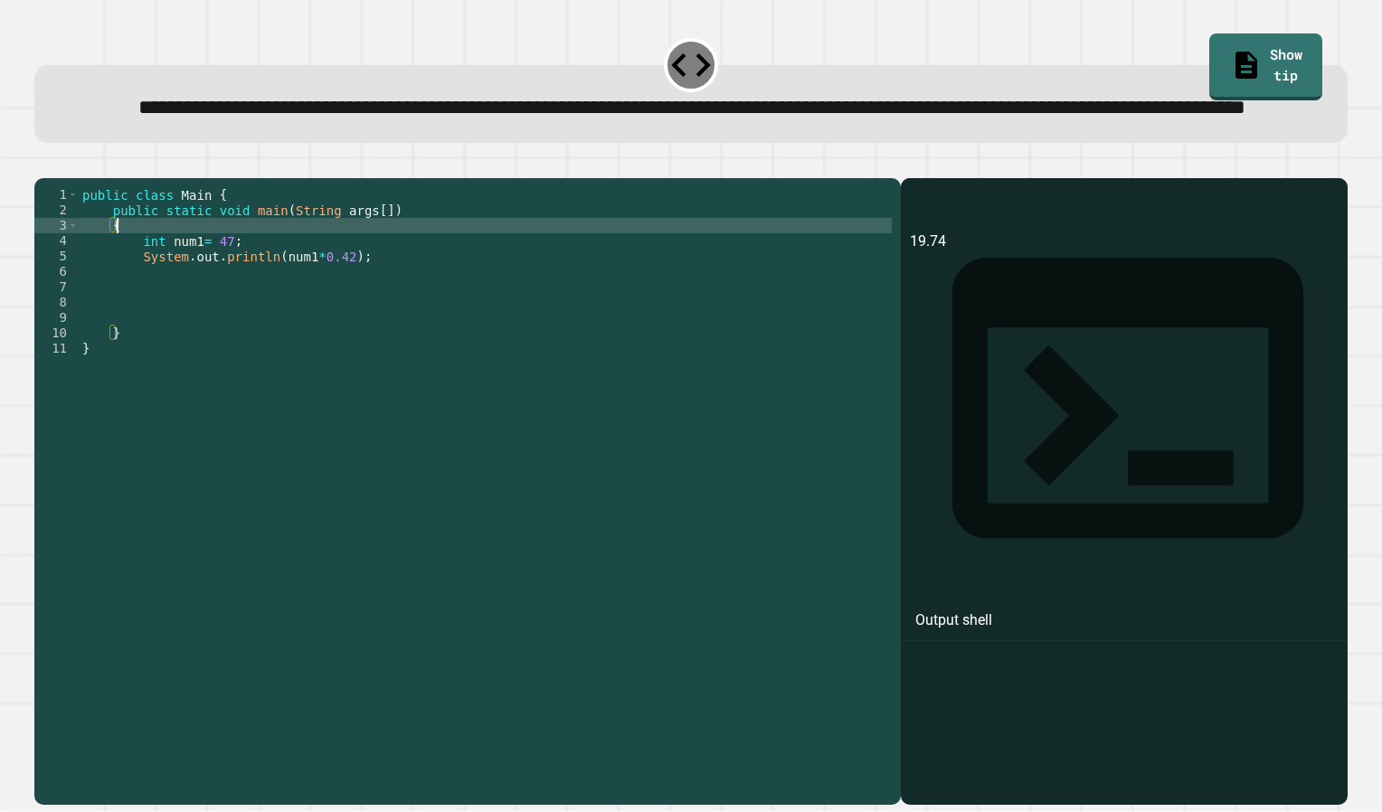
type textarea "*"
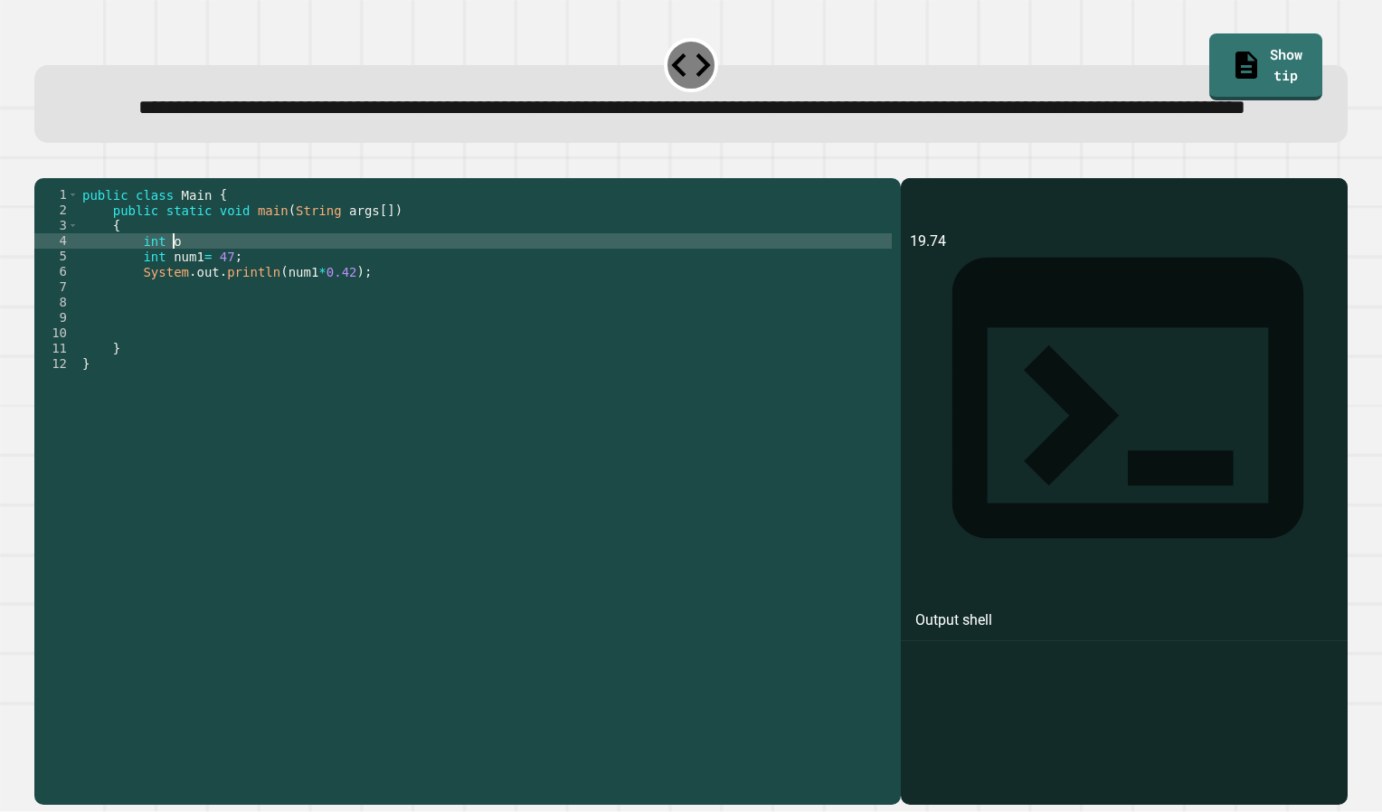
scroll to position [0, 6]
type textarea "**********"
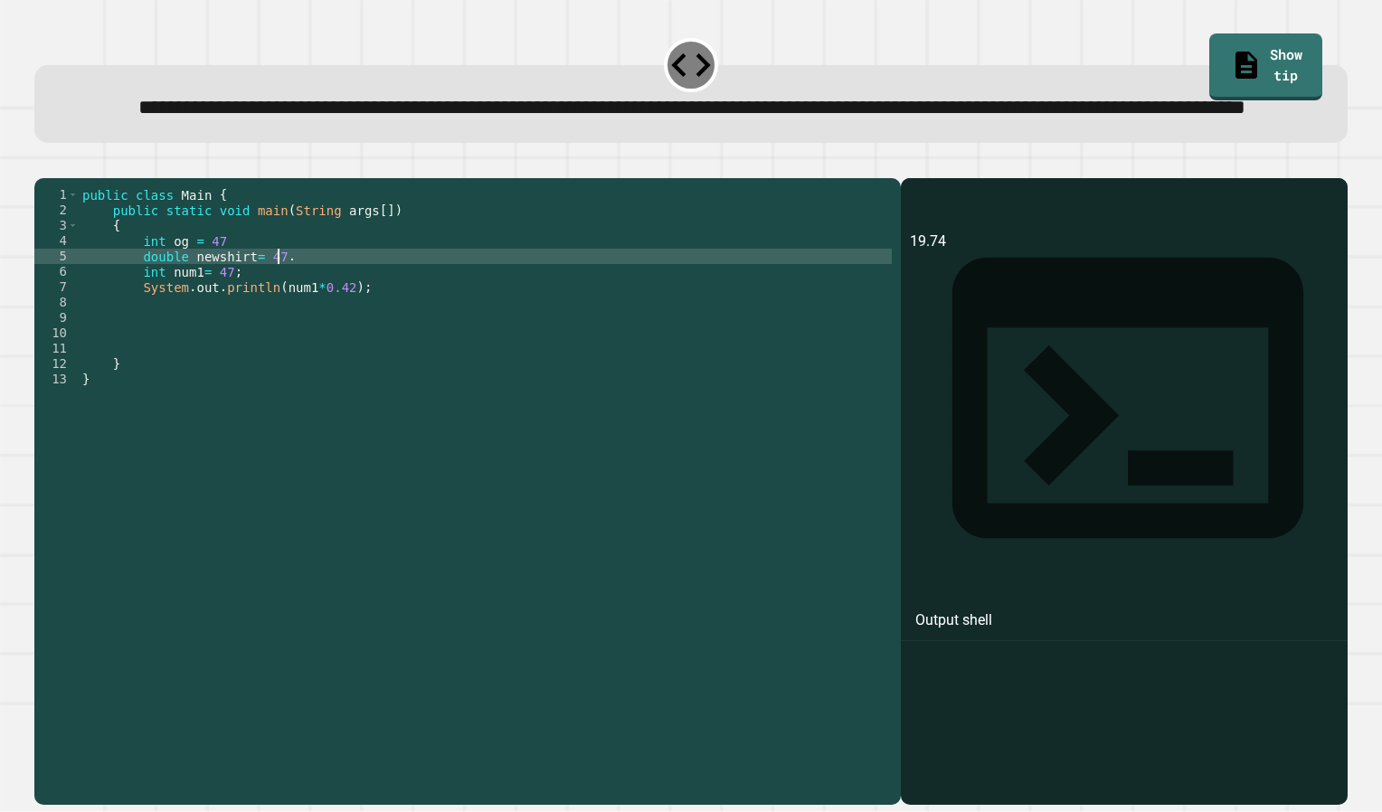
scroll to position [0, 13]
type textarea "**********"
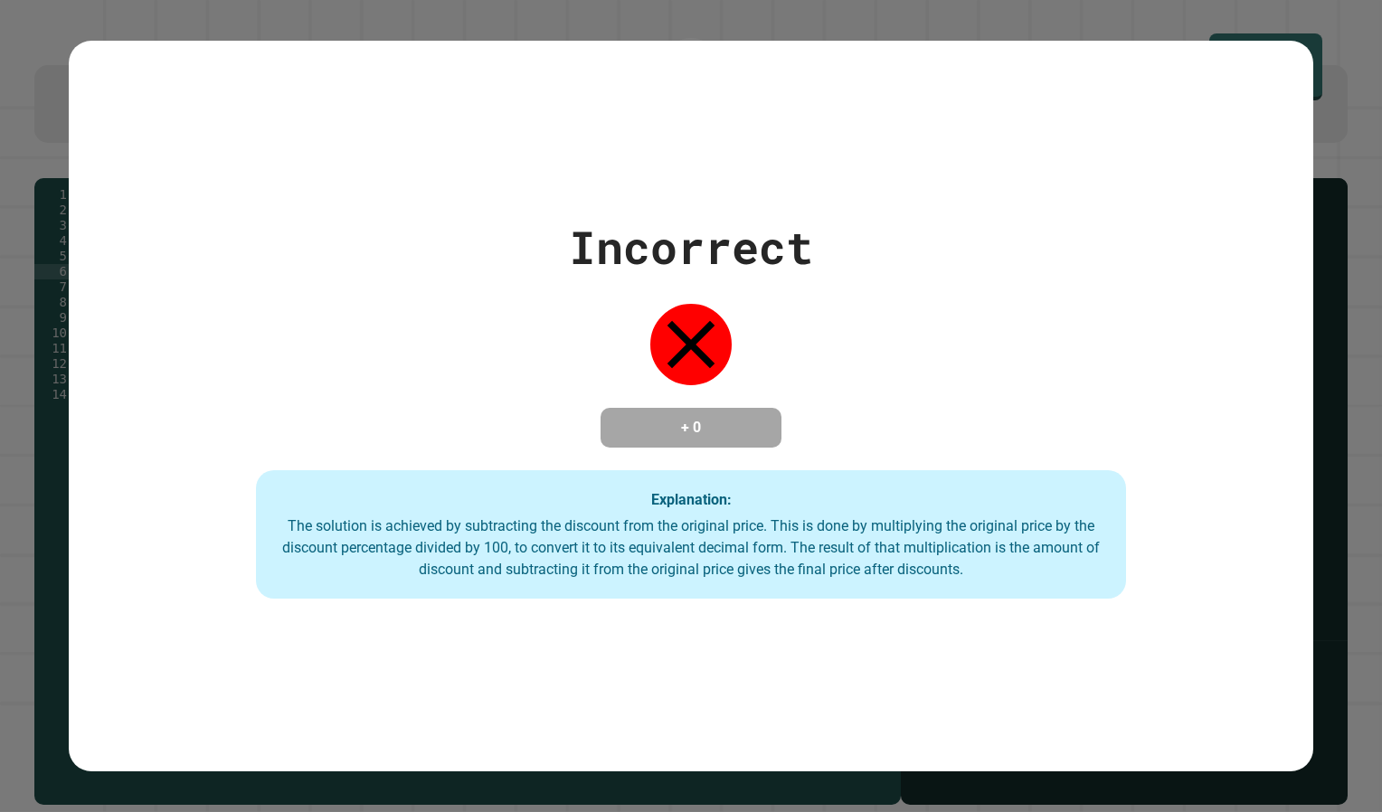
type textarea "**********"
click at [981, 572] on div "The solution is achieved by subtracting the discount from the original price. T…" at bounding box center [691, 547] width 835 height 65
drag, startPoint x: 981, startPoint y: 572, endPoint x: 819, endPoint y: 223, distance: 384.7
click at [819, 223] on div "Incorrect + 0 Explanation: The solution is achieved by subtracting the discount…" at bounding box center [690, 405] width 1243 height 385
click at [668, 417] on h4 "+ 0" at bounding box center [691, 428] width 145 height 22
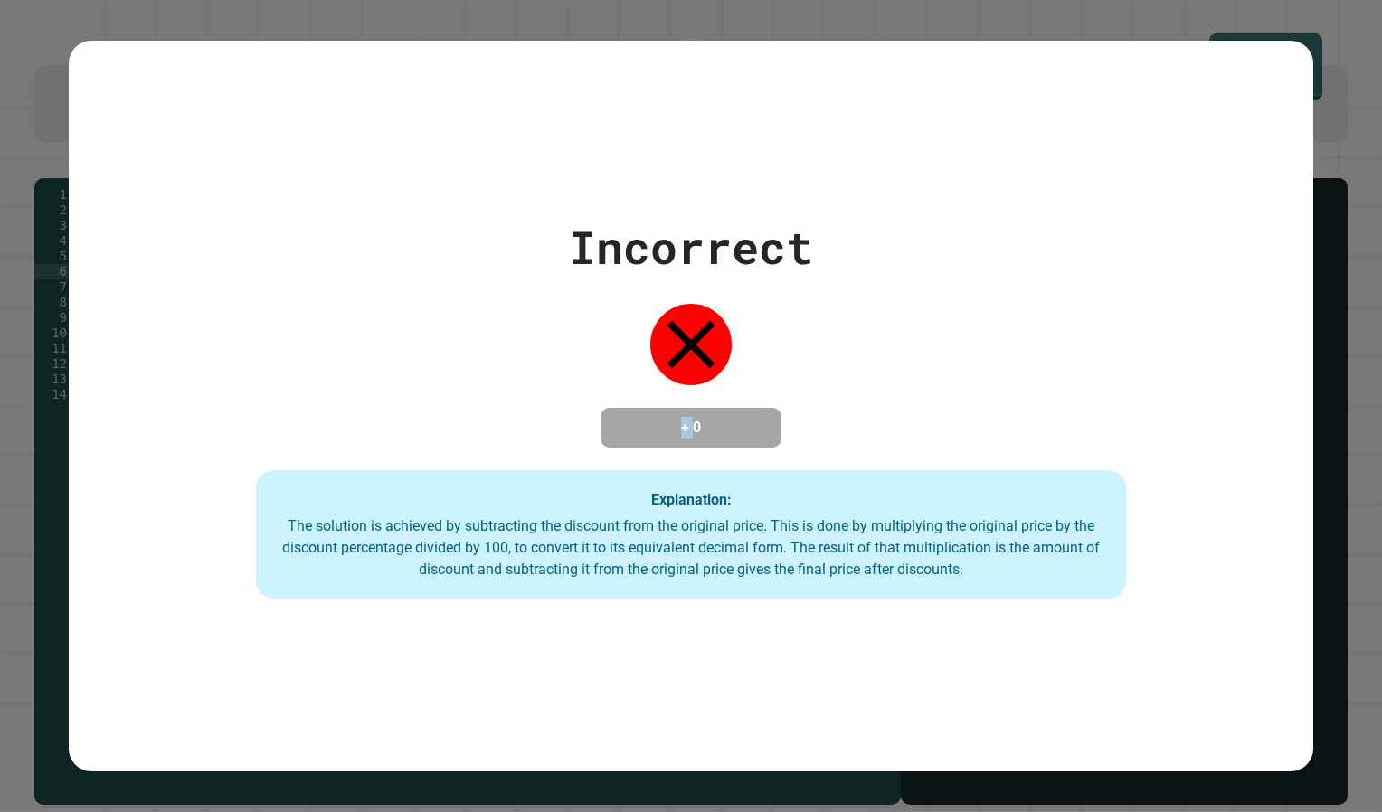
click at [668, 417] on h4 "+ 0" at bounding box center [691, 428] width 145 height 22
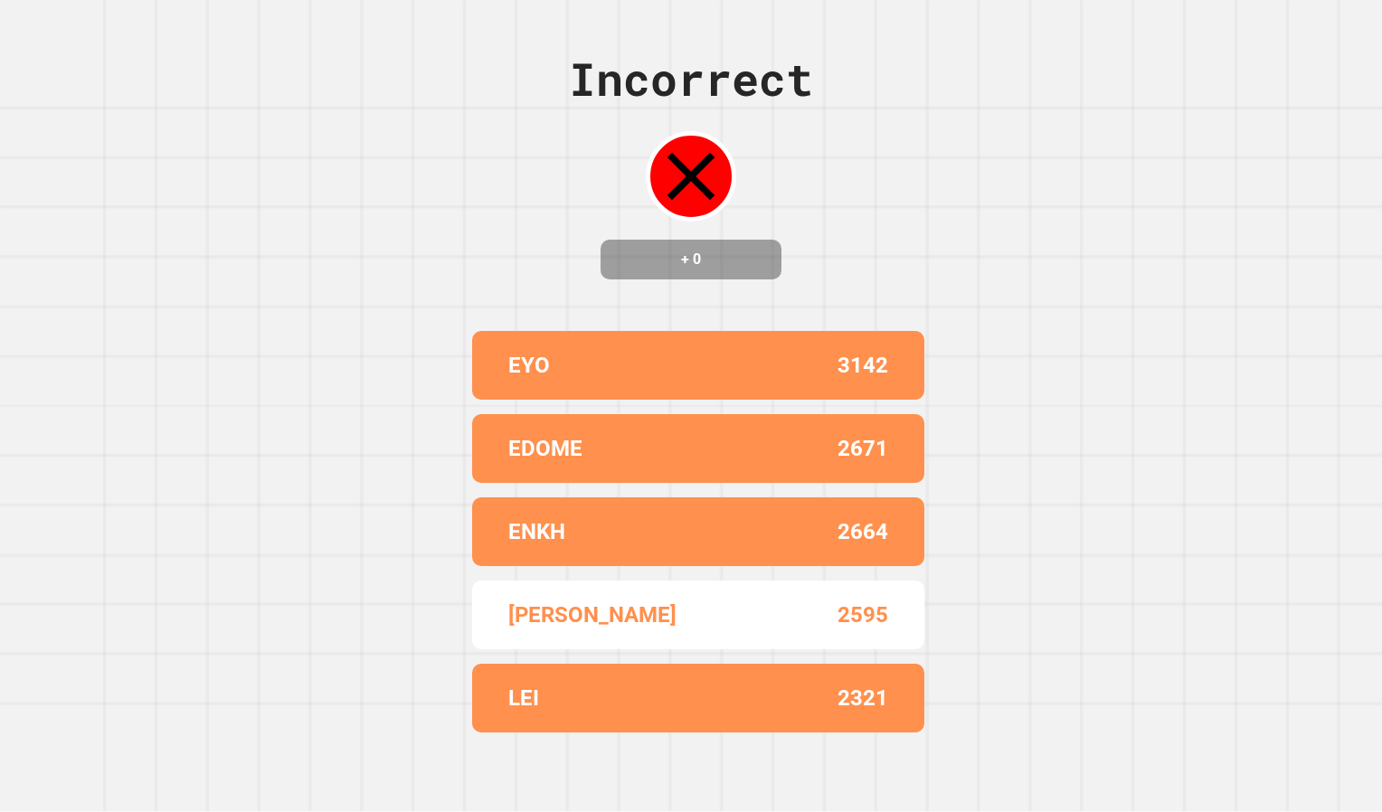
click at [797, 384] on div "EYO 3142" at bounding box center [698, 365] width 452 height 69
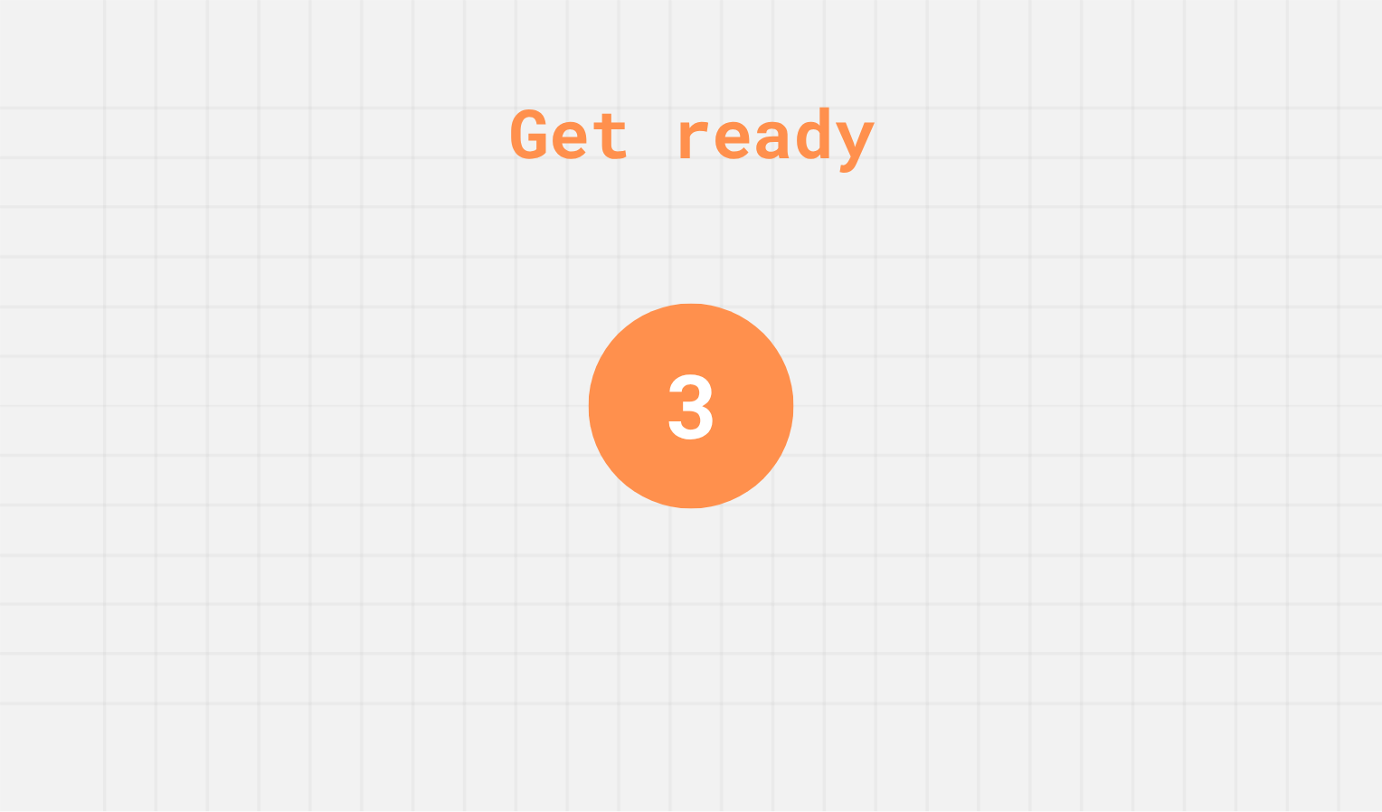
click at [665, 344] on div "3" at bounding box center [691, 405] width 53 height 133
click at [664, 344] on div "3" at bounding box center [691, 406] width 205 height 205
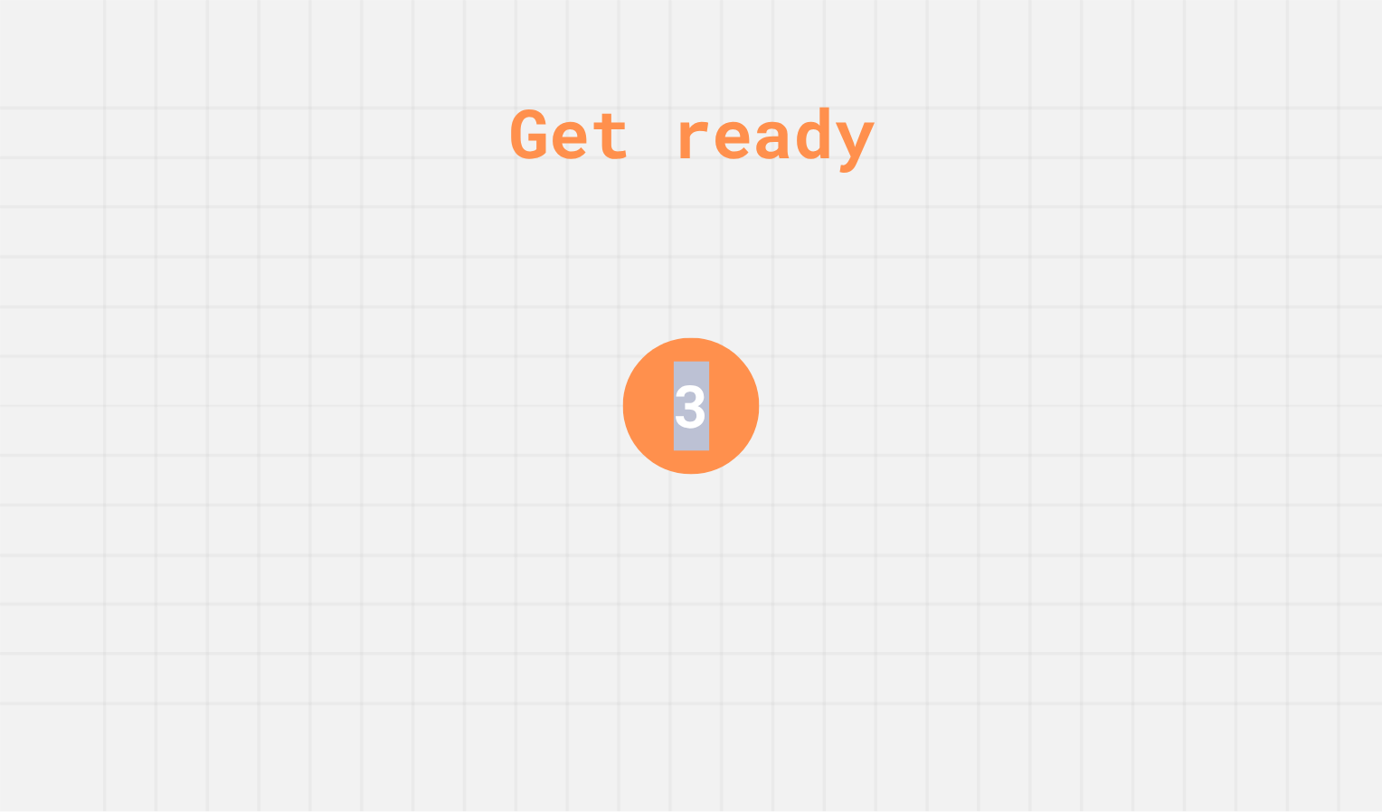
click at [664, 344] on div "3" at bounding box center [691, 406] width 137 height 137
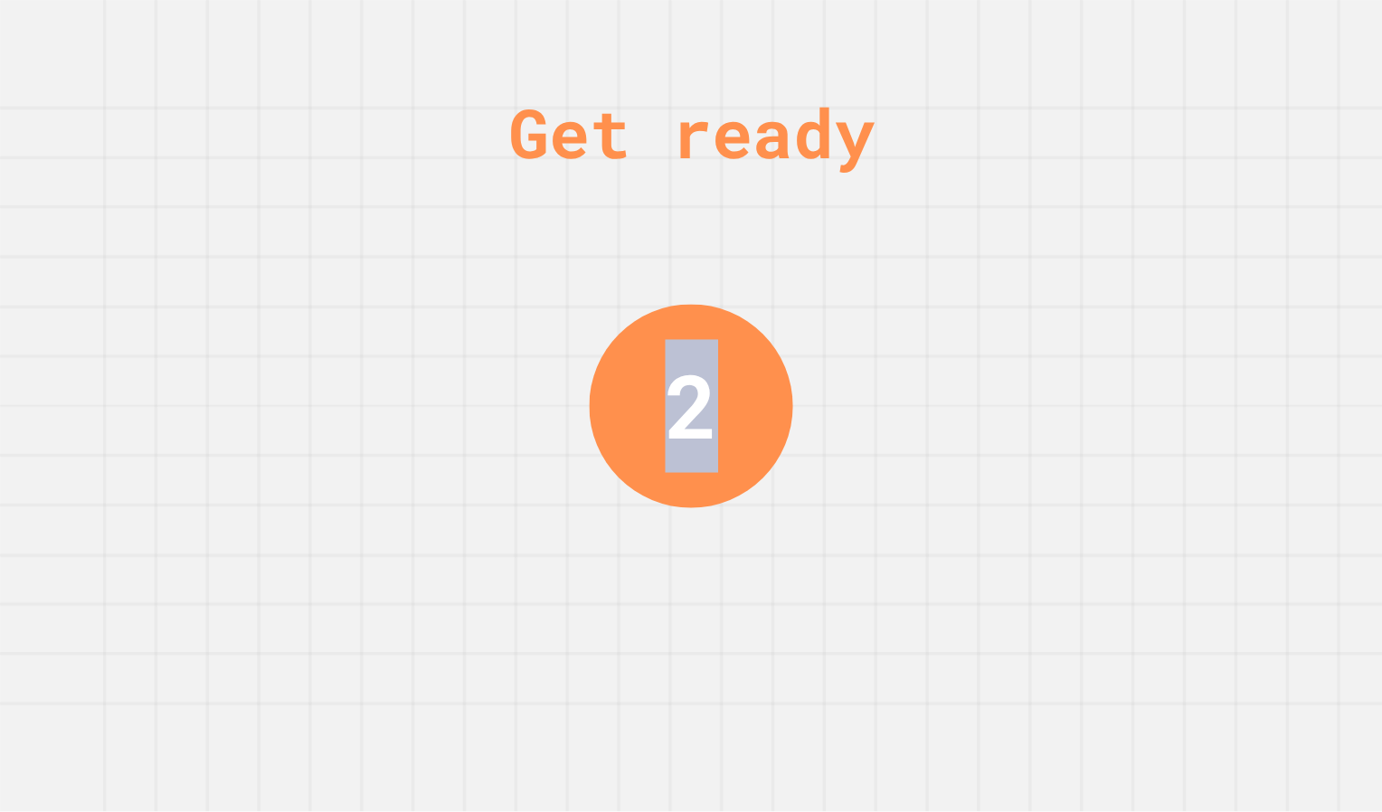
drag, startPoint x: 664, startPoint y: 344, endPoint x: 639, endPoint y: 345, distance: 24.4
click at [639, 345] on div "2" at bounding box center [690, 405] width 203 height 203
drag, startPoint x: 639, startPoint y: 345, endPoint x: 487, endPoint y: 316, distance: 154.5
click at [487, 316] on div "Get ready 1" at bounding box center [691, 406] width 1382 height 812
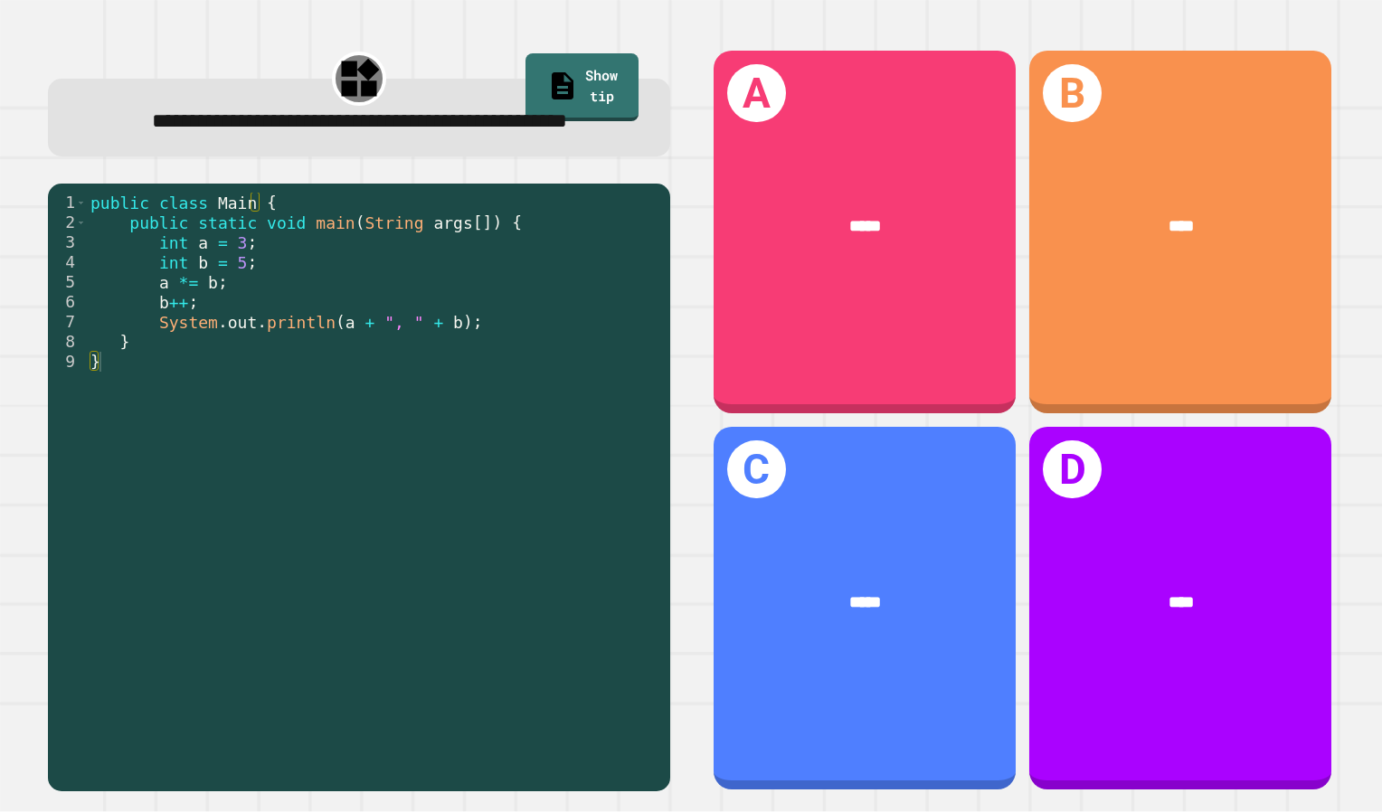
drag, startPoint x: 487, startPoint y: 316, endPoint x: 326, endPoint y: 328, distance: 162.3
click at [326, 328] on div "public class Main { public static void main ( String args [ ]) { int a = 3 ; in…" at bounding box center [374, 461] width 574 height 537
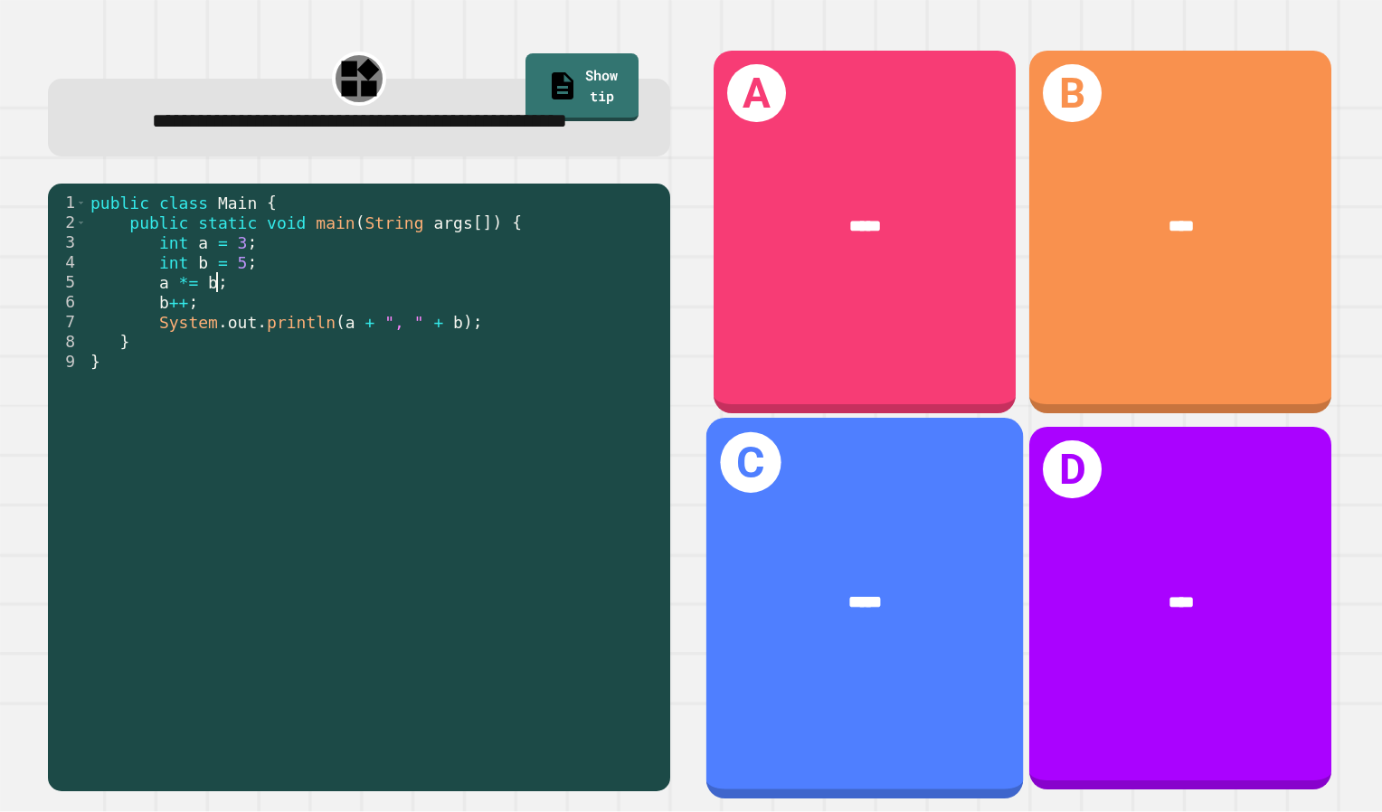
click at [883, 590] on div "*****" at bounding box center [864, 603] width 247 height 27
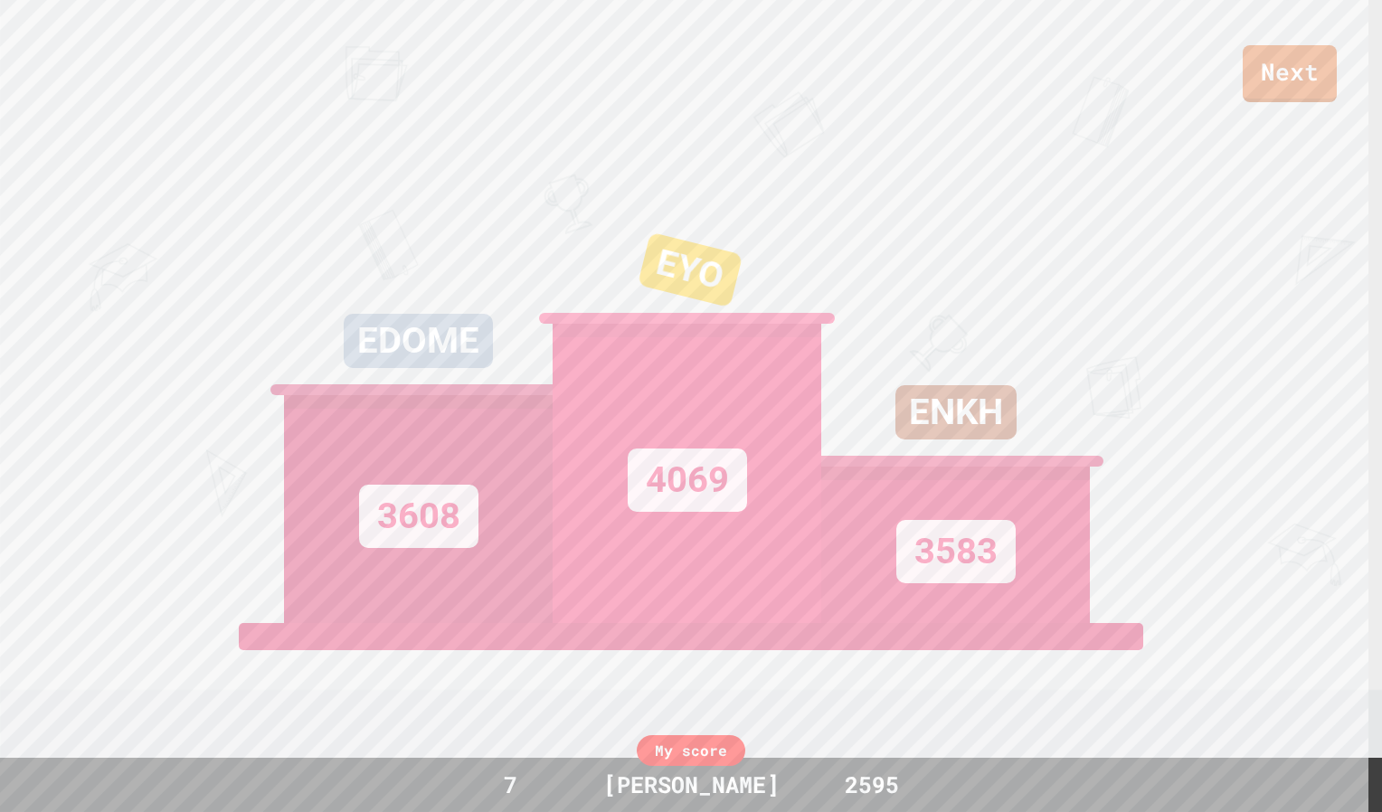
click at [660, 289] on div "EYO" at bounding box center [690, 270] width 105 height 76
click at [660, 289] on div "EYO" at bounding box center [683, 269] width 105 height 75
click at [660, 289] on div "EYO" at bounding box center [685, 270] width 101 height 66
click at [660, 289] on div "EYO" at bounding box center [688, 269] width 101 height 66
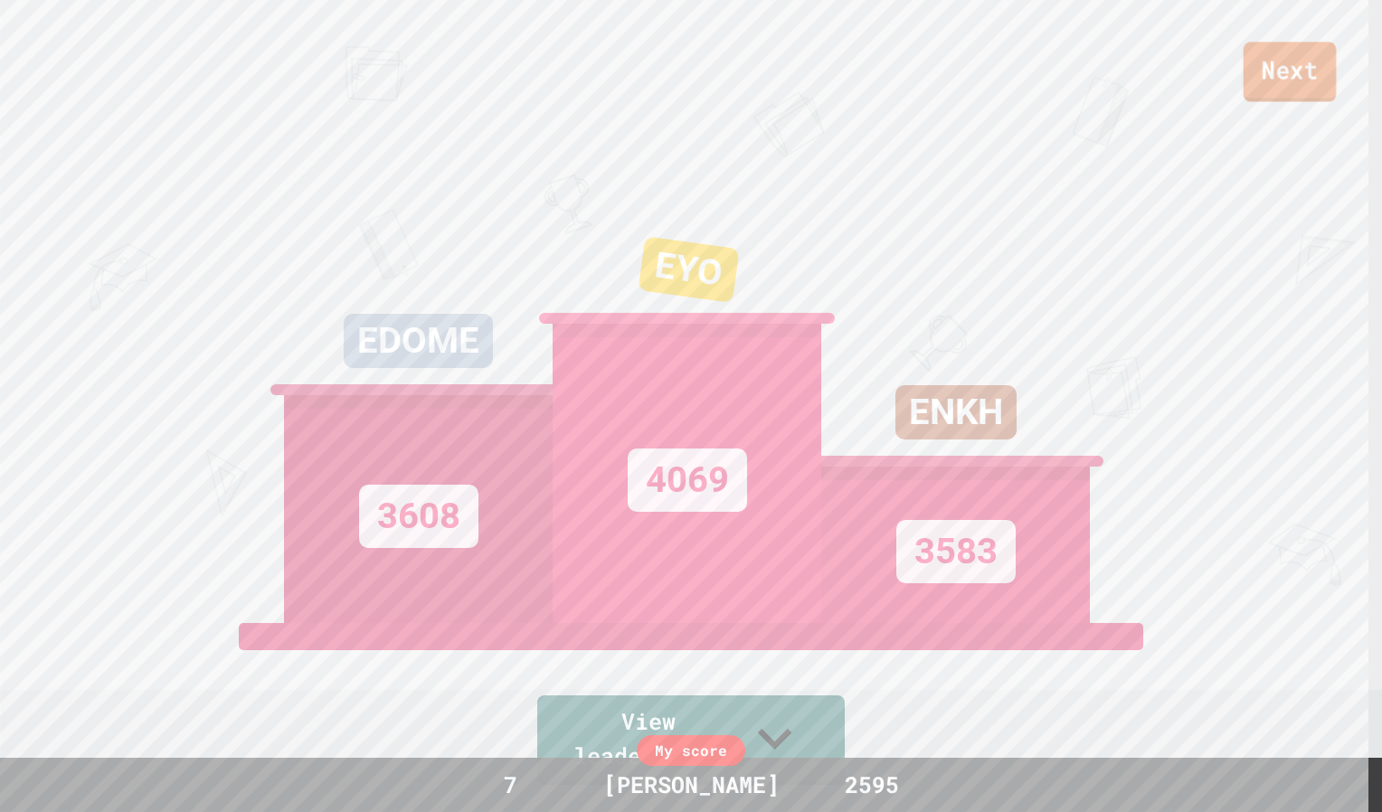
click at [1277, 84] on link "Next" at bounding box center [1289, 72] width 93 height 60
